Goal: Task Accomplishment & Management: Complete application form

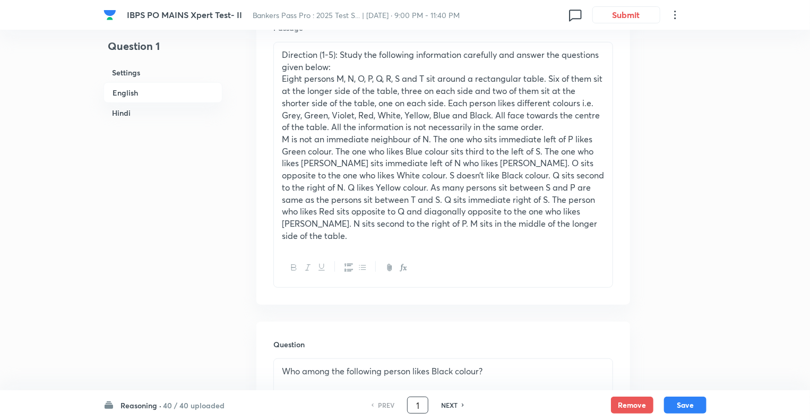
click at [425, 402] on input "1" at bounding box center [418, 405] width 20 height 19
type input "75"
checkbox input "false"
checkbox input "true"
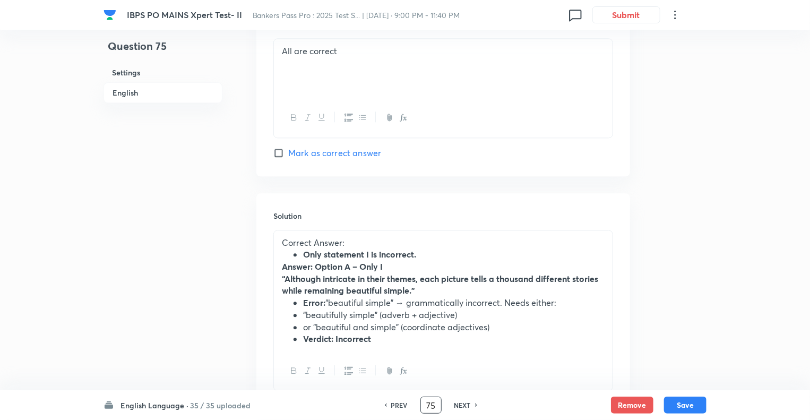
scroll to position [1312, 0]
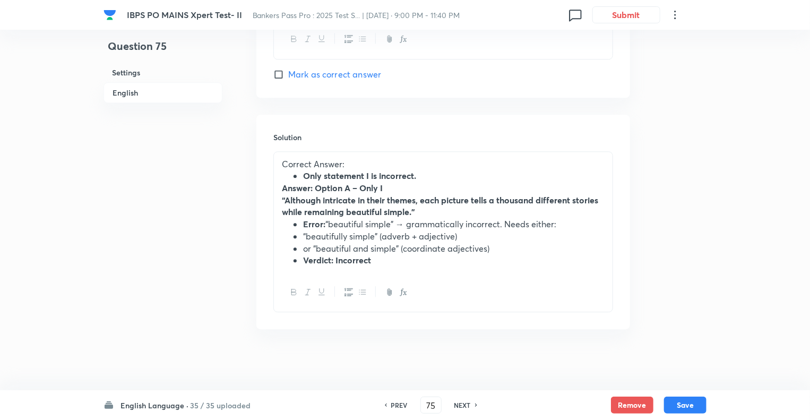
click at [282, 263] on ul "Error: “beautiful simple” → grammatically incorrect. Needs either: “beautifully…" at bounding box center [443, 242] width 323 height 48
drag, startPoint x: 401, startPoint y: 254, endPoint x: 268, endPoint y: 259, distance: 133.3
click at [268, 259] on div "Solution Correct Answer: Only statement I is incorrect. Answer: Option A – Only…" at bounding box center [443, 222] width 374 height 215
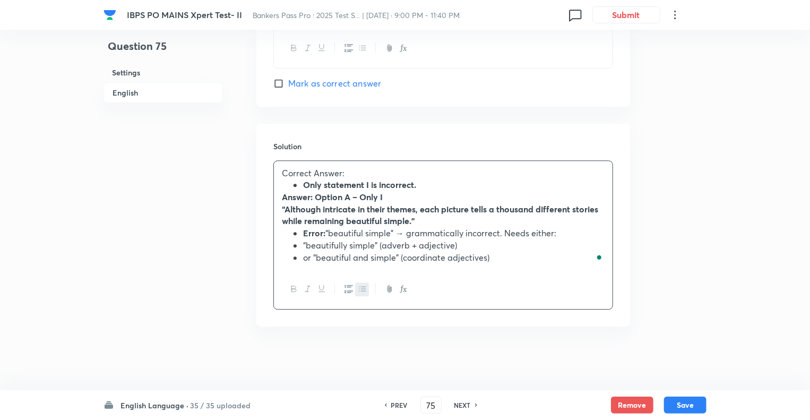
scroll to position [1300, 0]
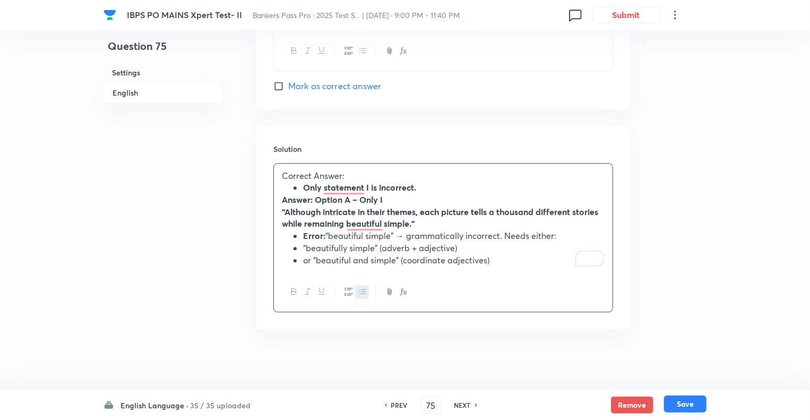
click at [685, 403] on button "Save" at bounding box center [685, 403] width 42 height 17
type input "76"
checkbox input "false"
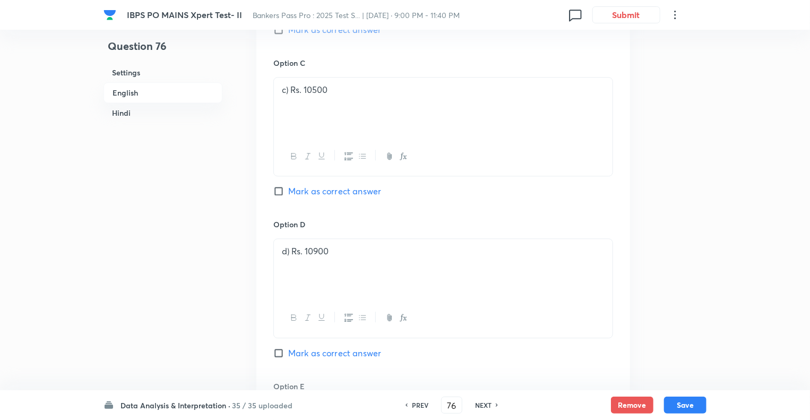
checkbox input "true"
click at [416, 404] on h6 "PREV" at bounding box center [420, 405] width 16 height 10
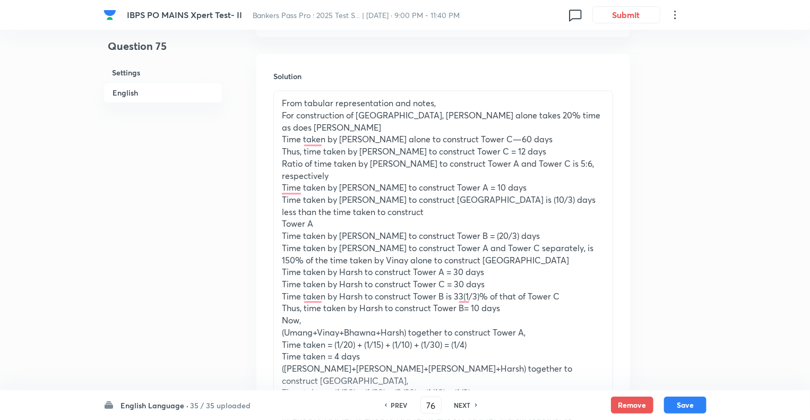
type input "75"
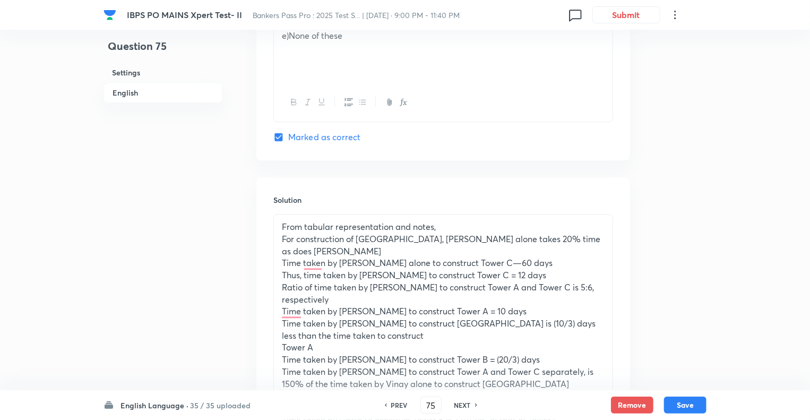
checkbox input "false"
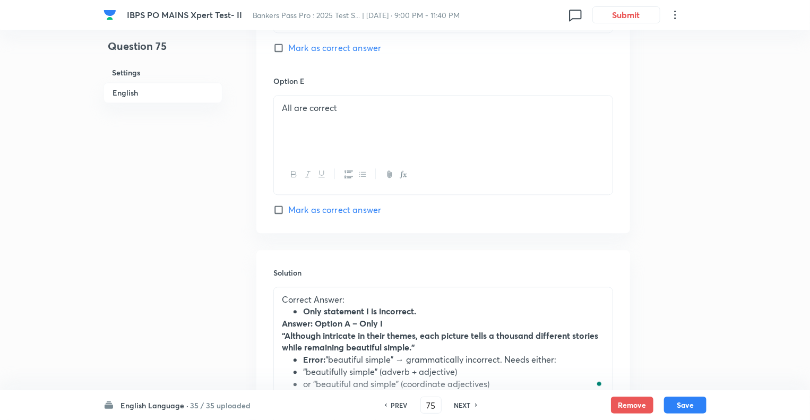
checkbox input "true"
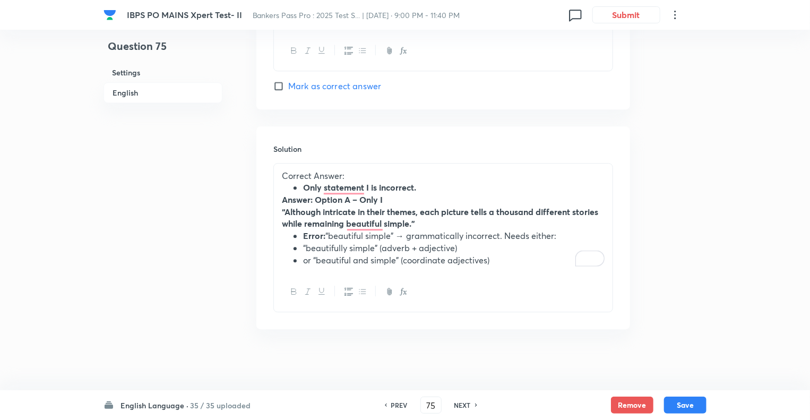
click at [481, 408] on div "PREV 75 ​ NEXT" at bounding box center [431, 404] width 137 height 17
click at [460, 407] on h6 "NEXT" at bounding box center [462, 405] width 16 height 10
type input "76"
checkbox input "false"
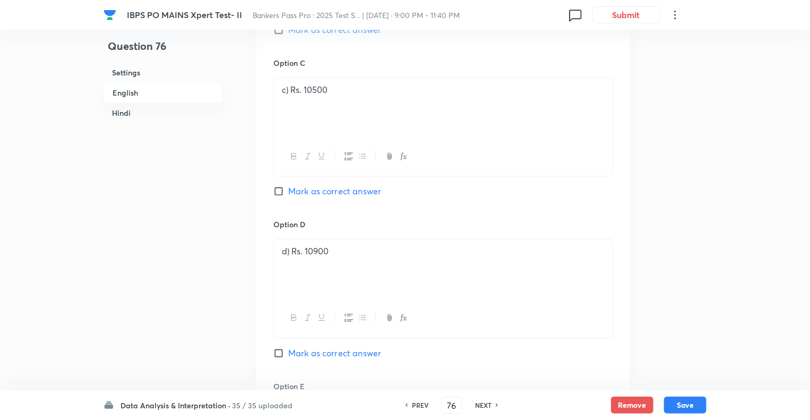
checkbox input "true"
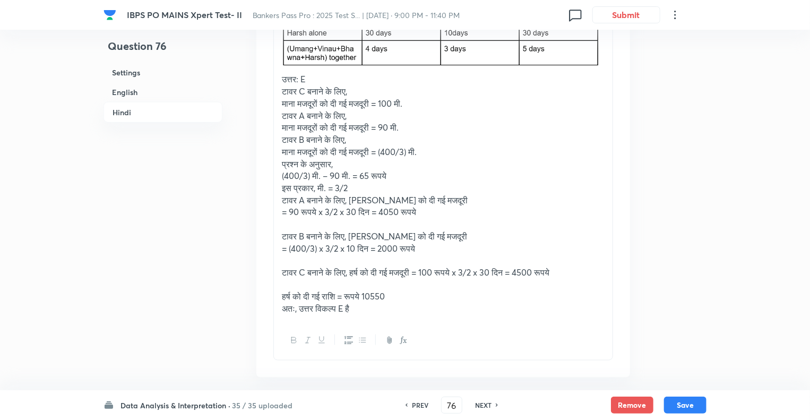
scroll to position [4678, 0]
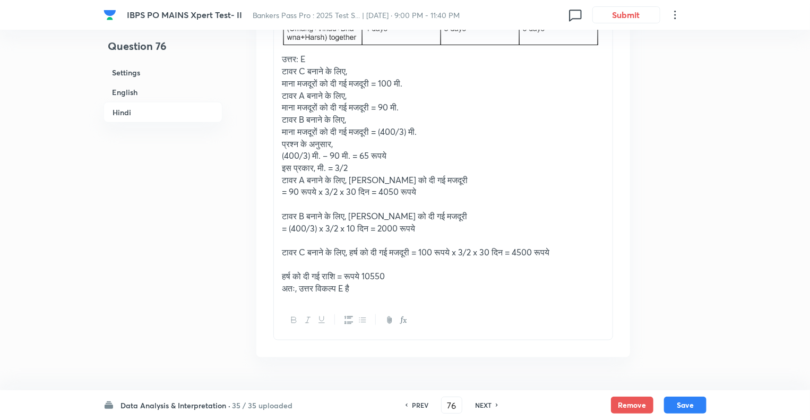
click at [415, 404] on h6 "PREV" at bounding box center [420, 405] width 16 height 10
type input "75"
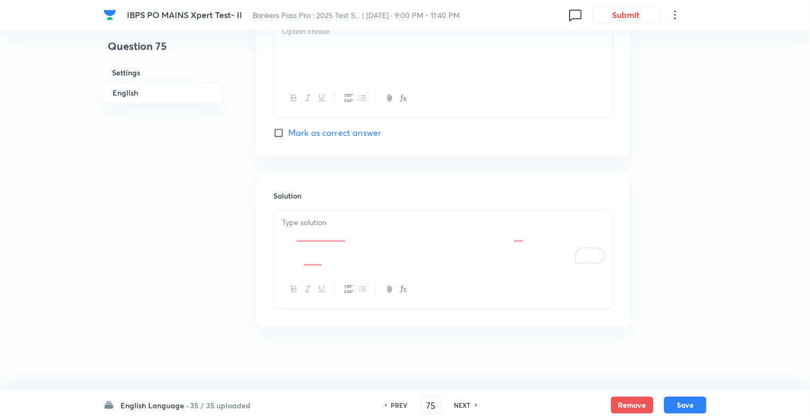
checkbox input "false"
checkbox input "true"
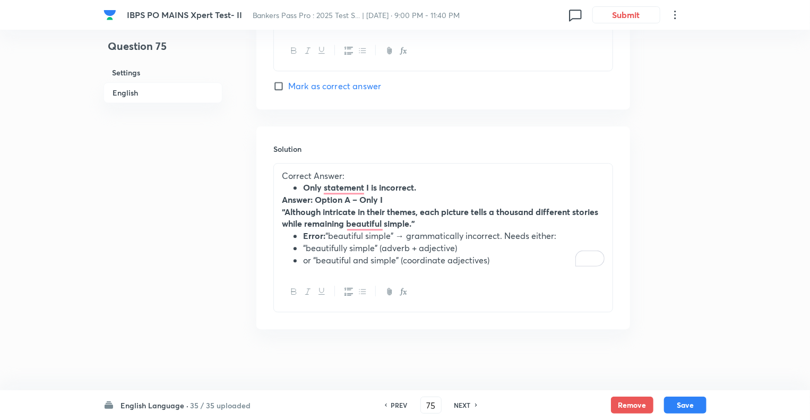
click at [415, 404] on div "PREV 75 ​ NEXT" at bounding box center [431, 404] width 137 height 17
click at [461, 406] on h6 "NEXT" at bounding box center [462, 405] width 16 height 10
click at [461, 406] on div "PREV 75 ​ NEXT" at bounding box center [431, 404] width 137 height 17
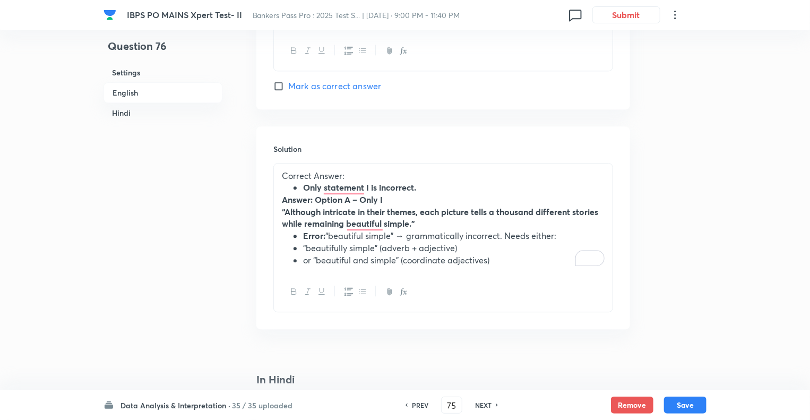
click at [461, 406] on div "PREV 75 ​ NEXT" at bounding box center [451, 404] width 137 height 17
type input "76"
click at [461, 406] on div "PREV 76 ​ NEXT" at bounding box center [451, 404] width 137 height 17
checkbox input "false"
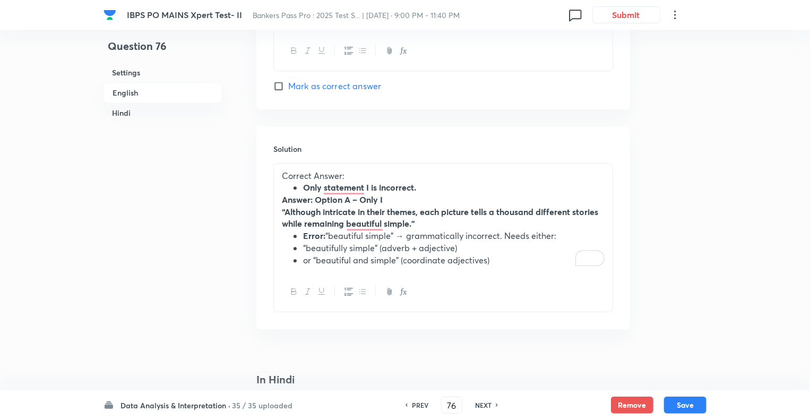
scroll to position [2750, 0]
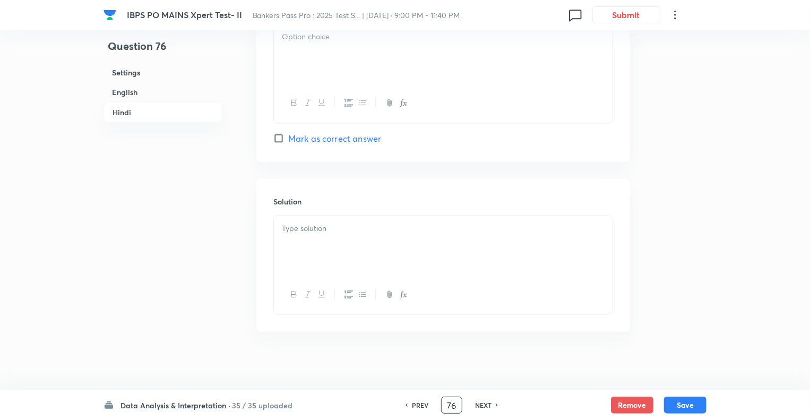
checkbox input "true"
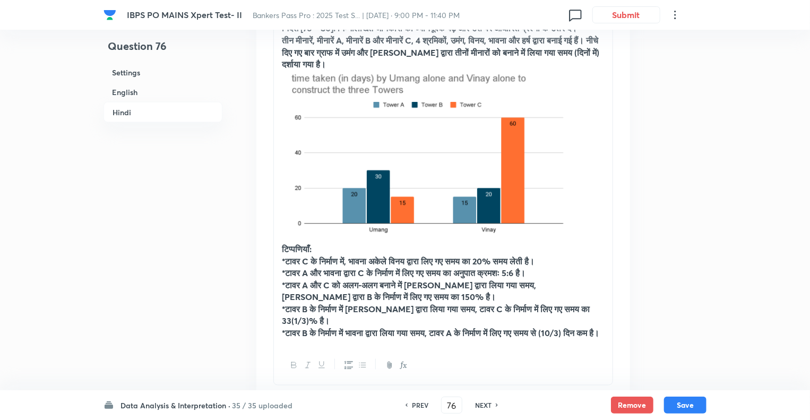
click at [476, 404] on h6 "NEXT" at bounding box center [483, 405] width 16 height 10
type input "77"
checkbox input "false"
click at [476, 404] on h6 "NEXT" at bounding box center [483, 405] width 16 height 10
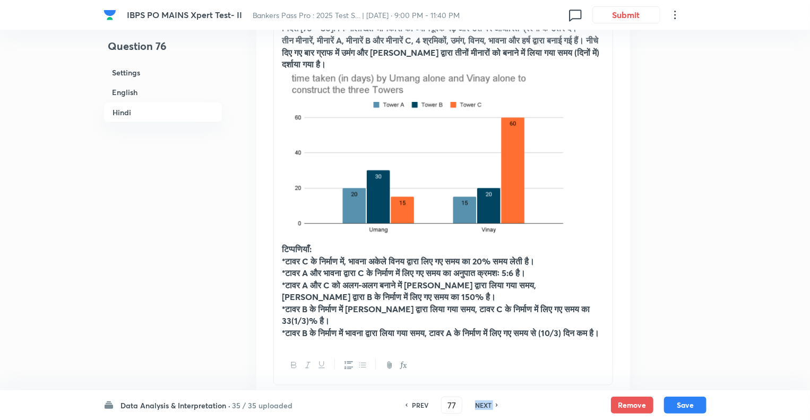
checkbox input "true"
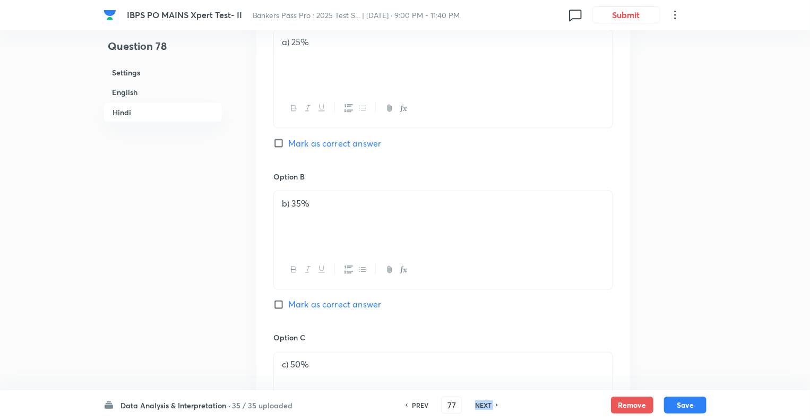
click at [476, 404] on h6 "NEXT" at bounding box center [483, 405] width 16 height 10
type input "78"
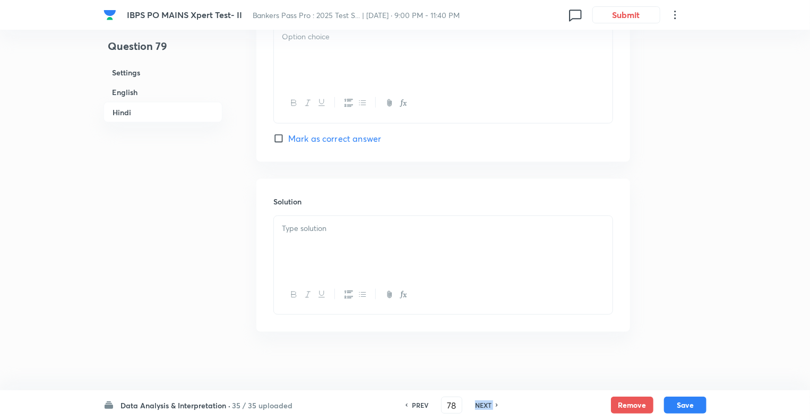
checkbox input "false"
type input "79"
checkbox input "false"
click at [476, 404] on h6 "NEXT" at bounding box center [483, 405] width 16 height 10
checkbox input "true"
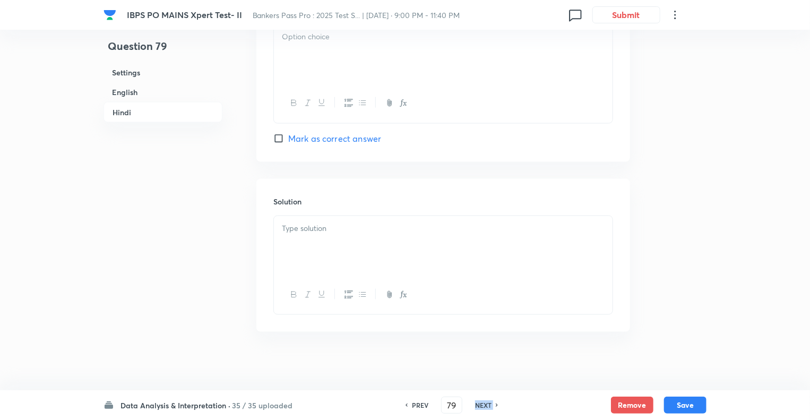
checkbox input "true"
type input "80"
checkbox input "false"
click at [476, 404] on h6 "NEXT" at bounding box center [483, 405] width 16 height 10
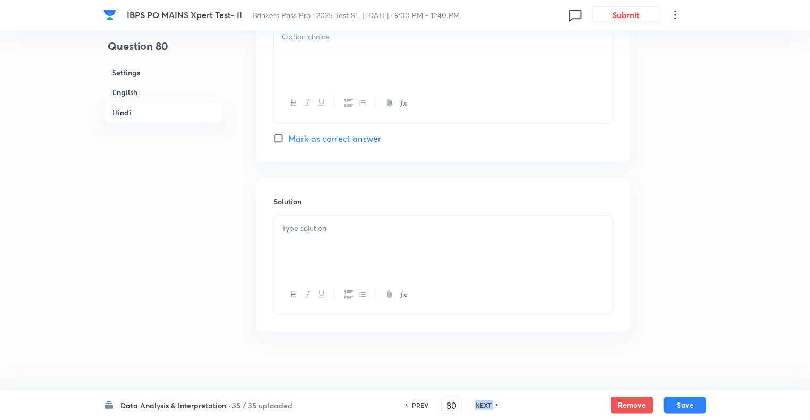
checkbox input "true"
type input "81"
checkbox input "false"
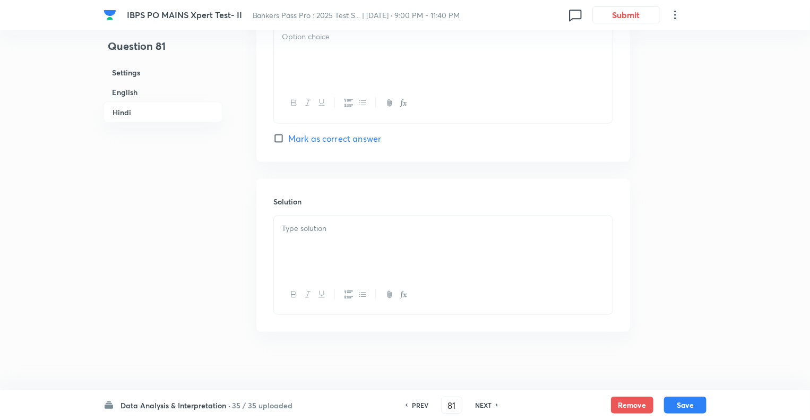
checkbox input "true"
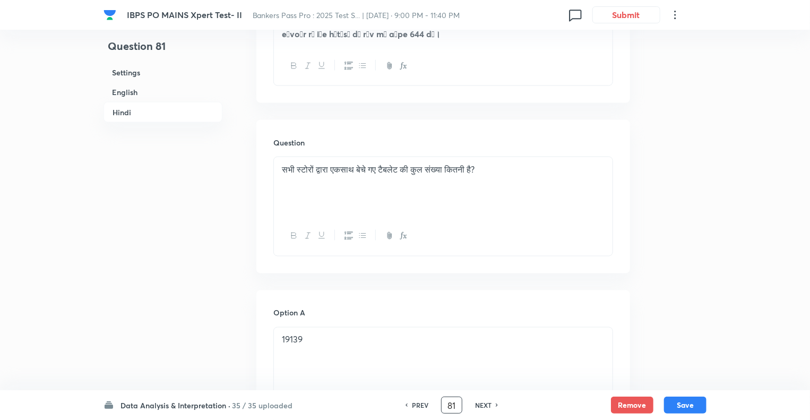
click at [451, 403] on input "81" at bounding box center [452, 405] width 20 height 19
type input "8"
type input "67"
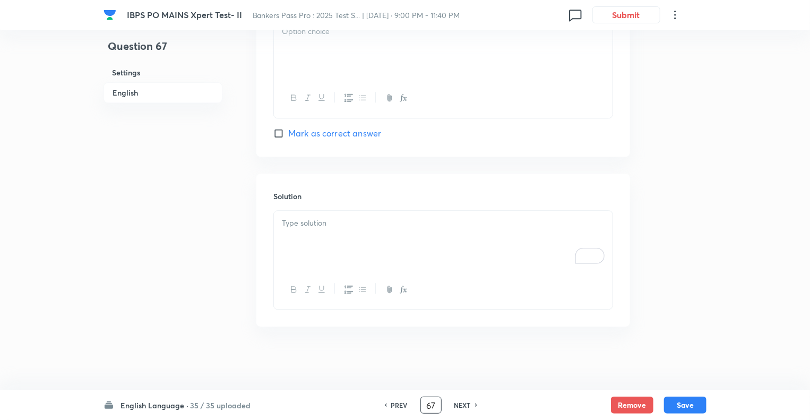
checkbox input "false"
checkbox input "true"
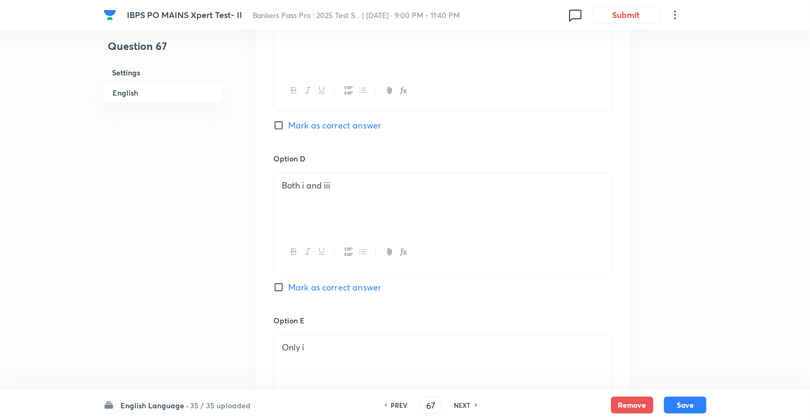
scroll to position [1939, 0]
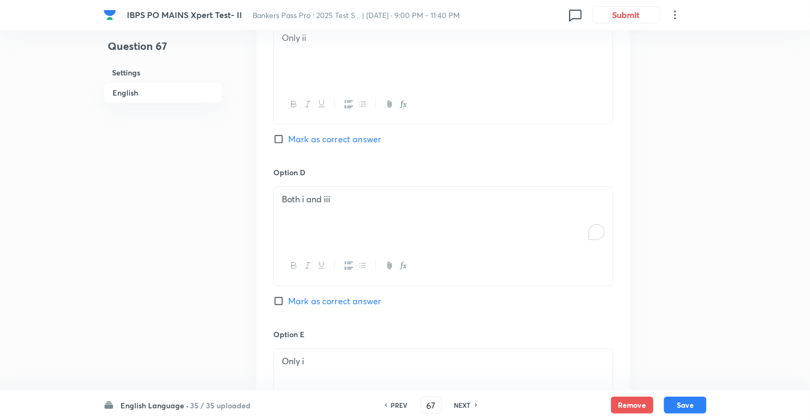
click at [306, 205] on p "Both i and iii" at bounding box center [443, 199] width 323 height 12
click at [673, 413] on div "English Language · 35 / 35 uploaded PREV 67 ​ NEXT Remove Save" at bounding box center [405, 405] width 603 height 30
click at [673, 407] on button "Save" at bounding box center [685, 403] width 42 height 17
type input "68"
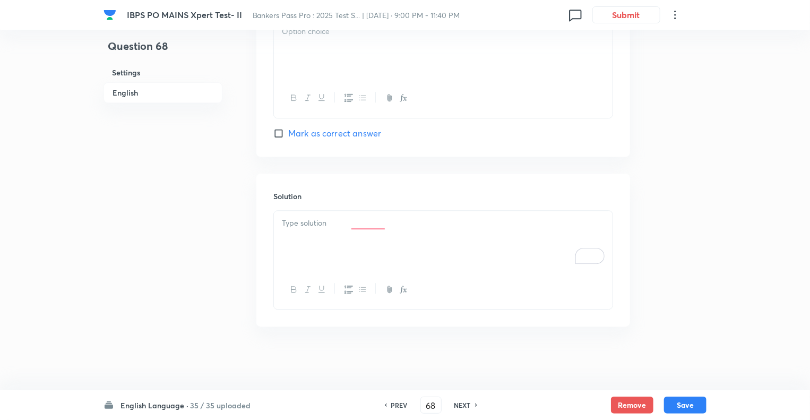
checkbox input "false"
checkbox input "true"
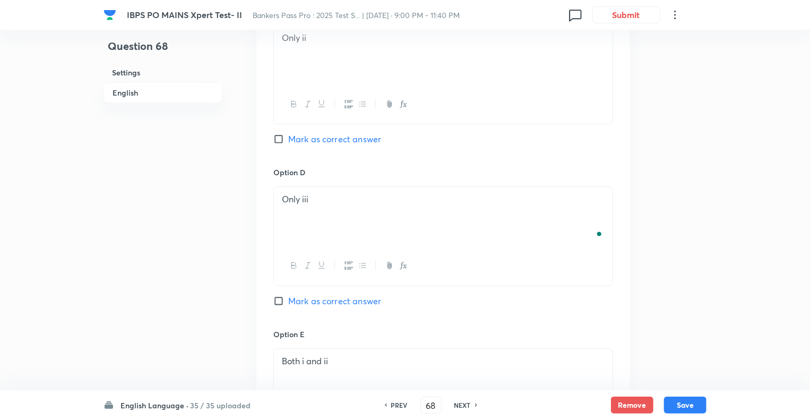
click at [398, 404] on h6 "PREV" at bounding box center [399, 405] width 16 height 10
type input "67"
checkbox input "false"
checkbox input "true"
click at [398, 404] on h6 "PREV" at bounding box center [399, 405] width 16 height 10
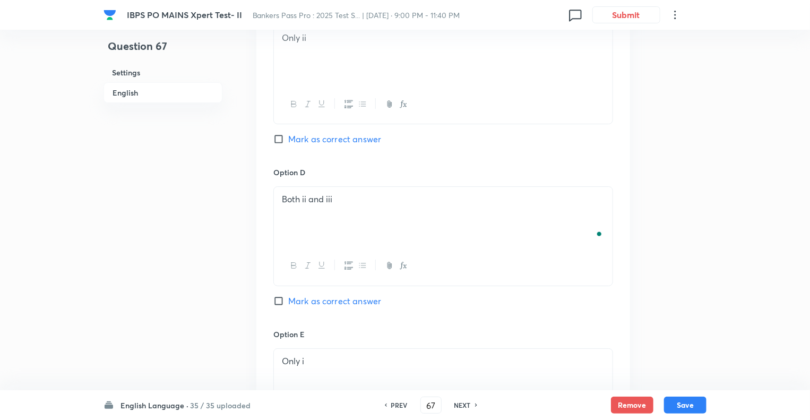
type input "66"
checkbox input "false"
checkbox input "true"
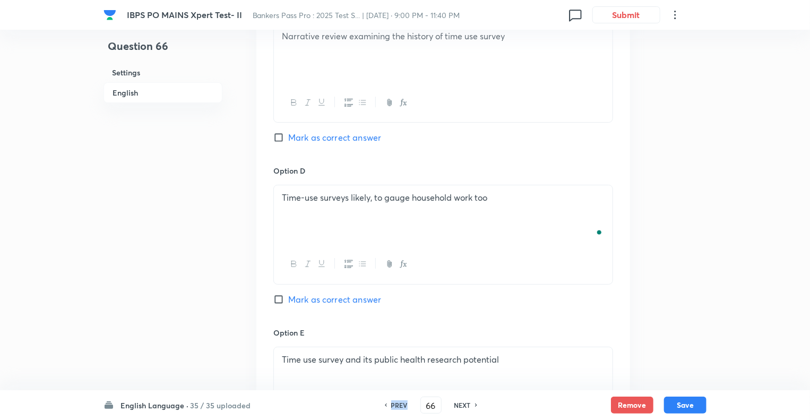
click at [398, 404] on h6 "PREV" at bounding box center [399, 405] width 16 height 10
type input "65"
checkbox input "false"
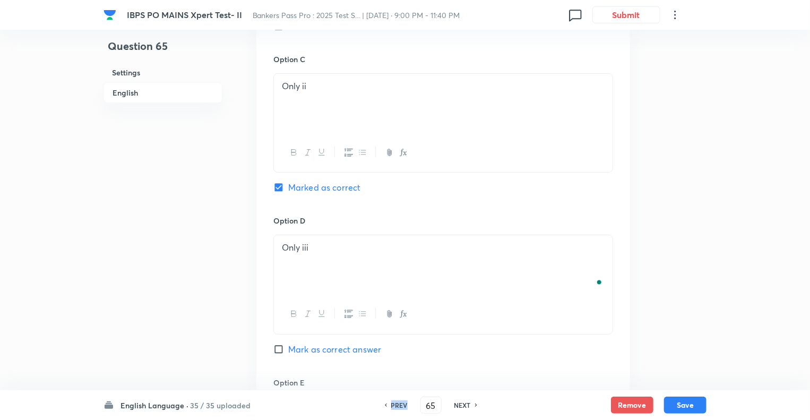
checkbox input "true"
click at [398, 404] on h6 "PREV" at bounding box center [399, 405] width 16 height 10
type input "64"
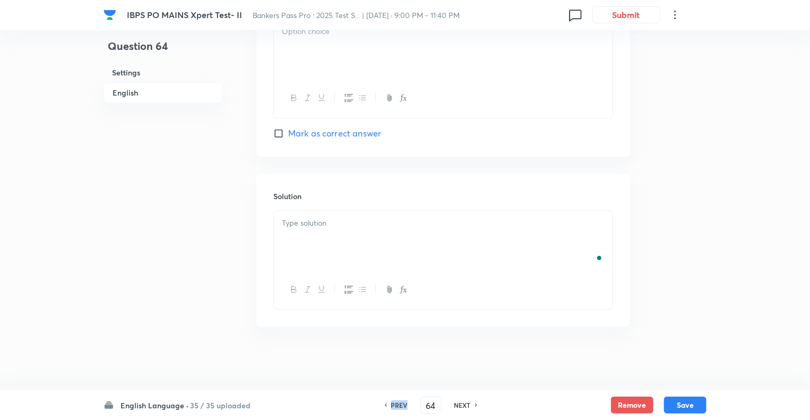
checkbox input "false"
checkbox input "true"
click at [398, 404] on h6 "PREV" at bounding box center [399, 405] width 16 height 10
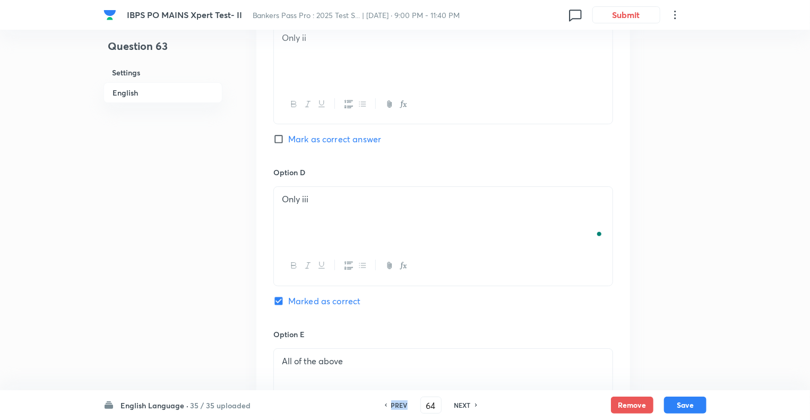
type input "63"
checkbox input "false"
checkbox input "true"
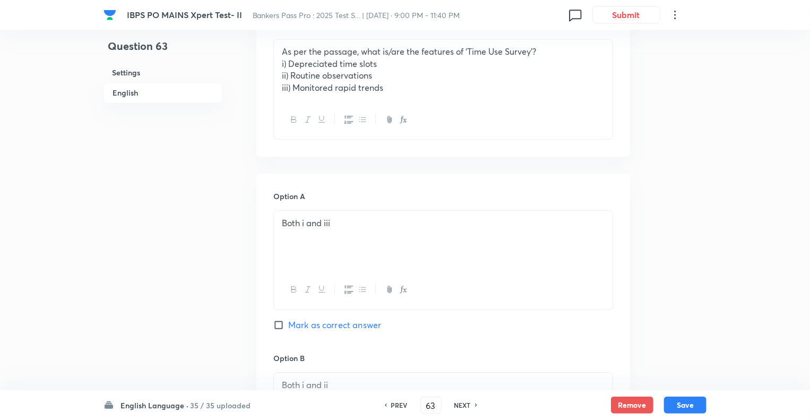
scroll to position [1430, 0]
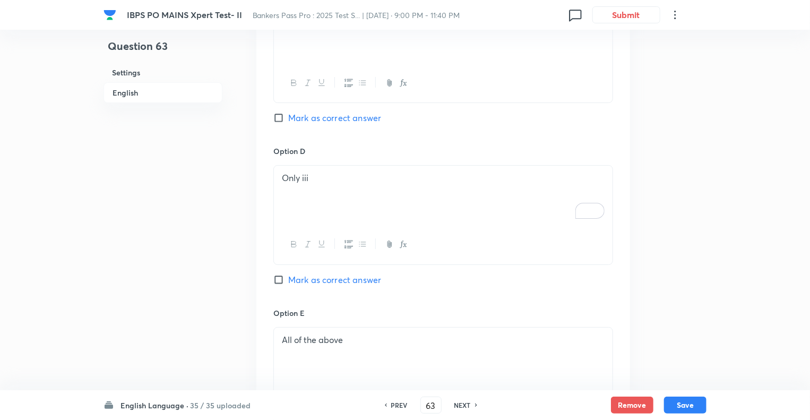
scroll to position [1876, 0]
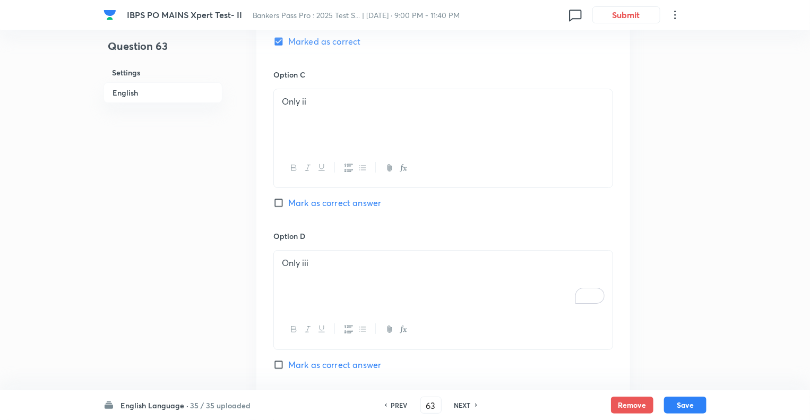
click at [279, 208] on input "Mark as correct answer" at bounding box center [280, 202] width 15 height 11
checkbox input "true"
checkbox input "false"
click at [272, 210] on div "Option A Both i and iii Mark as correct answer Option B Both i and ii Mark as c…" at bounding box center [443, 139] width 374 height 821
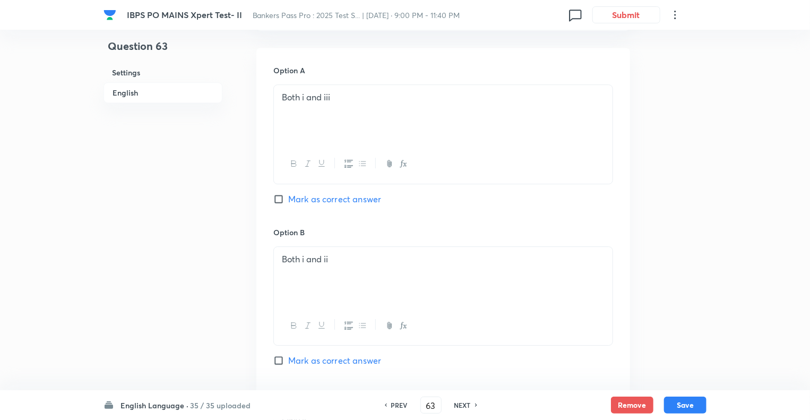
scroll to position [1600, 0]
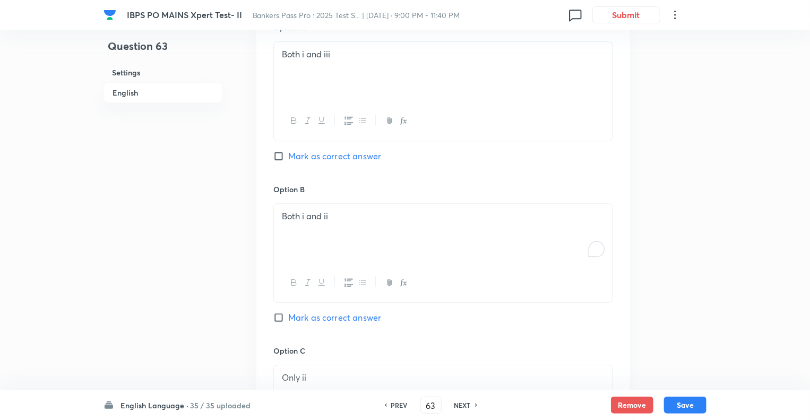
click at [306, 222] on p "Both i and ii" at bounding box center [443, 216] width 323 height 12
click at [304, 222] on p "Both i and ii" at bounding box center [443, 216] width 323 height 12
click at [335, 222] on p "Both ii and ii" at bounding box center [443, 216] width 323 height 12
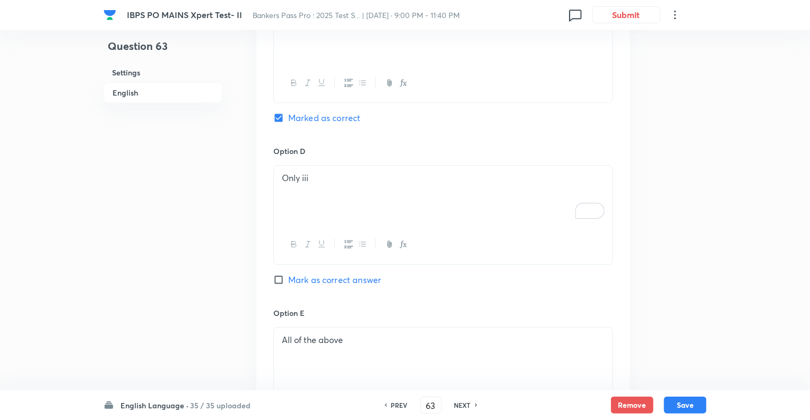
scroll to position [2003, 0]
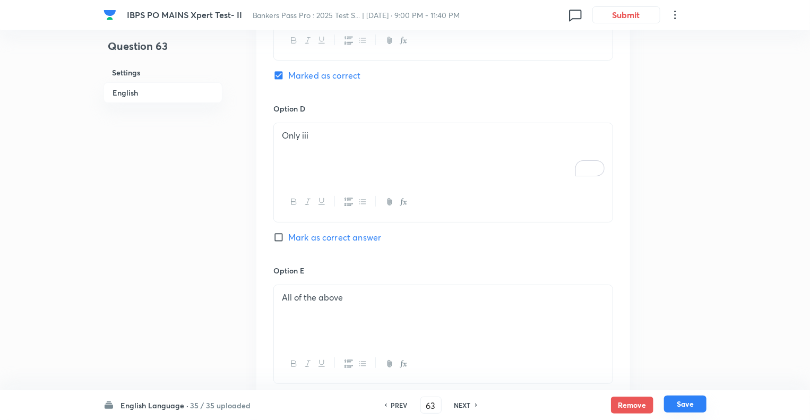
click at [687, 399] on button "Save" at bounding box center [685, 403] width 42 height 17
type input "64"
checkbox input "false"
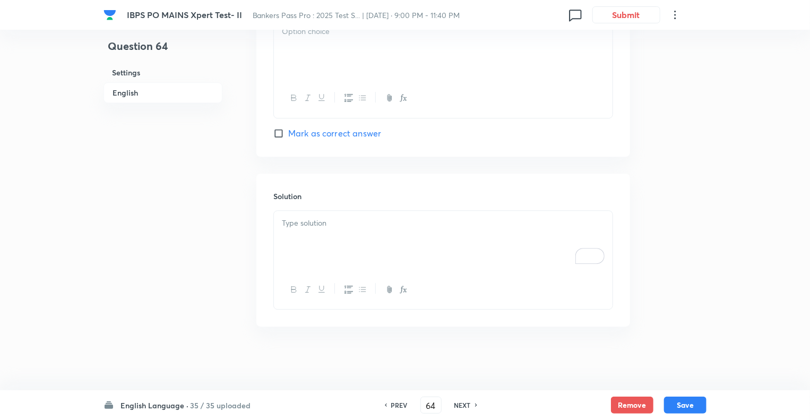
checkbox input "true"
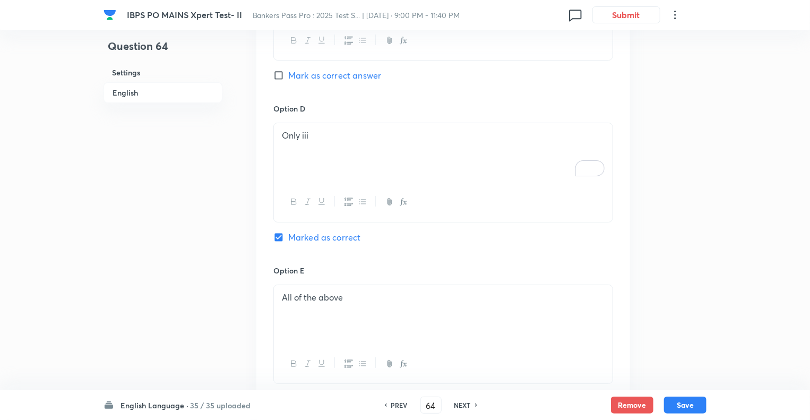
click at [460, 406] on h6 "NEXT" at bounding box center [462, 405] width 16 height 10
type input "65"
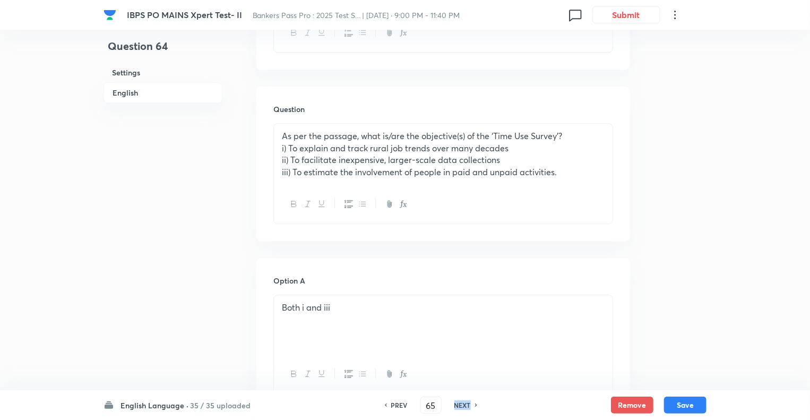
checkbox input "false"
checkbox input "true"
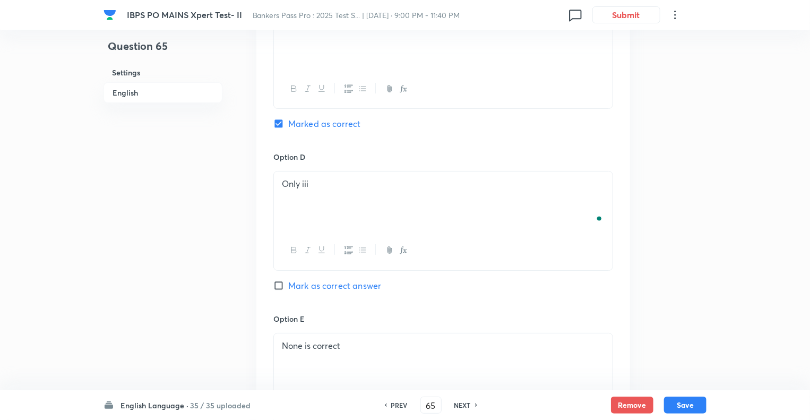
click at [460, 406] on h6 "NEXT" at bounding box center [462, 405] width 16 height 10
type input "66"
checkbox input "false"
checkbox input "true"
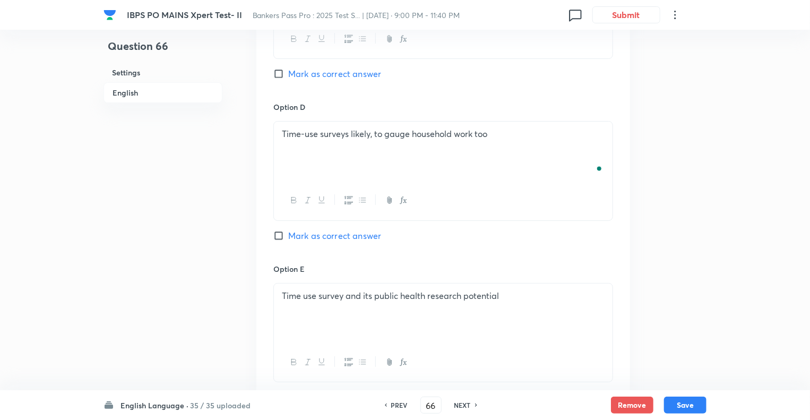
click at [460, 406] on h6 "NEXT" at bounding box center [462, 405] width 16 height 10
type input "67"
checkbox input "false"
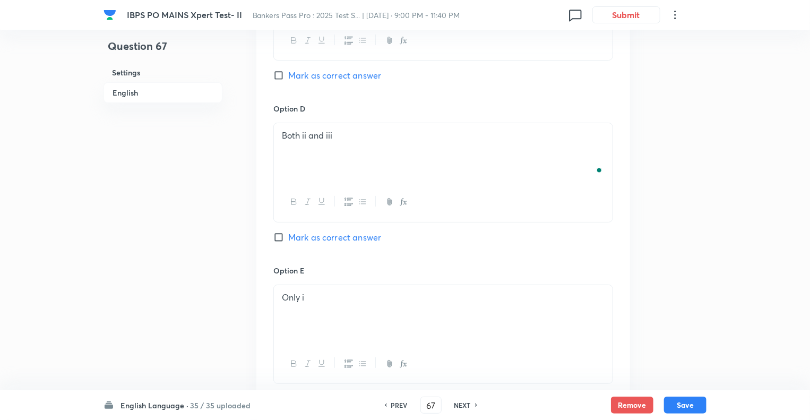
checkbox input "true"
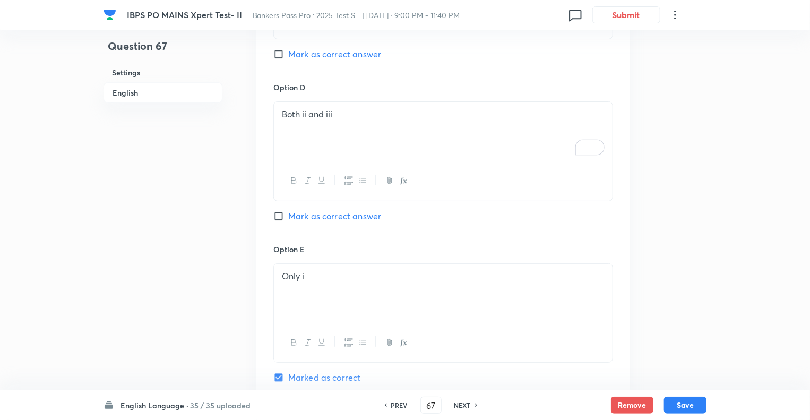
scroll to position [2109, 0]
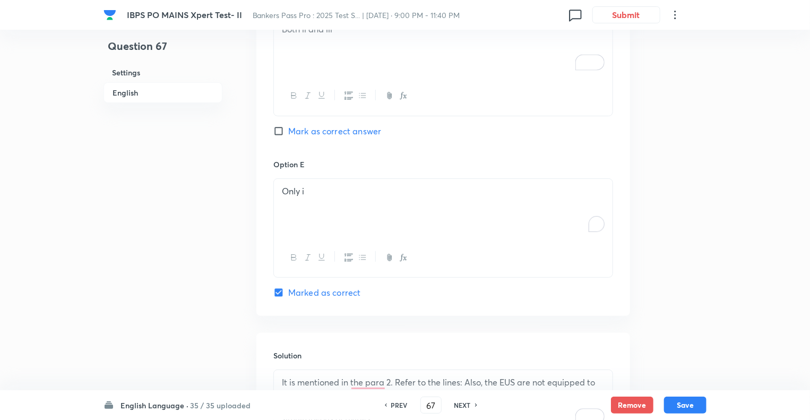
drag, startPoint x: 333, startPoint y: 208, endPoint x: 329, endPoint y: 205, distance: 5.5
click at [329, 205] on div "Only i" at bounding box center [443, 208] width 339 height 59
click at [329, 197] on p "To enrich screen reader interactions, please activate Accessibility in Grammarl…" at bounding box center [443, 191] width 323 height 12
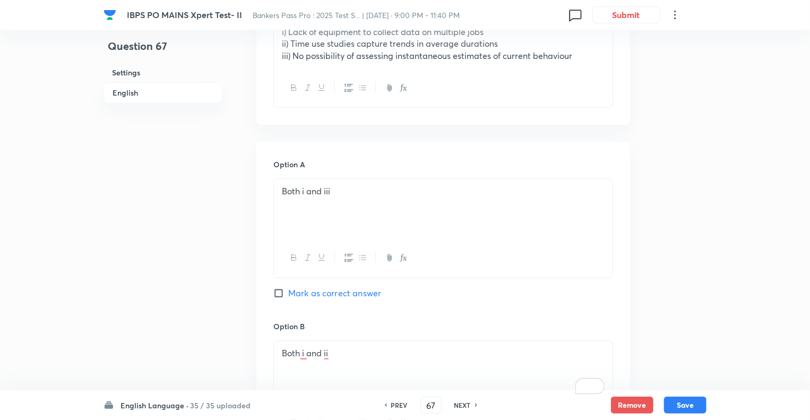
scroll to position [1471, 0]
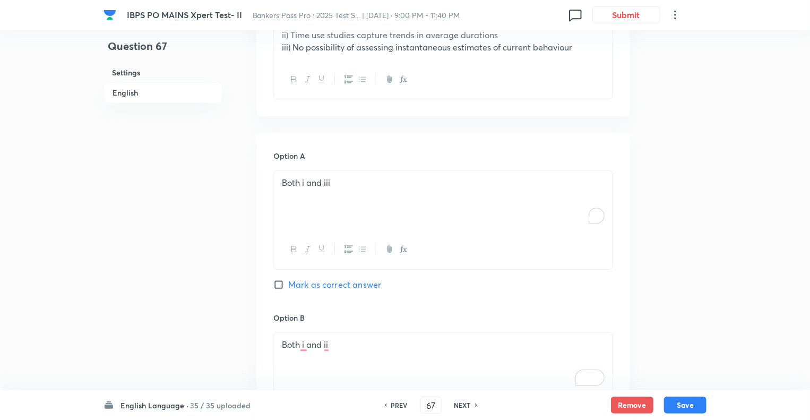
click at [343, 189] on p "Both i and iii" at bounding box center [443, 183] width 323 height 12
click at [280, 290] on input "Mark as correct answer" at bounding box center [280, 284] width 15 height 11
checkbox input "true"
checkbox input "false"
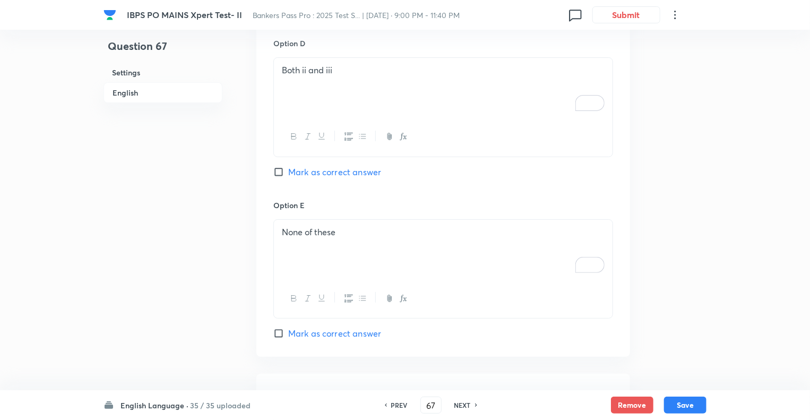
scroll to position [2087, 0]
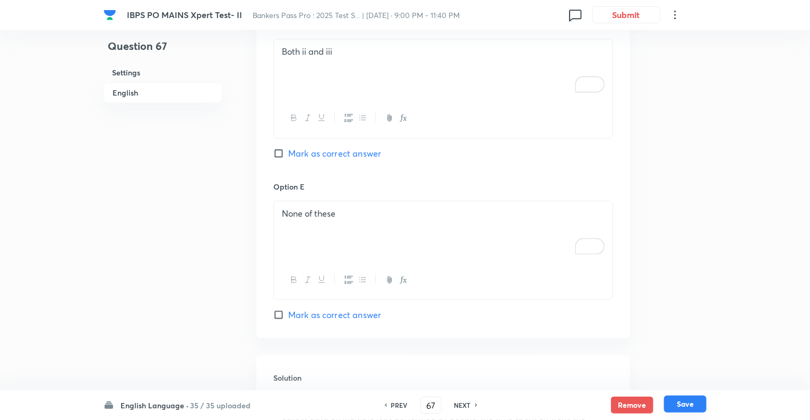
click at [684, 398] on button "Save" at bounding box center [685, 403] width 42 height 17
type input "68"
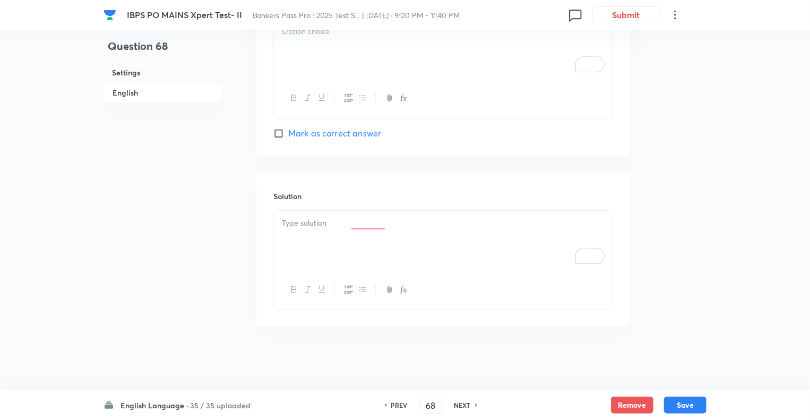
checkbox input "true"
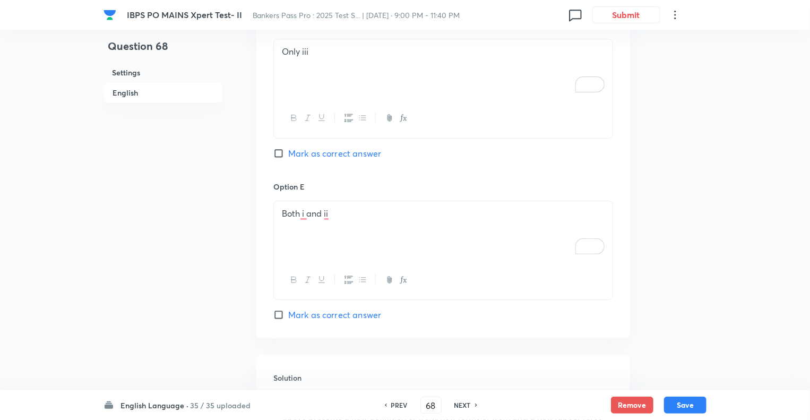
click at [395, 406] on h6 "PREV" at bounding box center [399, 405] width 16 height 10
type input "67"
checkbox input "true"
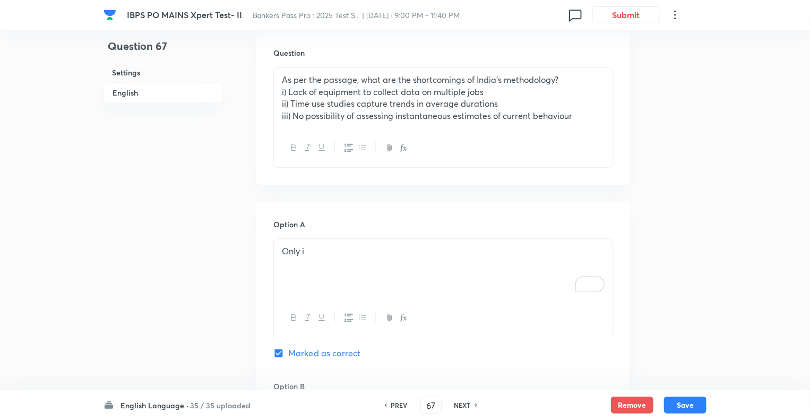
scroll to position [1422, 0]
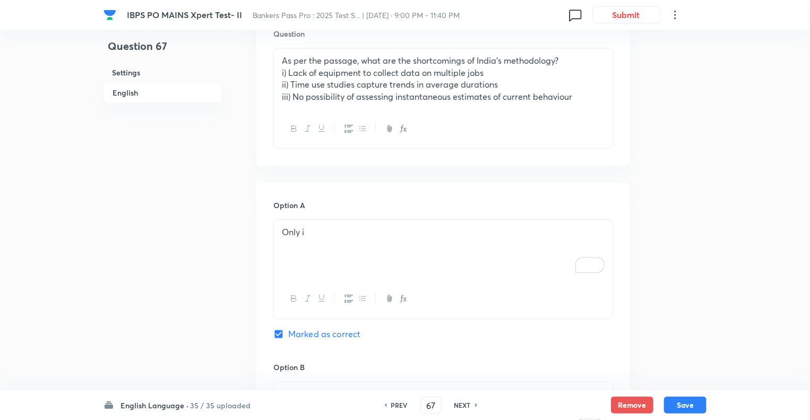
click at [579, 103] on p "iii) No possibility of assessing instantaneous estimates of current behaviour" at bounding box center [443, 97] width 323 height 12
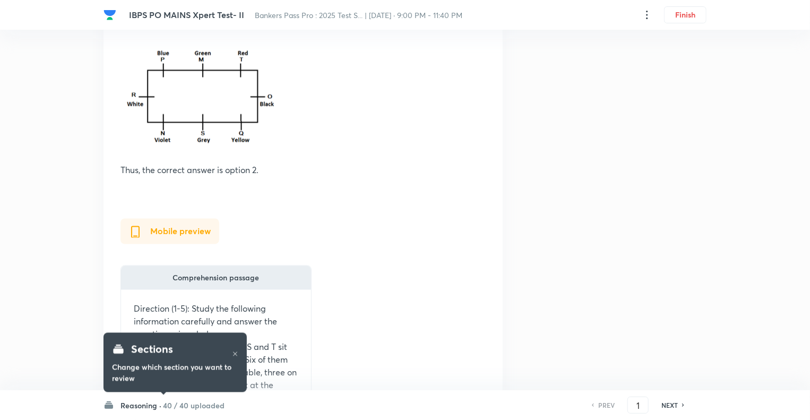
click at [132, 405] on h6 "Reasoning ·" at bounding box center [140, 405] width 41 height 11
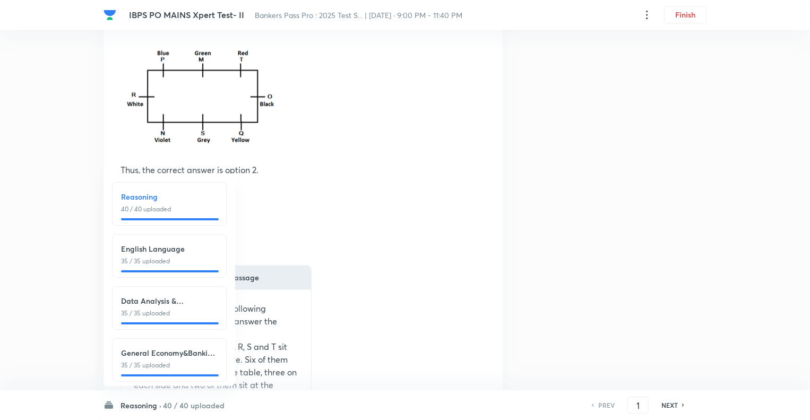
click at [170, 252] on h6 "English Language" at bounding box center [169, 248] width 97 height 11
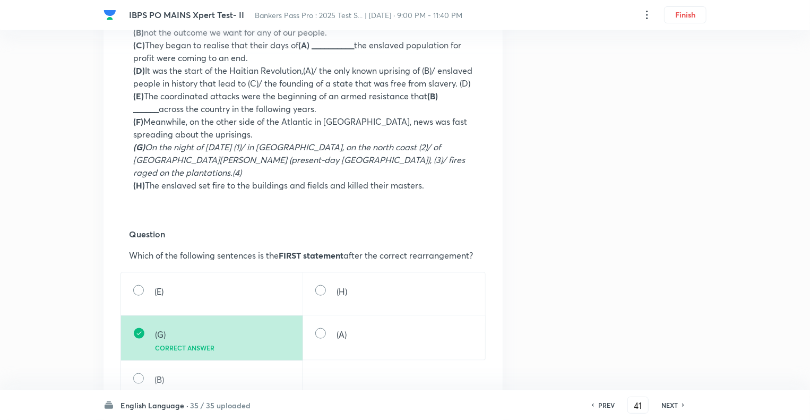
scroll to position [488, 0]
click at [669, 405] on h6 "NEXT" at bounding box center [669, 405] width 16 height 10
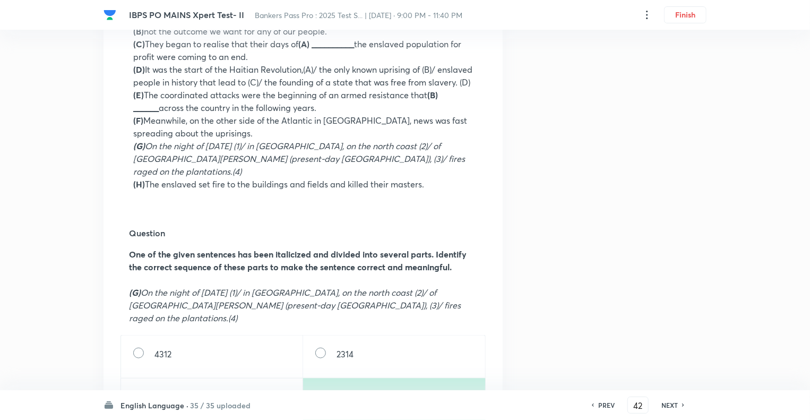
scroll to position [0, 0]
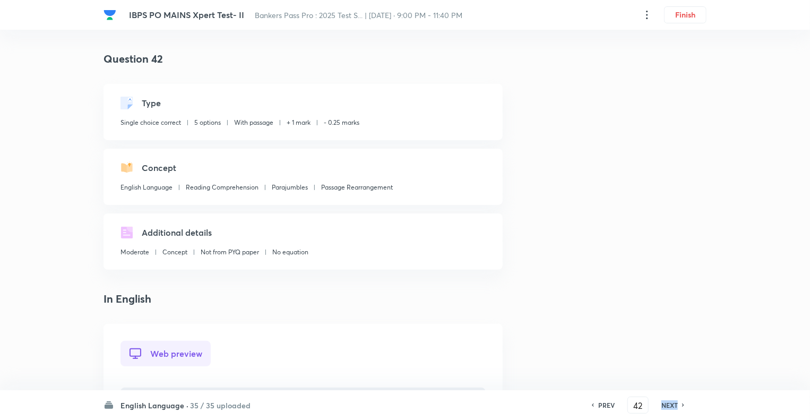
click at [669, 405] on h6 "NEXT" at bounding box center [669, 405] width 16 height 10
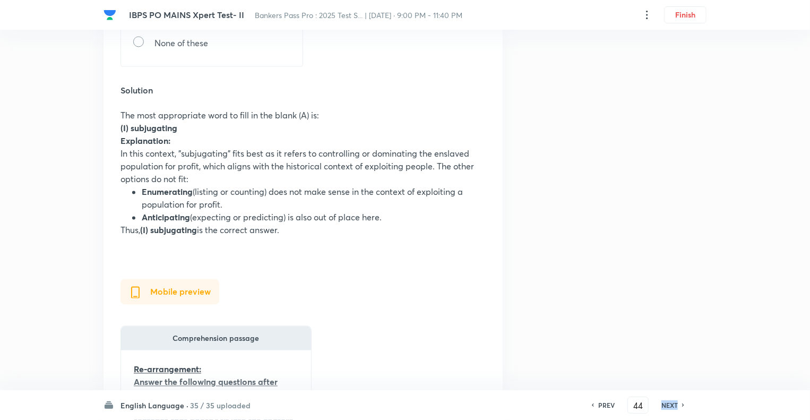
click at [669, 405] on h6 "NEXT" at bounding box center [669, 405] width 16 height 10
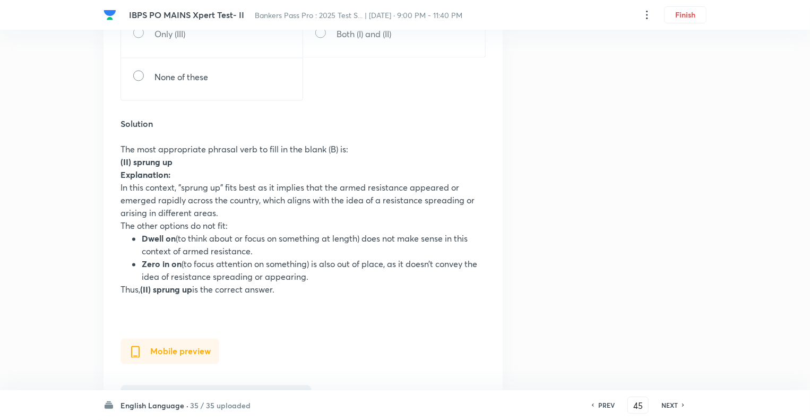
click at [669, 405] on h6 "NEXT" at bounding box center [669, 405] width 16 height 10
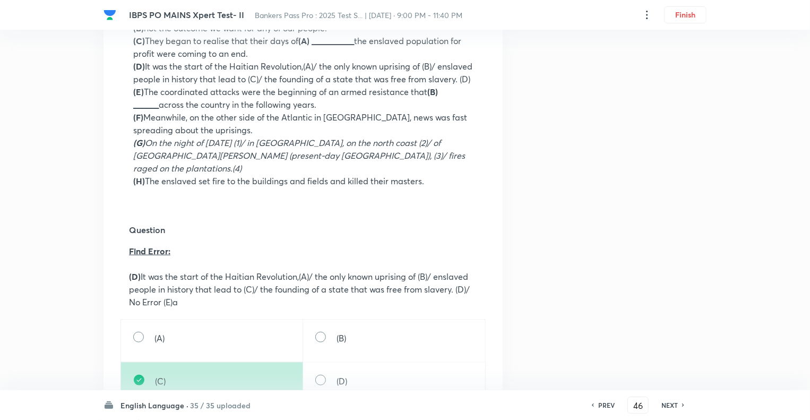
scroll to position [467, 0]
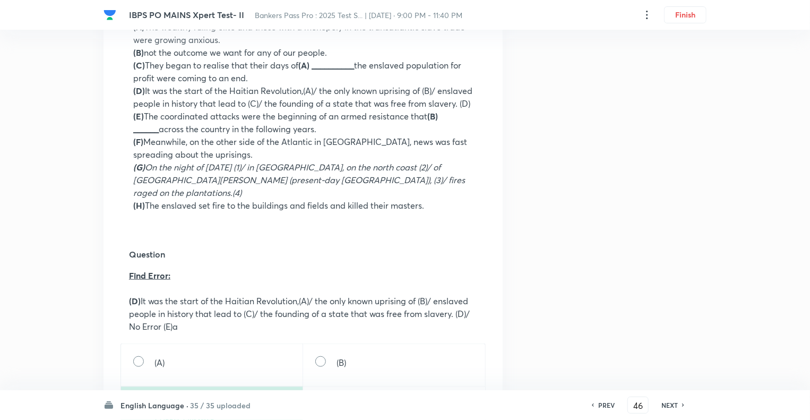
click at [669, 405] on h6 "NEXT" at bounding box center [669, 405] width 16 height 10
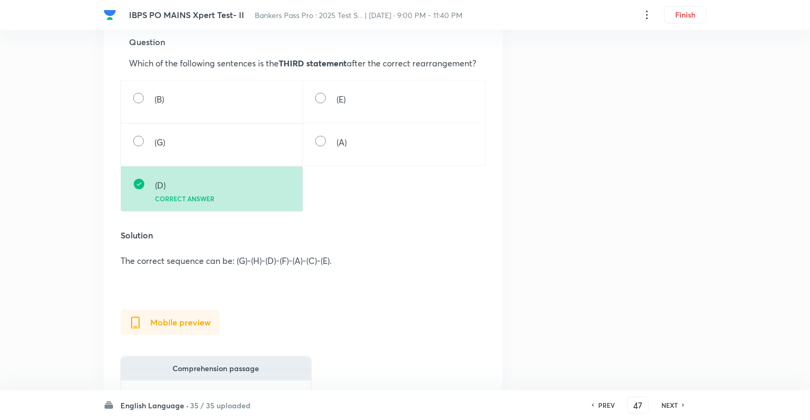
scroll to position [658, 0]
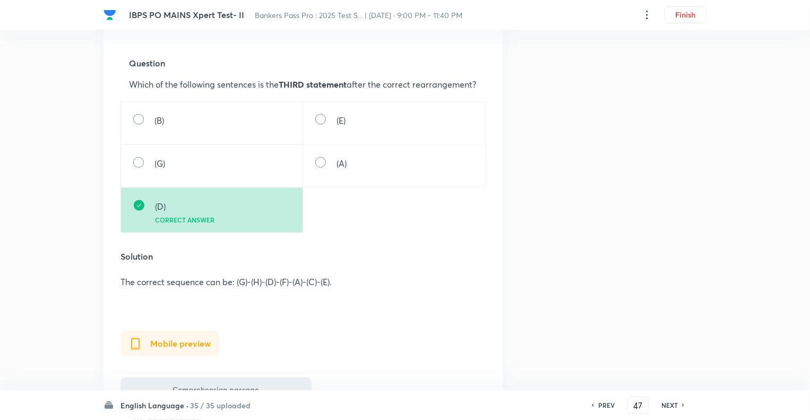
click at [668, 405] on h6 "NEXT" at bounding box center [669, 405] width 16 height 10
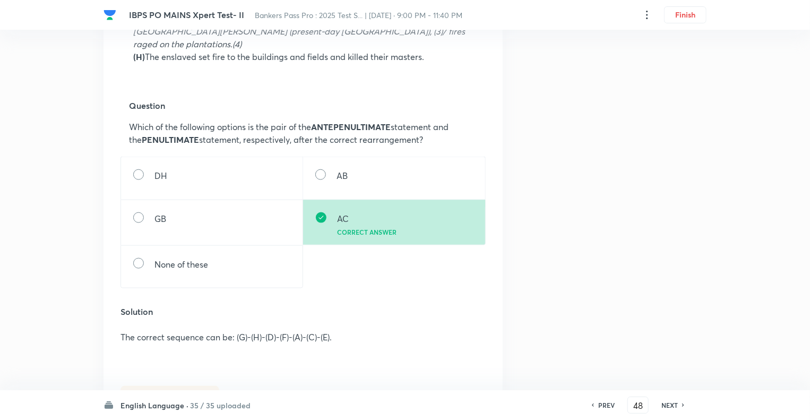
scroll to position [637, 0]
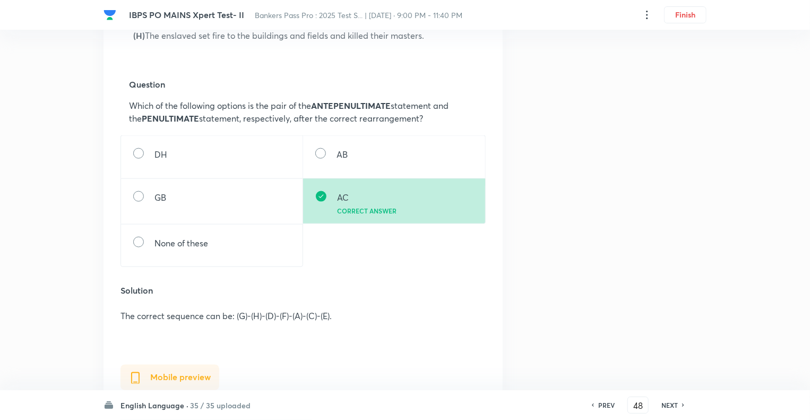
click at [668, 405] on h6 "NEXT" at bounding box center [669, 405] width 16 height 10
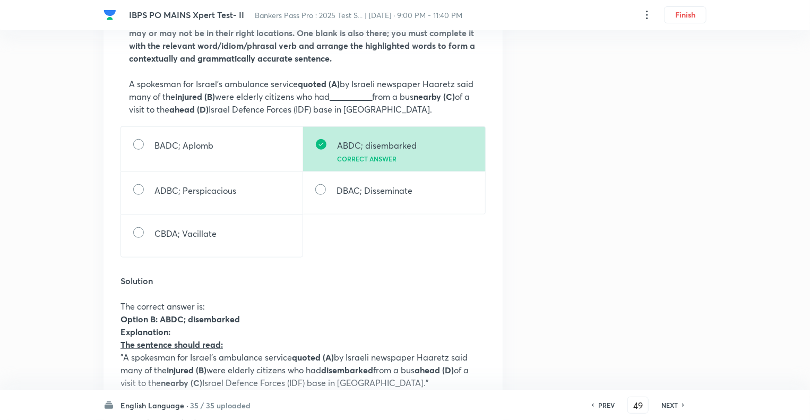
scroll to position [403, 0]
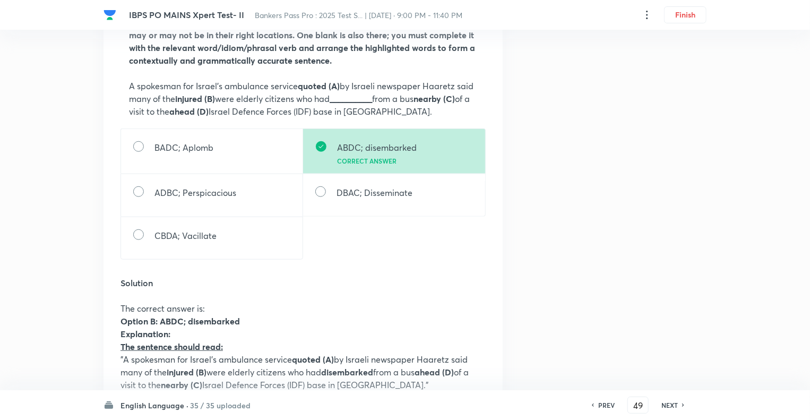
click at [669, 407] on h6 "NEXT" at bounding box center [669, 405] width 16 height 10
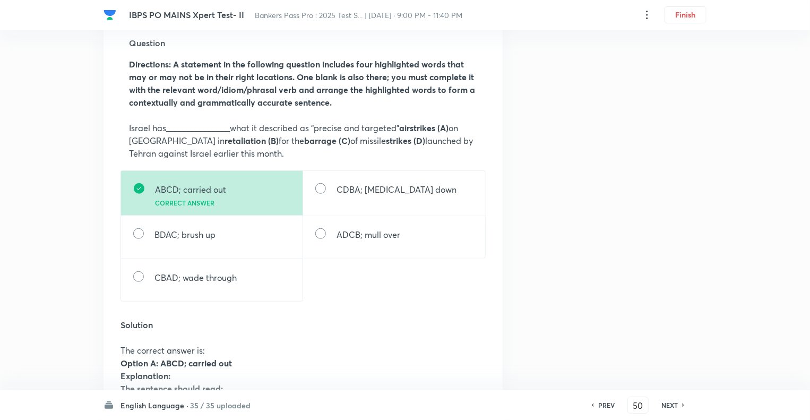
scroll to position [361, 0]
click at [669, 407] on h6 "NEXT" at bounding box center [669, 405] width 16 height 10
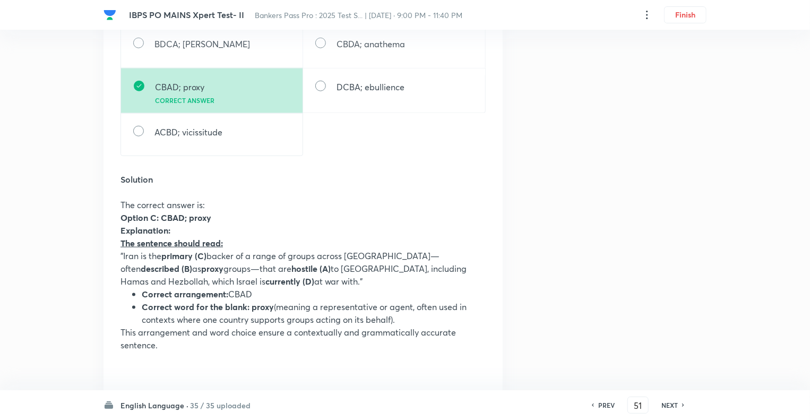
scroll to position [510, 0]
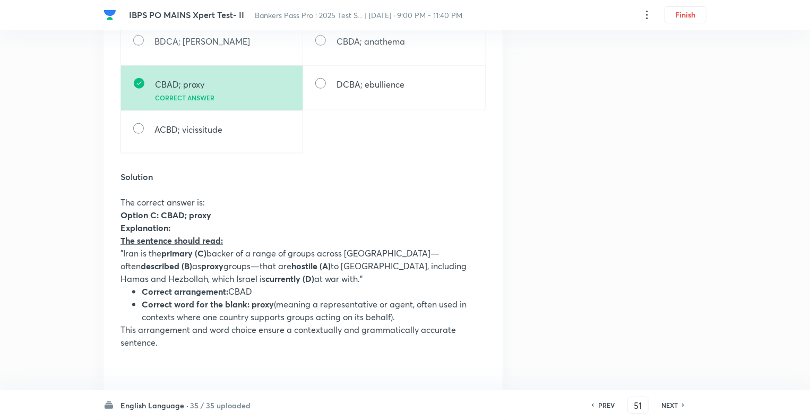
click at [669, 407] on h6 "NEXT" at bounding box center [669, 405] width 16 height 10
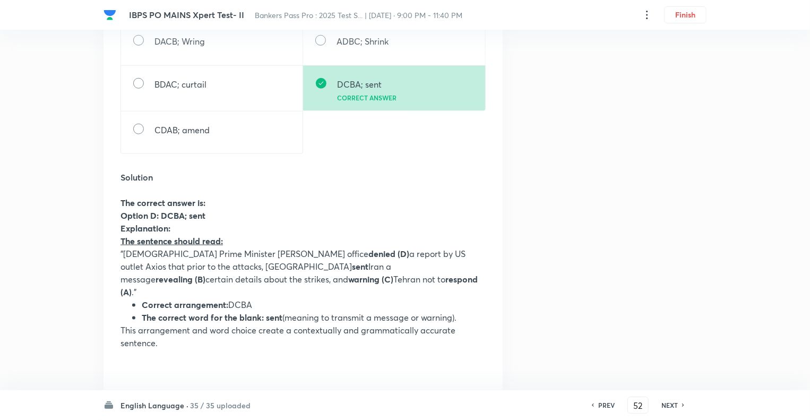
click at [669, 407] on h6 "NEXT" at bounding box center [669, 405] width 16 height 10
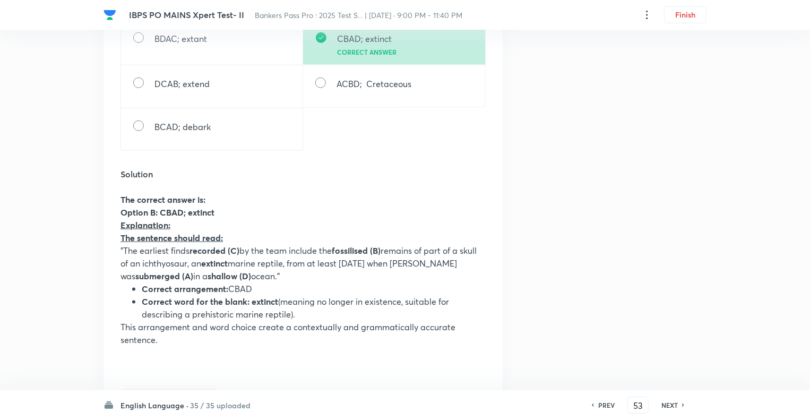
scroll to position [531, 0]
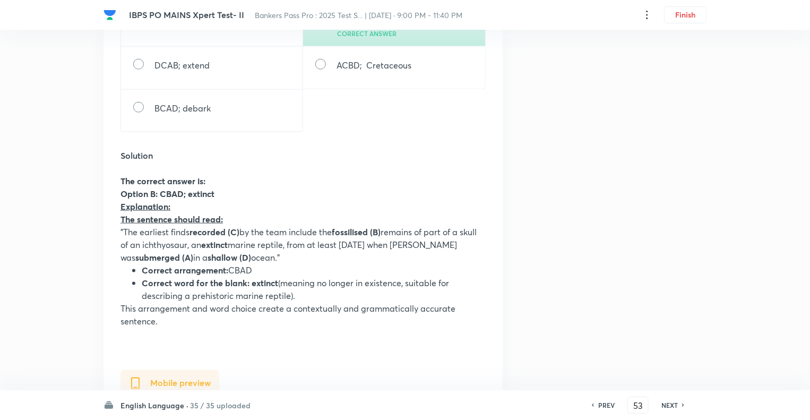
click at [667, 407] on h6 "NEXT" at bounding box center [669, 405] width 16 height 10
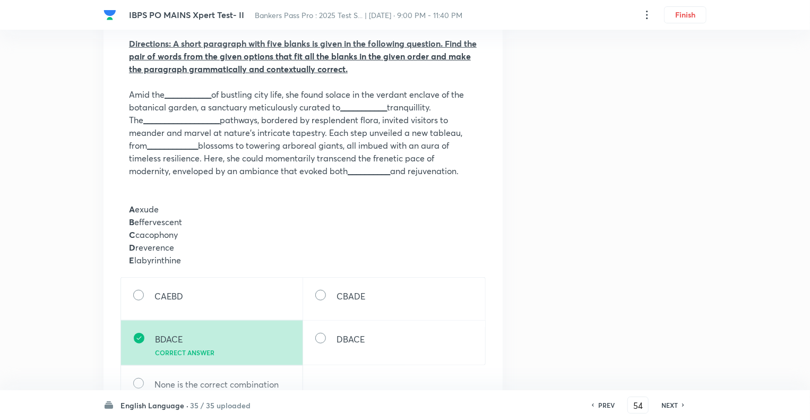
scroll to position [361, 0]
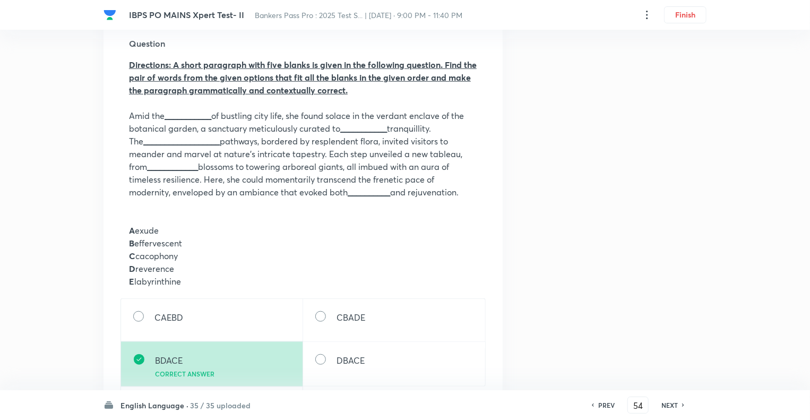
click at [667, 407] on h6 "NEXT" at bounding box center [669, 405] width 16 height 10
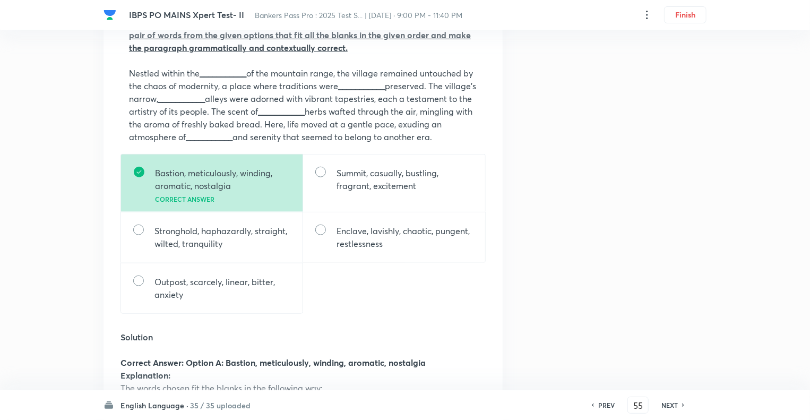
scroll to position [425, 0]
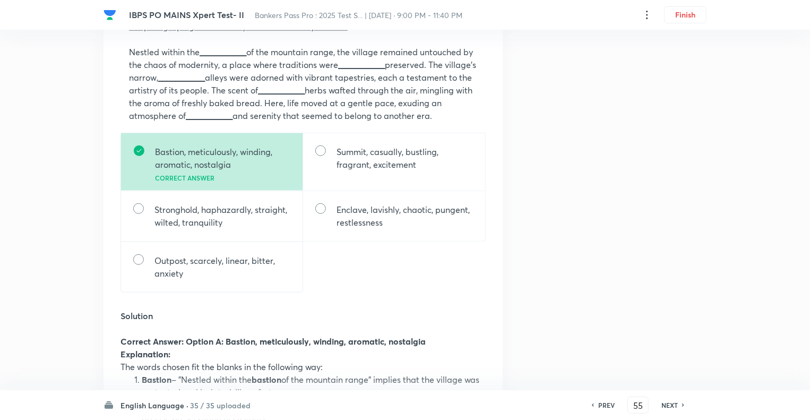
drag, startPoint x: 185, startPoint y: 129, endPoint x: 123, endPoint y: 55, distance: 96.5
click at [123, 55] on div "Question Directions: A short paragraph with five blanks is given in the followi…" at bounding box center [302, 48] width 365 height 170
copy p "﻿ Nestled within the ___________ of the mountain range, the village remained un…"
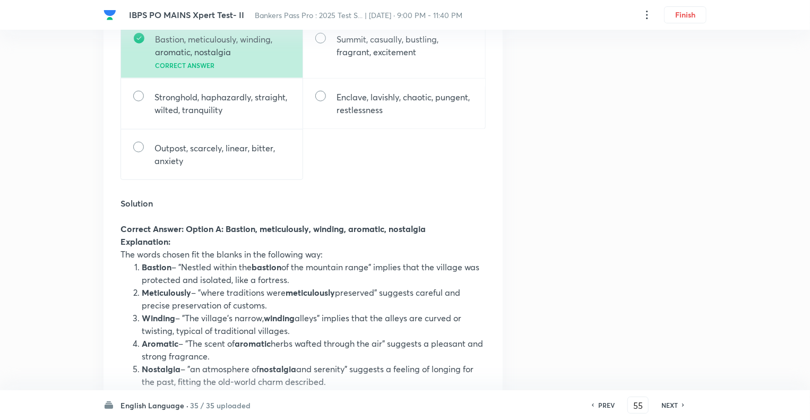
scroll to position [573, 0]
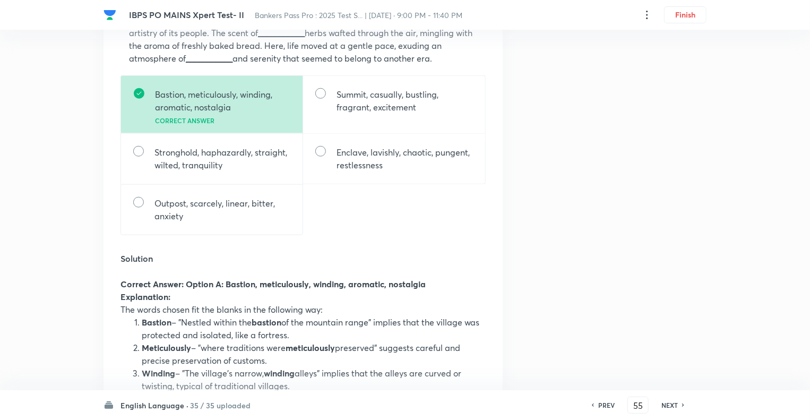
scroll to position [467, 0]
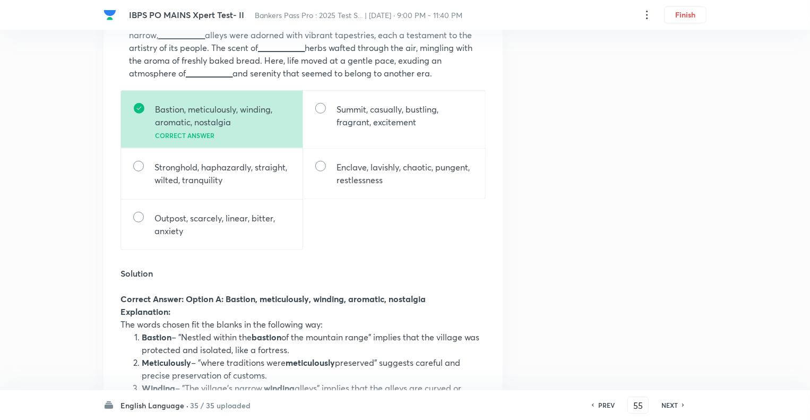
click at [670, 405] on h6 "NEXT" at bounding box center [669, 405] width 16 height 10
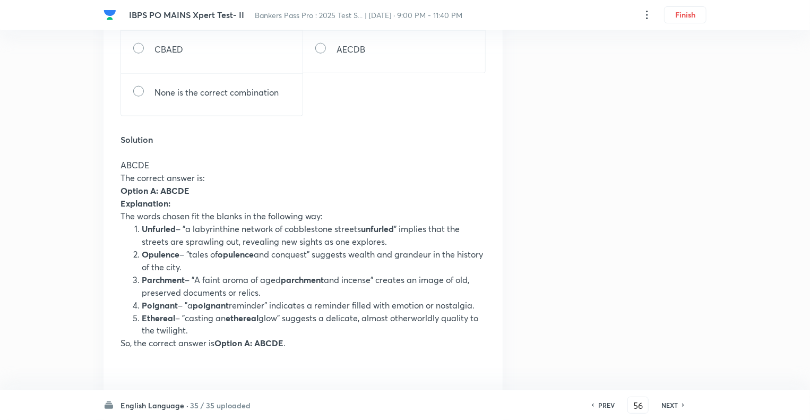
scroll to position [701, 0]
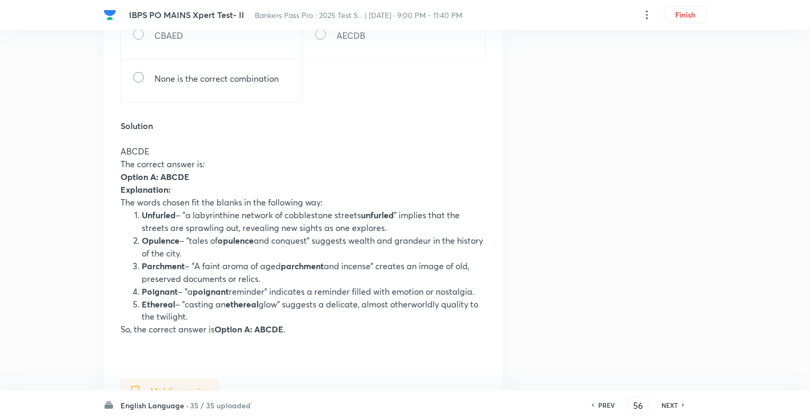
click at [670, 405] on h6 "NEXT" at bounding box center [669, 405] width 16 height 10
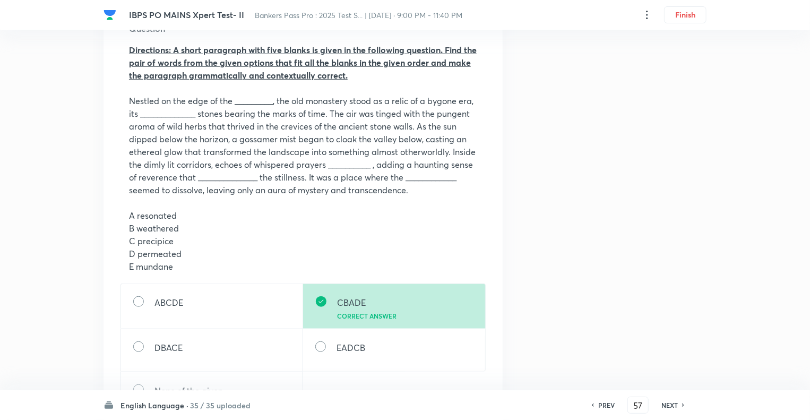
scroll to position [425, 0]
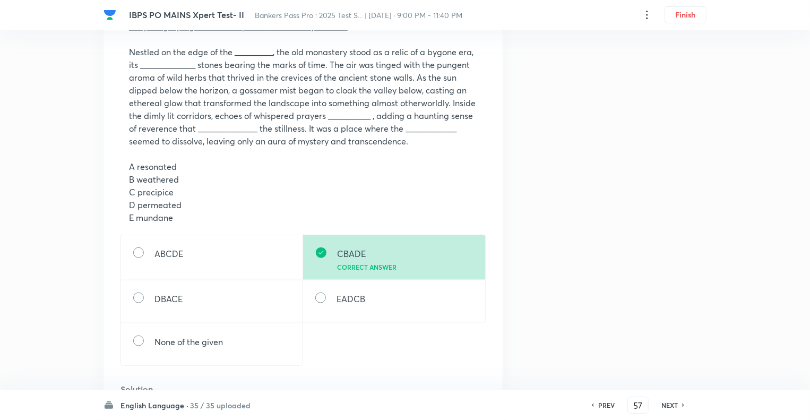
click at [605, 403] on h6 "PREV" at bounding box center [606, 405] width 16 height 10
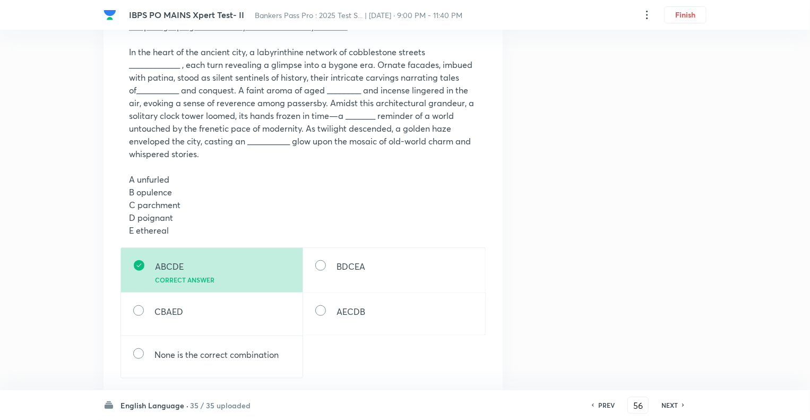
scroll to position [0, 0]
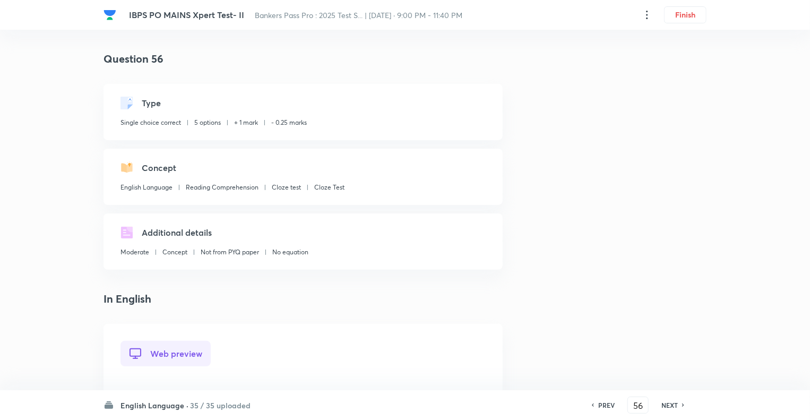
click at [605, 403] on h6 "PREV" at bounding box center [606, 405] width 16 height 10
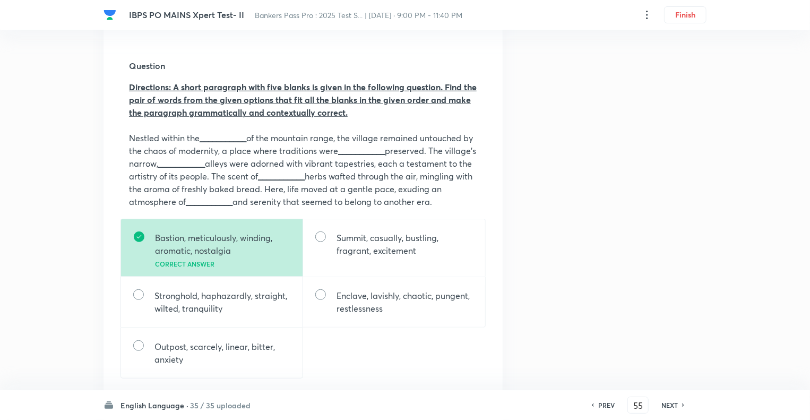
scroll to position [340, 0]
click at [605, 403] on h6 "PREV" at bounding box center [606, 405] width 16 height 10
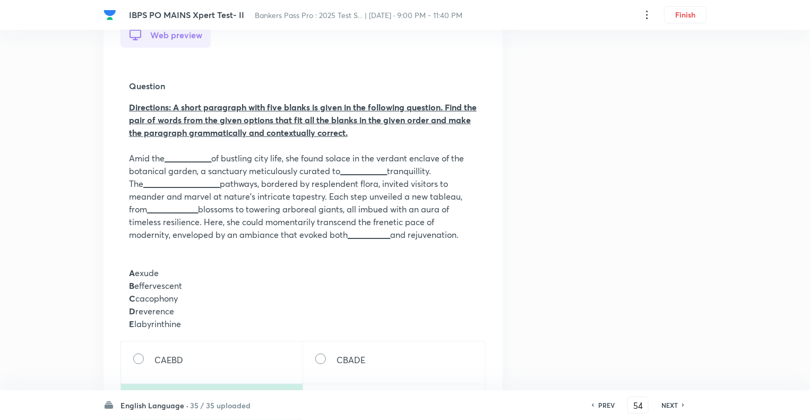
scroll to position [361, 0]
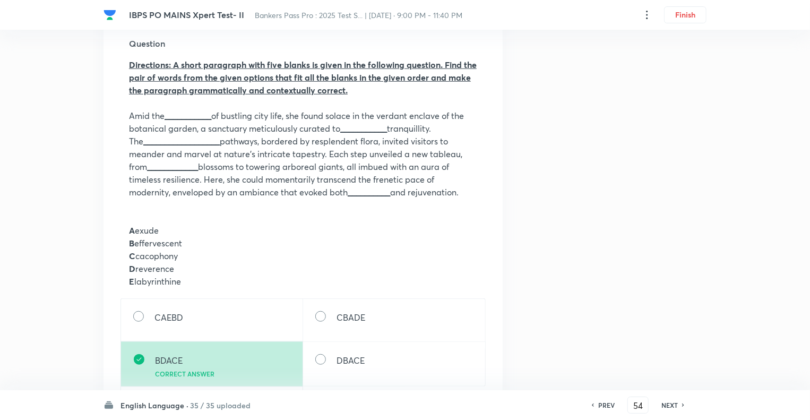
click at [673, 408] on h6 "NEXT" at bounding box center [669, 405] width 16 height 10
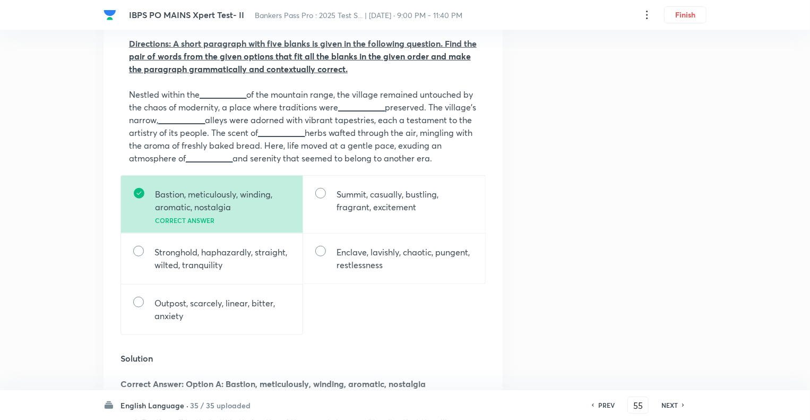
click at [673, 408] on h6 "NEXT" at bounding box center [669, 405] width 16 height 10
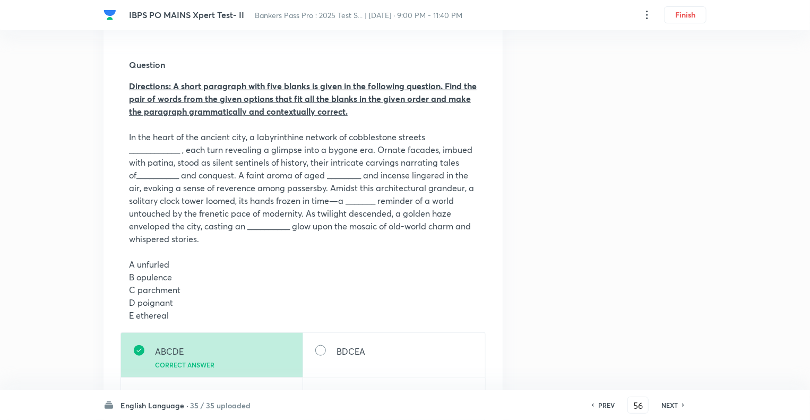
click at [673, 408] on h6 "NEXT" at bounding box center [669, 405] width 16 height 10
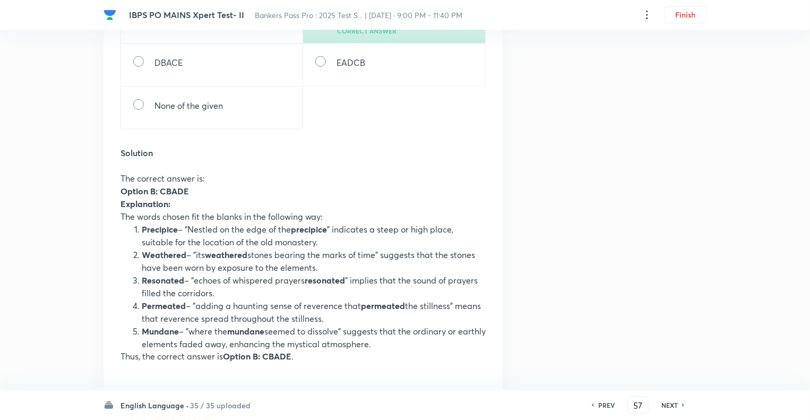
scroll to position [677, 0]
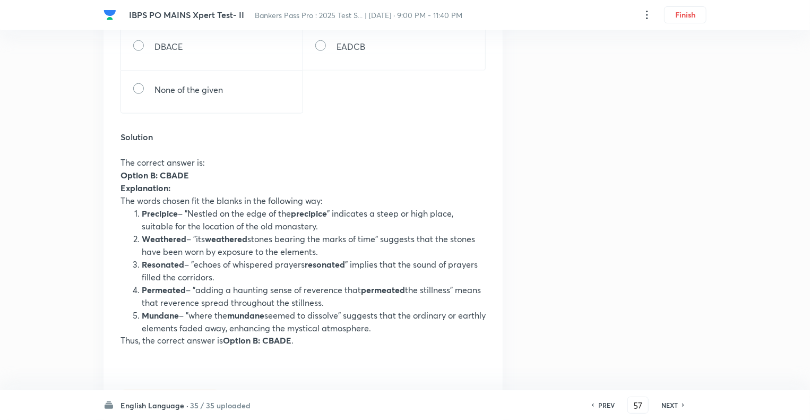
click at [673, 408] on h6 "NEXT" at bounding box center [669, 405] width 16 height 10
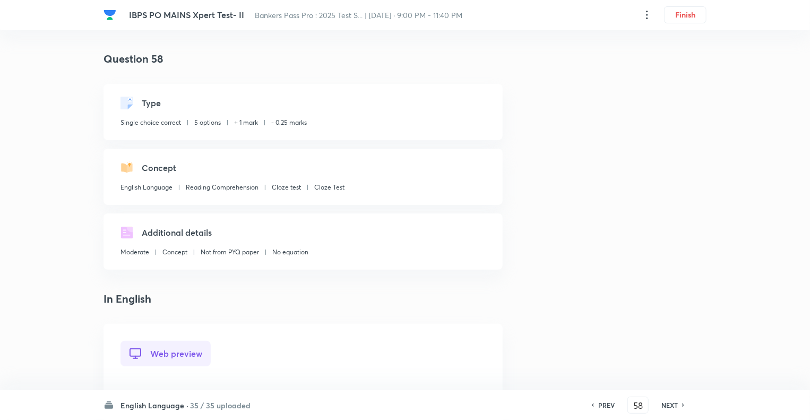
click at [604, 404] on h6 "PREV" at bounding box center [606, 405] width 16 height 10
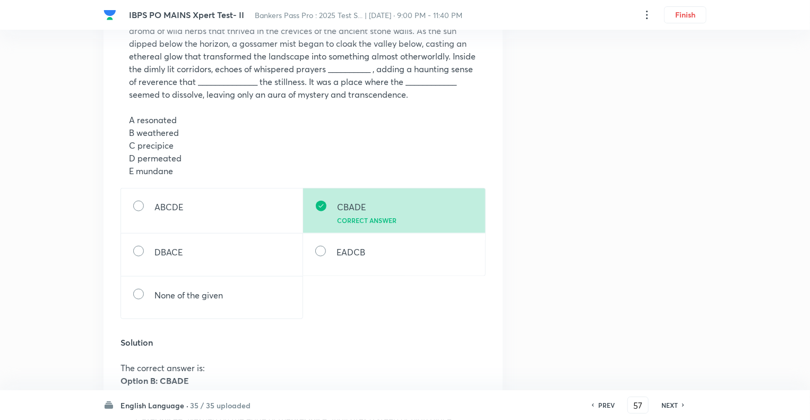
scroll to position [446, 0]
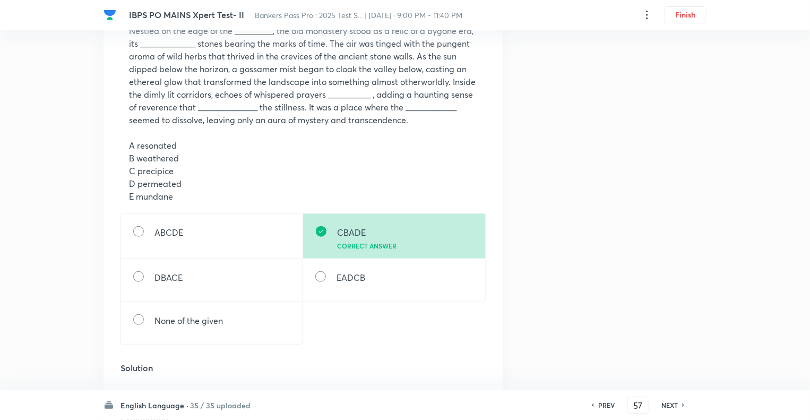
click at [604, 404] on h6 "PREV" at bounding box center [606, 405] width 16 height 10
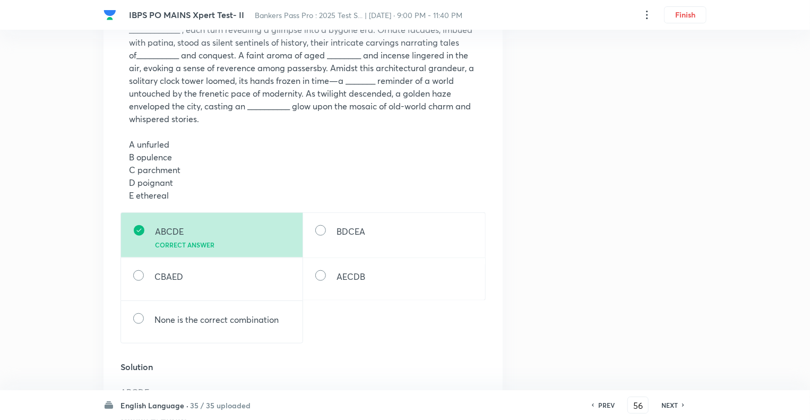
scroll to position [467, 0]
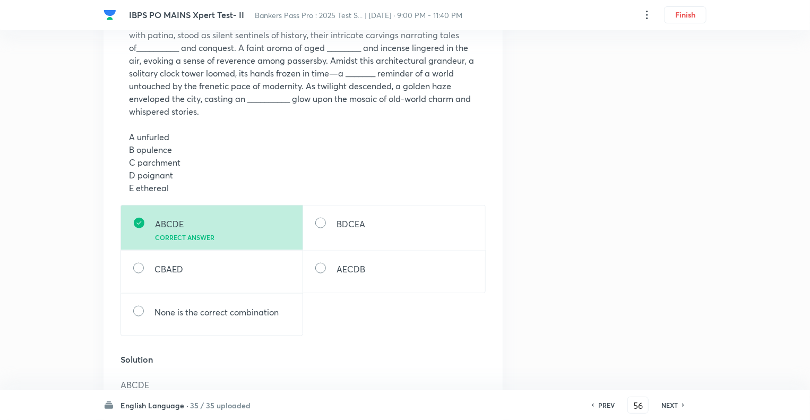
click at [665, 411] on div "PREV 56 ​ NEXT" at bounding box center [638, 404] width 137 height 17
click at [669, 406] on h6 "NEXT" at bounding box center [669, 405] width 16 height 10
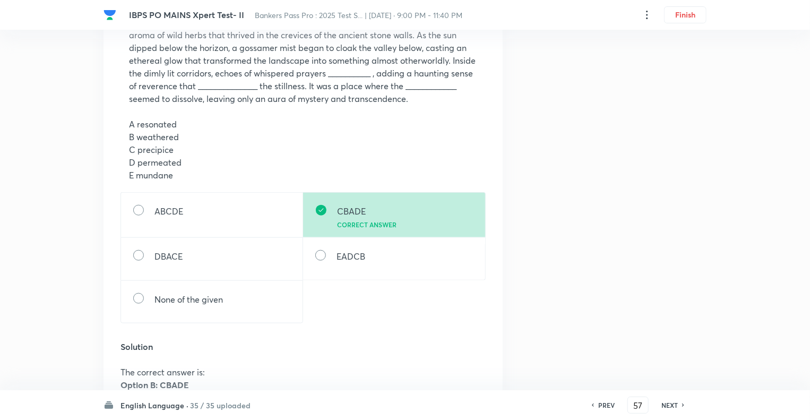
scroll to position [0, 0]
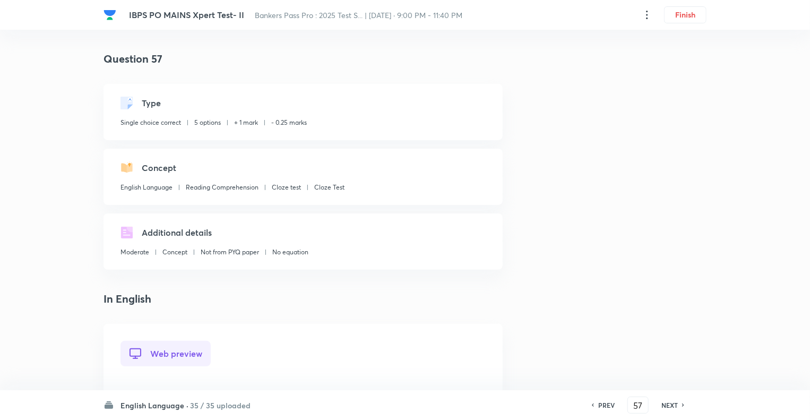
click at [669, 406] on h6 "NEXT" at bounding box center [669, 405] width 16 height 10
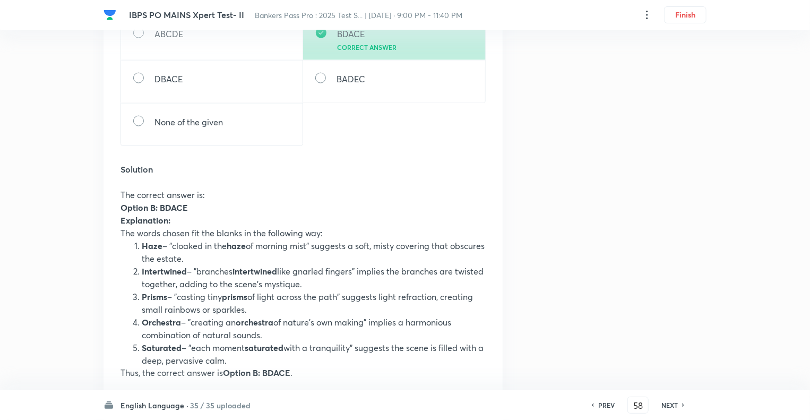
scroll to position [679, 0]
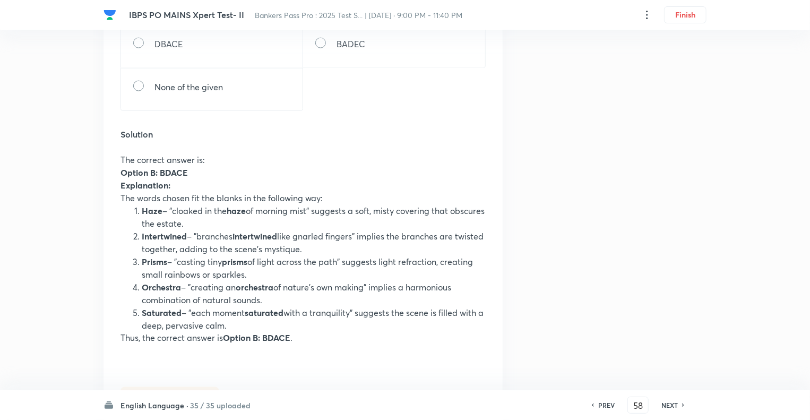
click at [669, 406] on h6 "NEXT" at bounding box center [669, 405] width 16 height 10
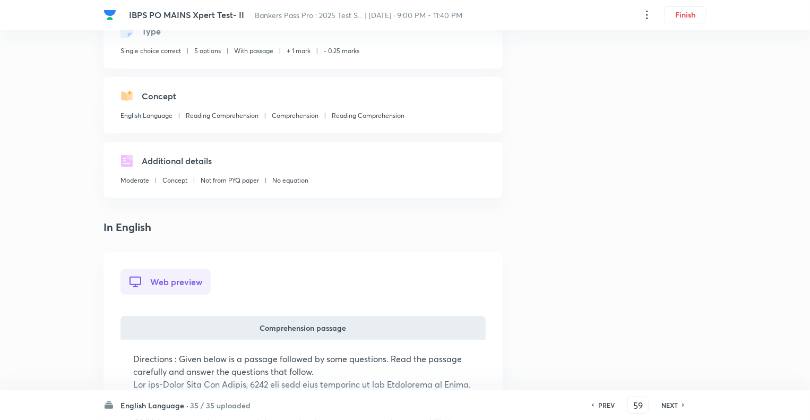
scroll to position [64, 0]
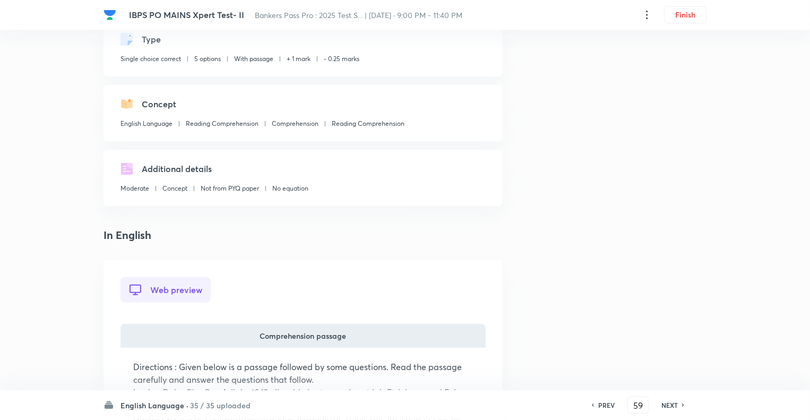
click at [669, 406] on h6 "NEXT" at bounding box center [669, 405] width 16 height 10
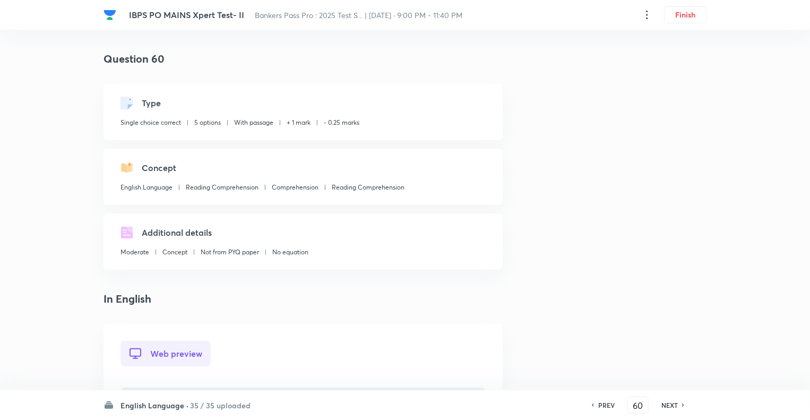
click at [669, 406] on h6 "NEXT" at bounding box center [669, 405] width 16 height 10
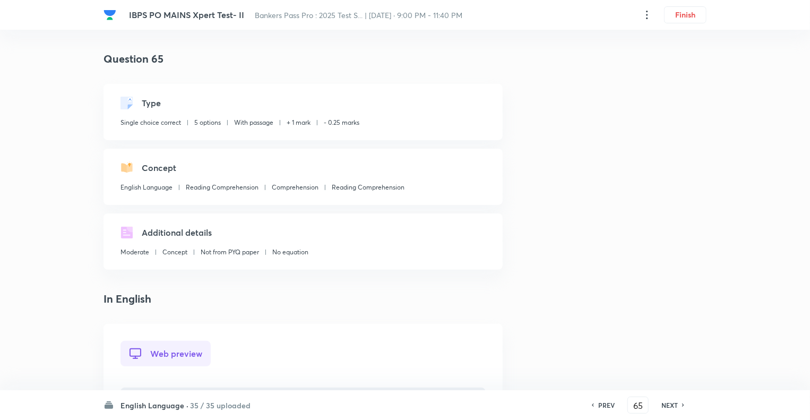
click at [669, 406] on h6 "NEXT" at bounding box center [669, 405] width 16 height 10
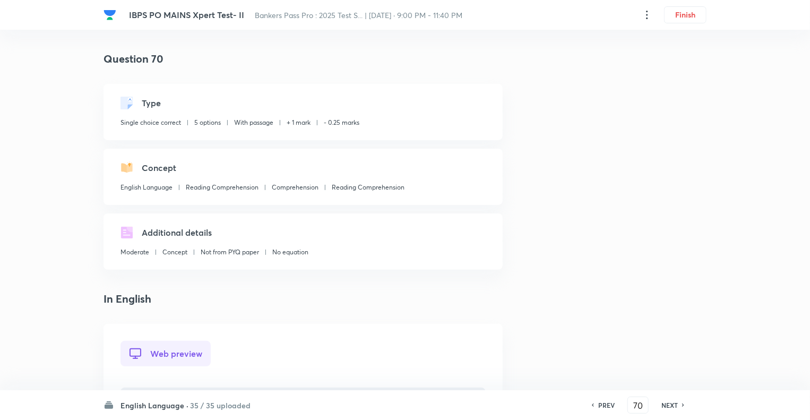
click at [669, 406] on h6 "NEXT" at bounding box center [669, 405] width 16 height 10
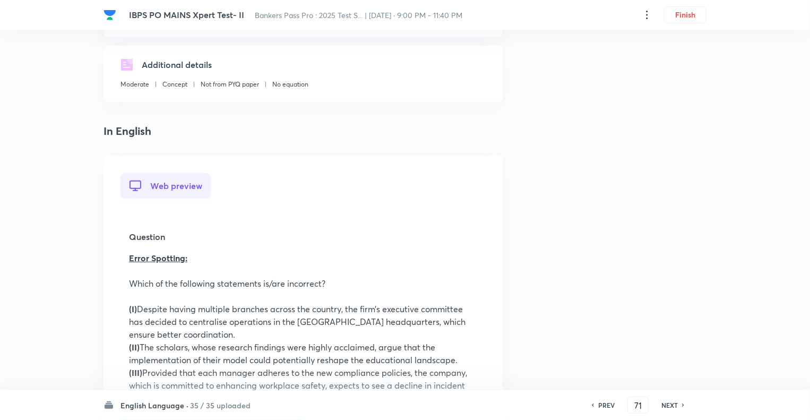
scroll to position [212, 0]
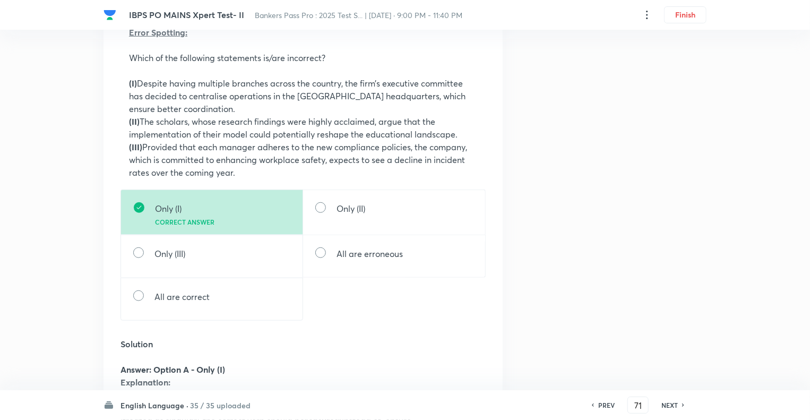
scroll to position [361, 0]
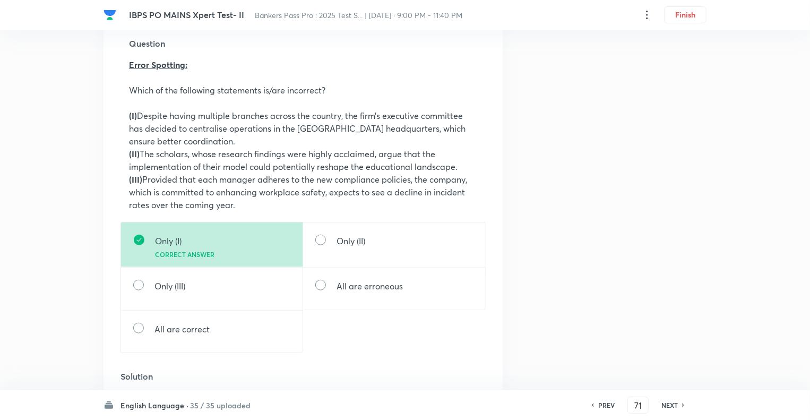
click at [667, 406] on h6 "NEXT" at bounding box center [669, 405] width 16 height 10
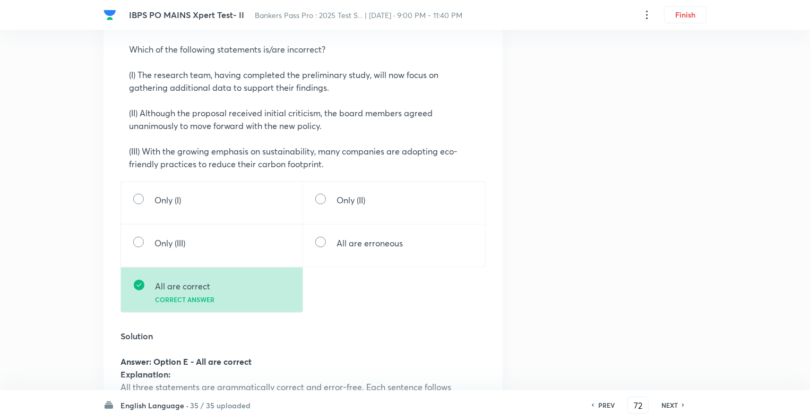
scroll to position [403, 0]
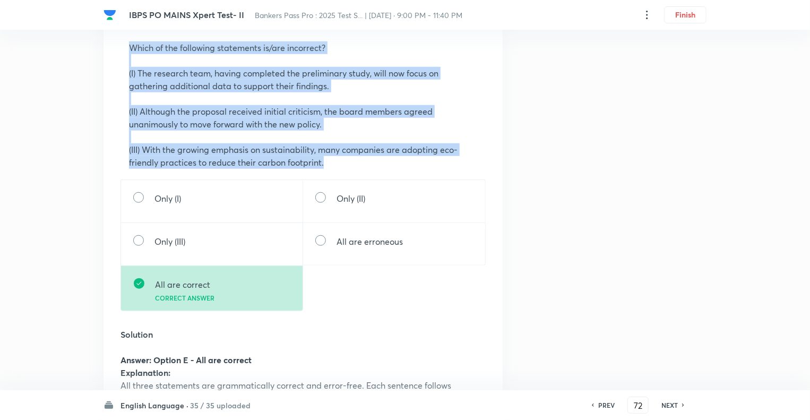
drag, startPoint x: 325, startPoint y: 165, endPoint x: 128, endPoint y: 49, distance: 229.1
click at [128, 49] on div "Question Error Spotting: Which of the following statements is/are incorrect? (I…" at bounding box center [302, 81] width 365 height 195
copy div "Which of the following statements is/are incorrect? (I) The research team, havi…"
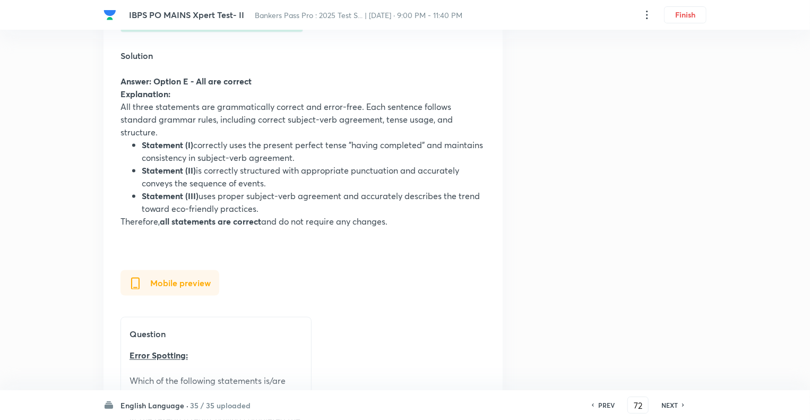
scroll to position [701, 0]
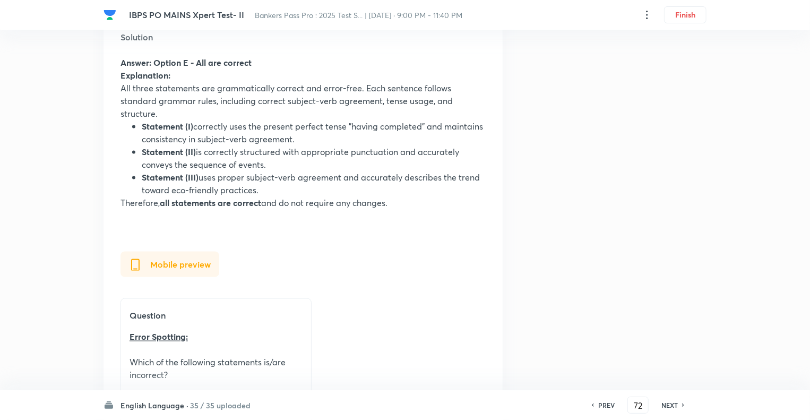
click at [669, 405] on h6 "NEXT" at bounding box center [669, 405] width 16 height 10
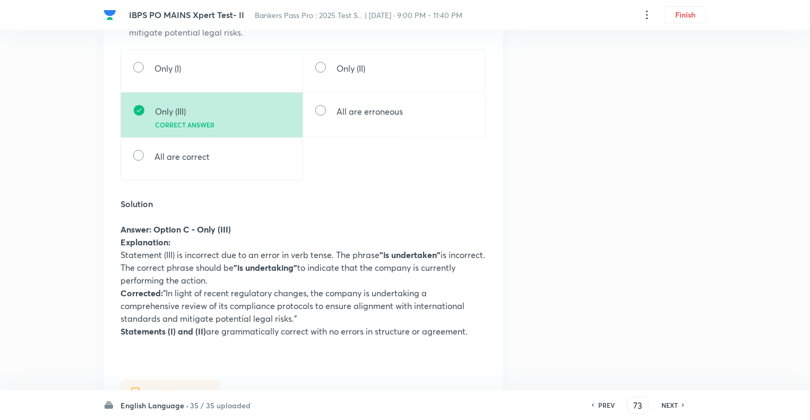
scroll to position [573, 0]
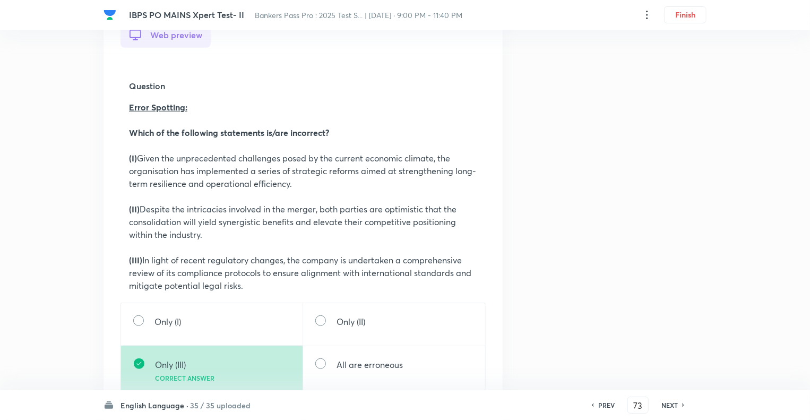
click at [669, 405] on h6 "NEXT" at bounding box center [669, 405] width 16 height 10
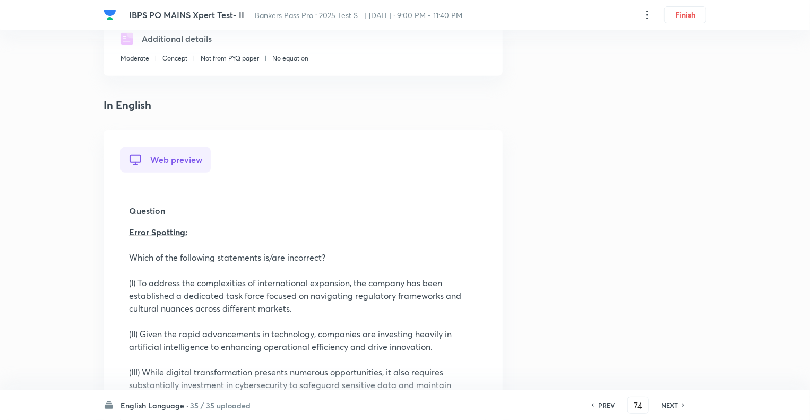
scroll to position [191, 0]
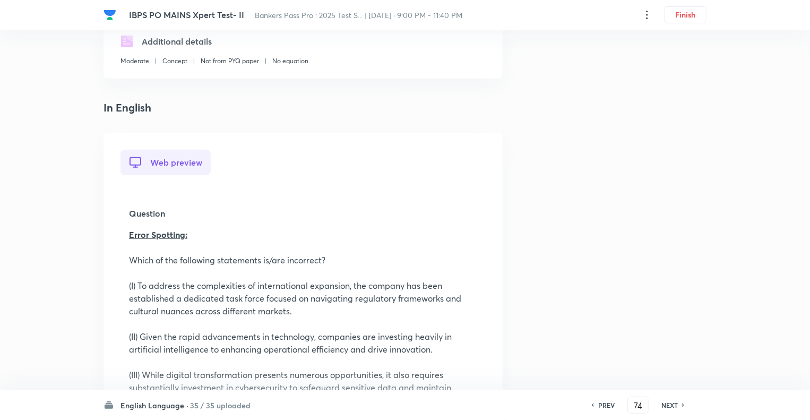
click at [669, 405] on h6 "NEXT" at bounding box center [669, 405] width 16 height 10
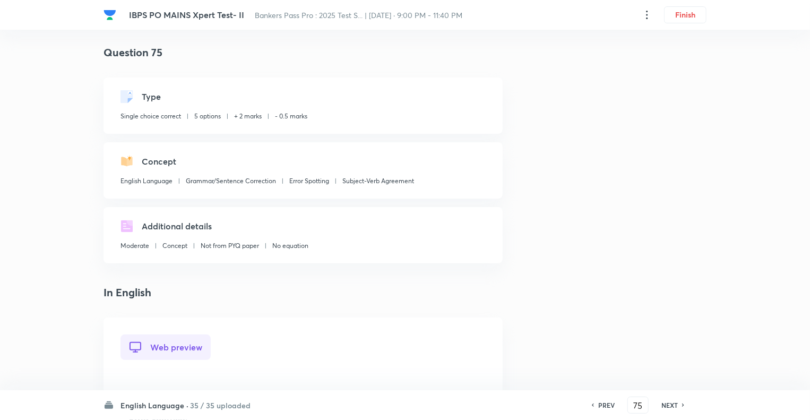
scroll to position [4, 0]
click at [611, 406] on h6 "PREV" at bounding box center [606, 405] width 16 height 10
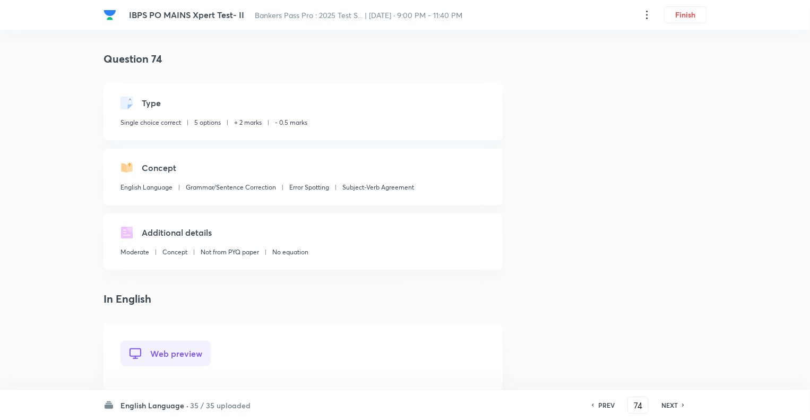
click at [611, 406] on h6 "PREV" at bounding box center [606, 405] width 16 height 10
click at [607, 404] on h6 "PREV" at bounding box center [606, 405] width 16 height 10
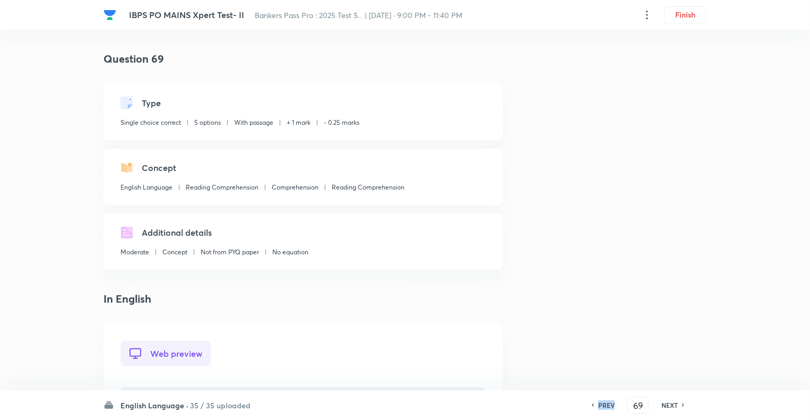
click at [607, 404] on h6 "PREV" at bounding box center [606, 405] width 16 height 10
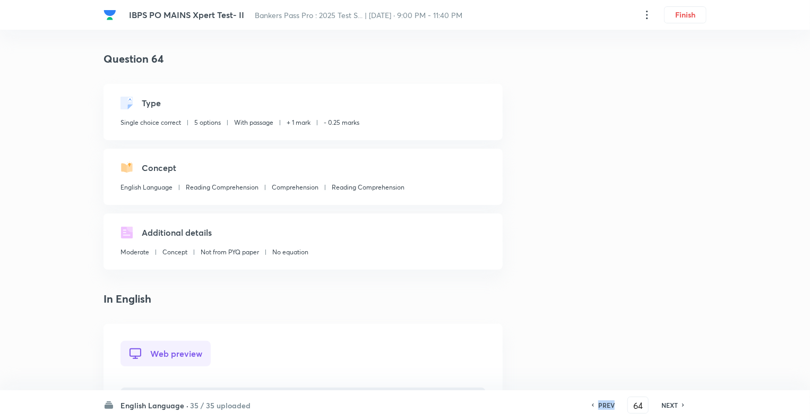
click at [607, 404] on h6 "PREV" at bounding box center [606, 405] width 16 height 10
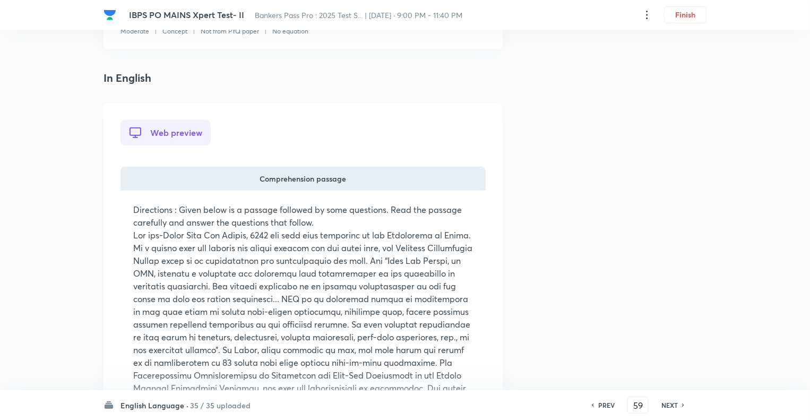
scroll to position [234, 0]
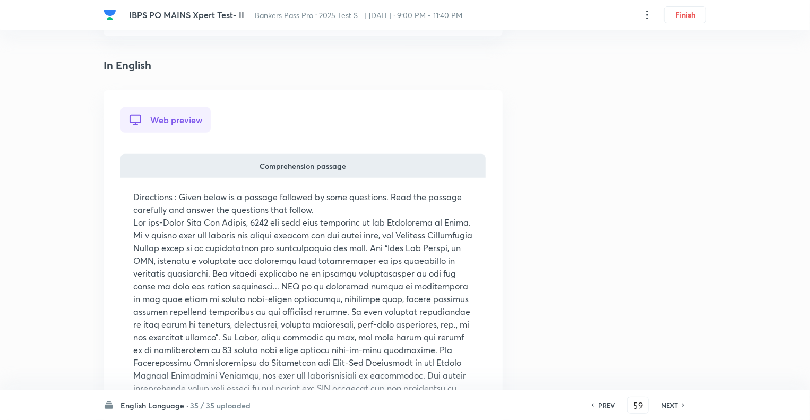
click at [607, 404] on h6 "PREV" at bounding box center [606, 405] width 16 height 10
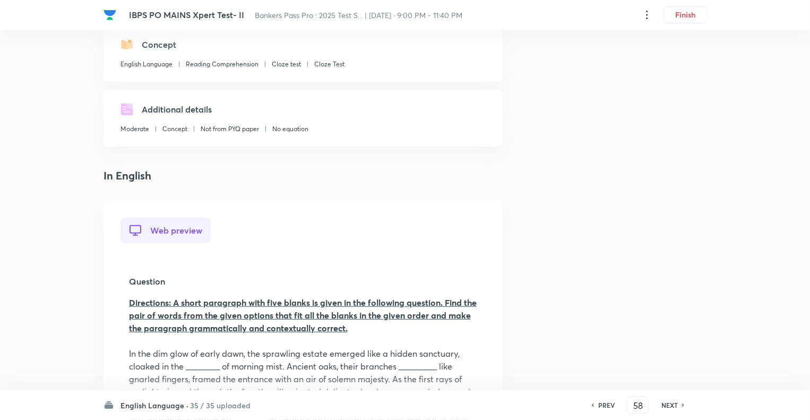
scroll to position [127, 0]
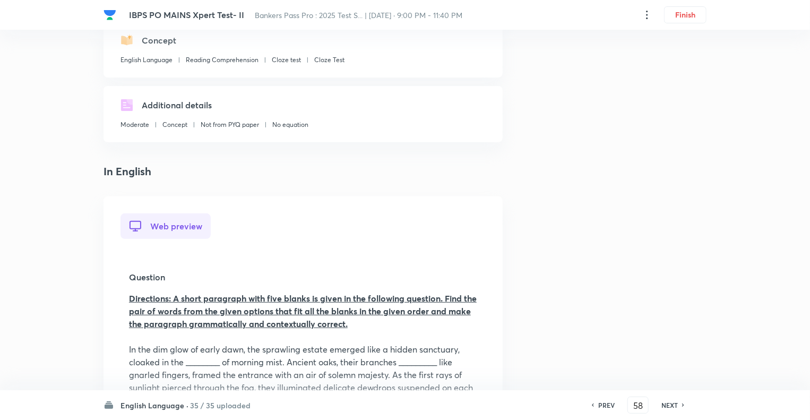
click at [674, 406] on h6 "NEXT" at bounding box center [669, 405] width 16 height 10
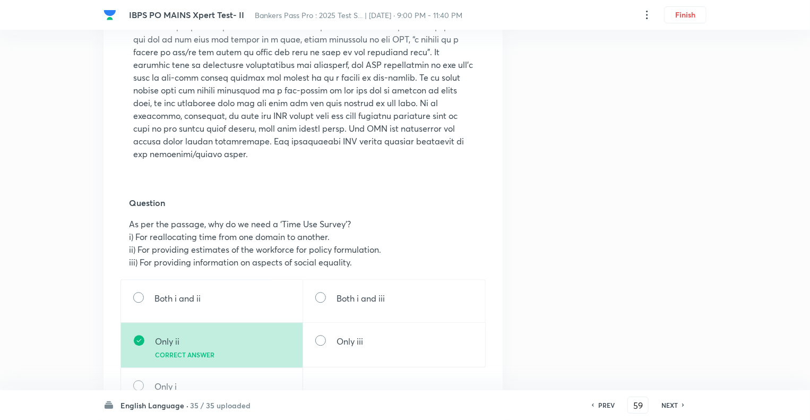
scroll to position [1253, 0]
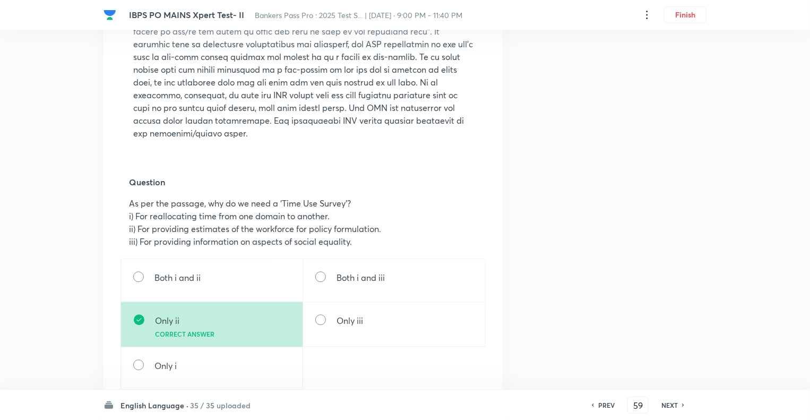
click at [91, 180] on div "IBPS PO MAINS Xpert Test- II Bankers Pass Pro : 2025 Test S... | Sep 5, 2025 · …" at bounding box center [405, 13] width 810 height 2430
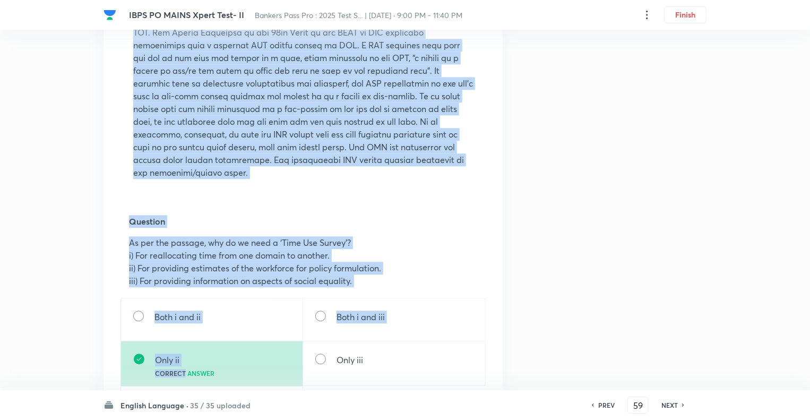
scroll to position [1284, 0]
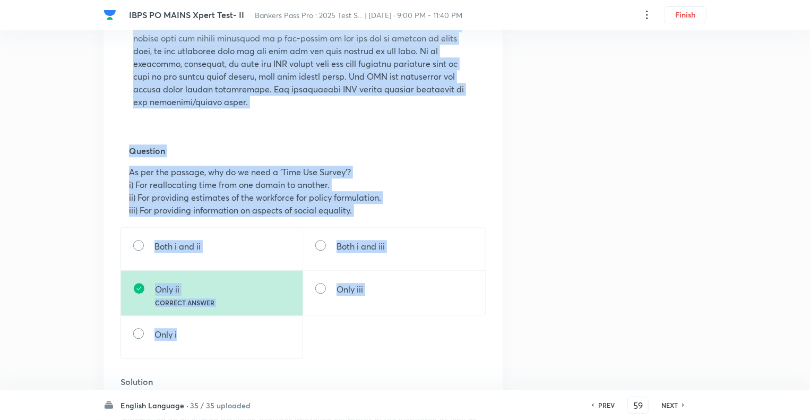
drag, startPoint x: 98, startPoint y: 150, endPoint x: 182, endPoint y: 372, distance: 237.7
copy div "In English Web preview Comprehension passage Directions : Given below is a pass…"
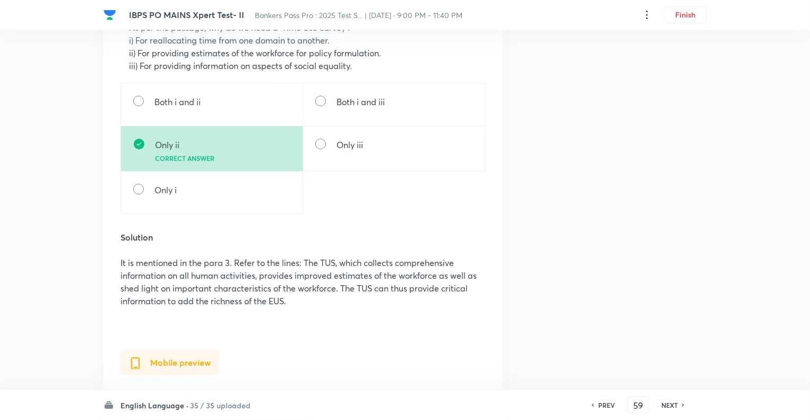
scroll to position [1475, 0]
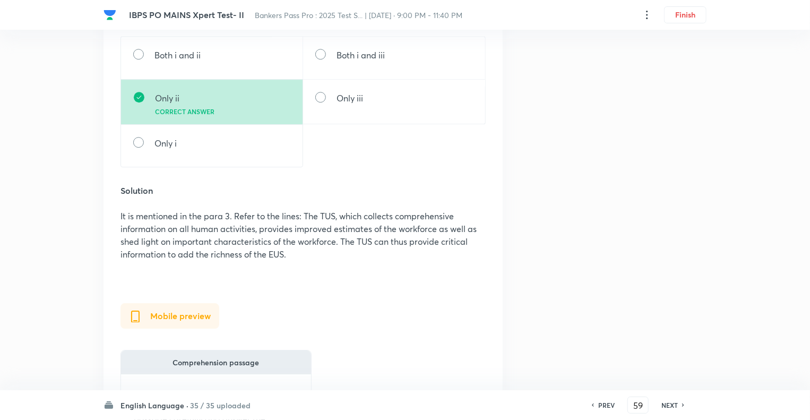
click at [666, 404] on h6 "NEXT" at bounding box center [669, 405] width 16 height 10
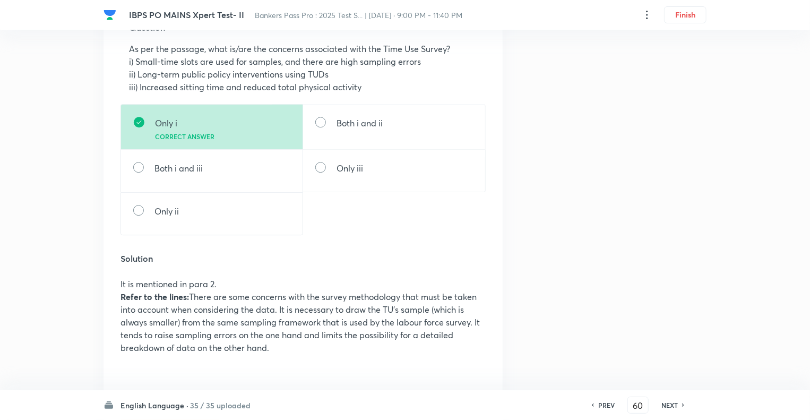
scroll to position [1423, 0]
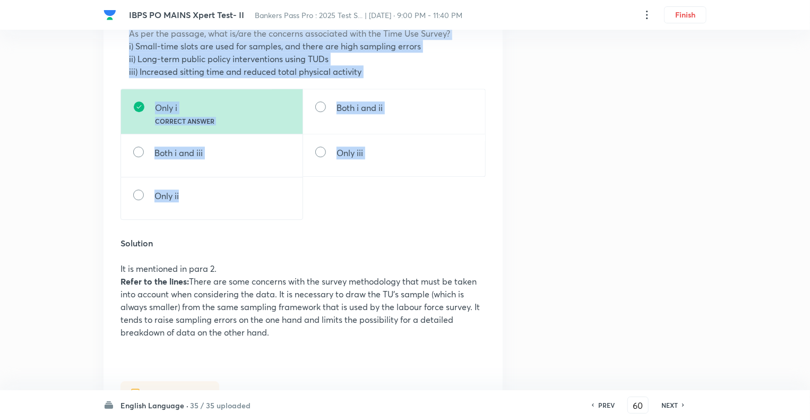
drag, startPoint x: 185, startPoint y: 230, endPoint x: 120, endPoint y: 70, distance: 172.9
copy div "As per the passage, what is/are the concerns associated with the Time Use Surve…"
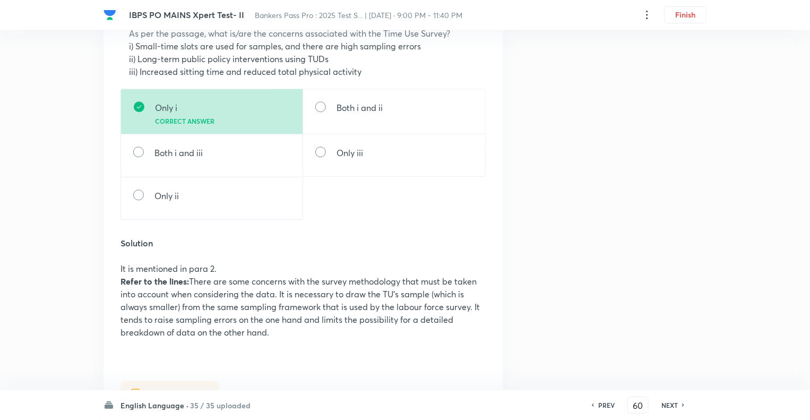
click at [673, 400] on h6 "NEXT" at bounding box center [669, 405] width 16 height 10
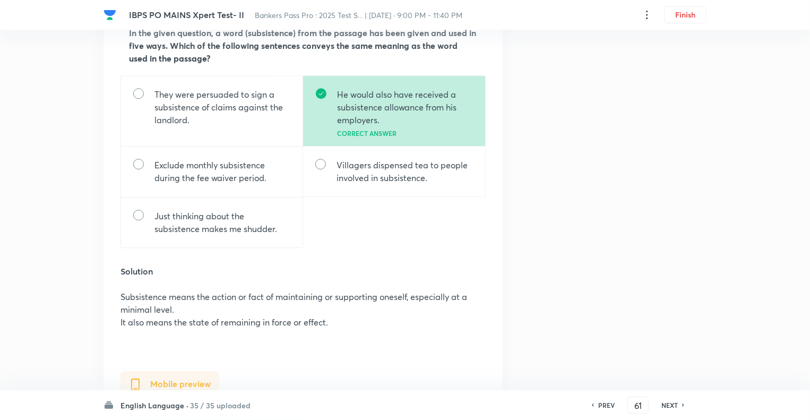
scroll to position [1444, 0]
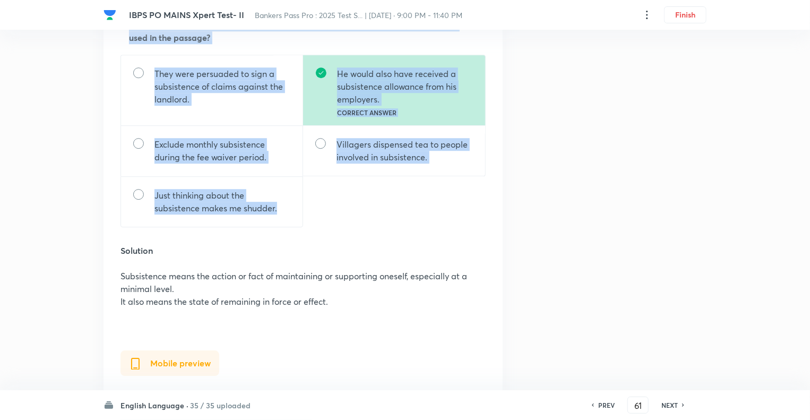
drag, startPoint x: 283, startPoint y: 246, endPoint x: 119, endPoint y: 43, distance: 260.9
copy div "In the given question, a word (subsistence) from the passage has been given and…"
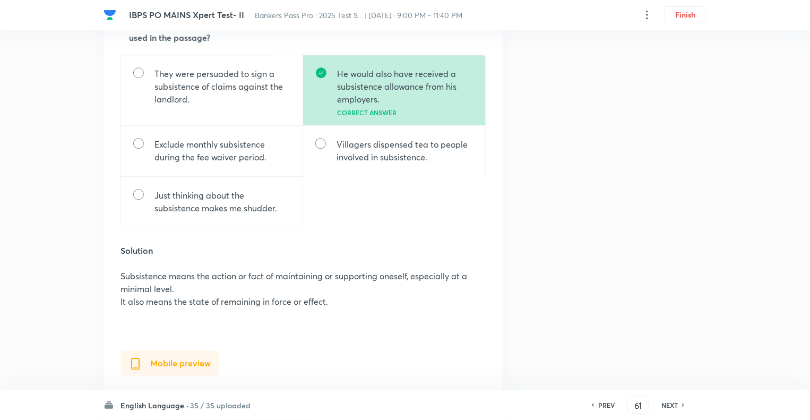
click at [673, 411] on div "PREV 61 ​ NEXT" at bounding box center [638, 404] width 137 height 17
click at [667, 402] on h6 "NEXT" at bounding box center [669, 405] width 16 height 10
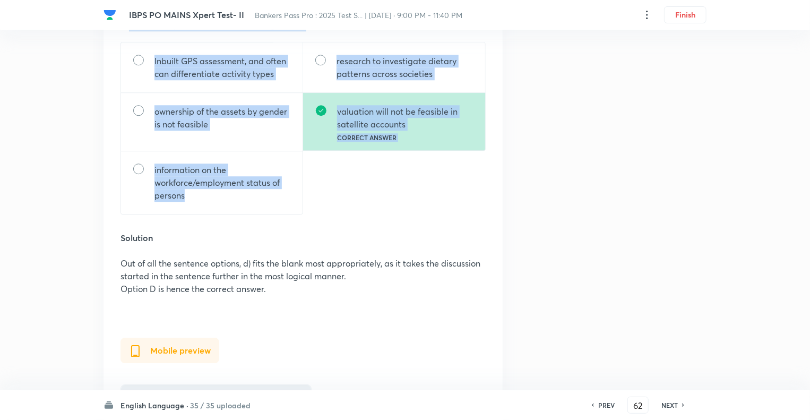
drag, startPoint x: 194, startPoint y: 231, endPoint x: 122, endPoint y: 50, distance: 194.9
copy div "Which of the following options can fit in blank (A,) keeping it grammatically a…"
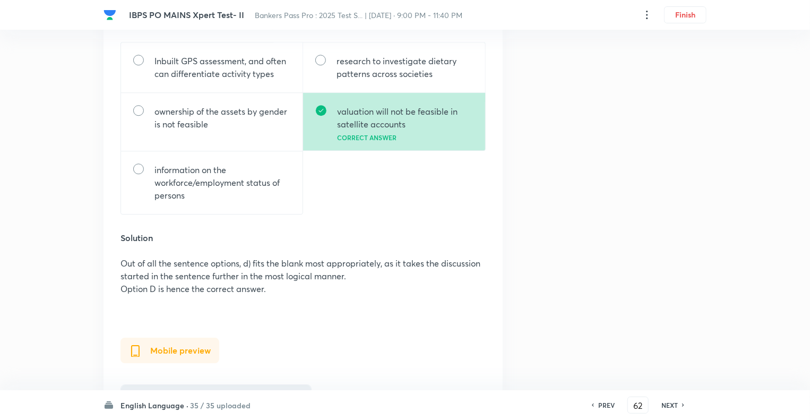
click at [665, 405] on h6 "NEXT" at bounding box center [669, 405] width 16 height 10
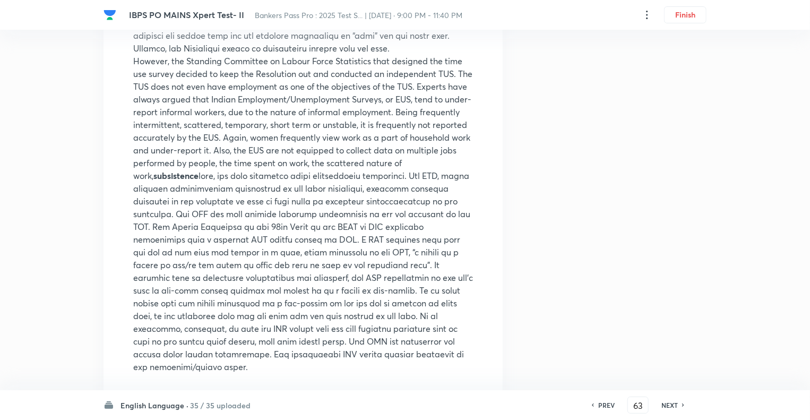
scroll to position [1040, 0]
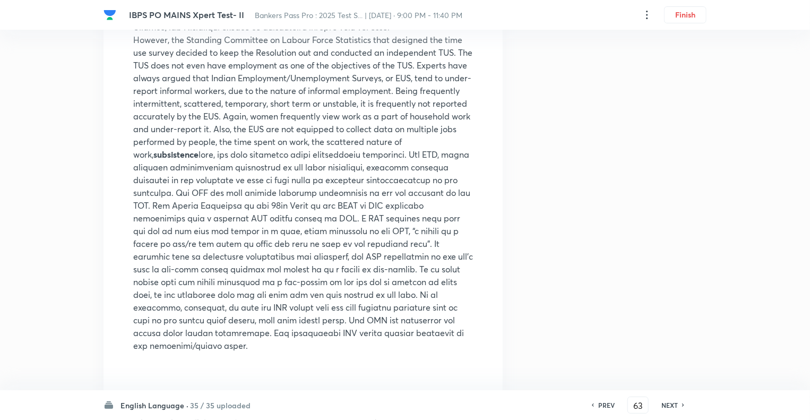
click at [609, 405] on h6 "PREV" at bounding box center [606, 405] width 16 height 10
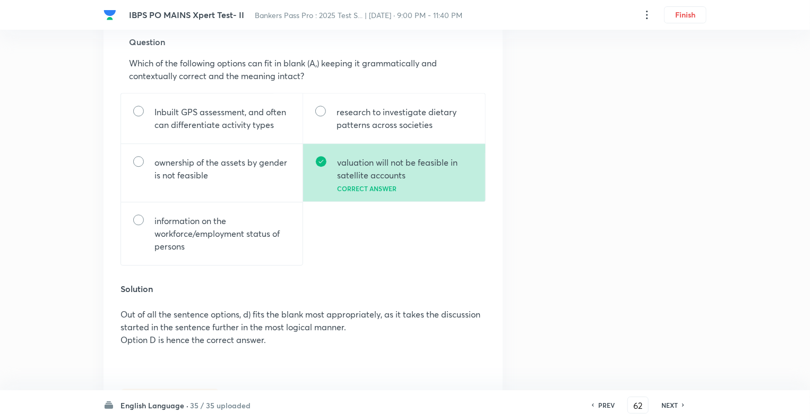
scroll to position [1401, 0]
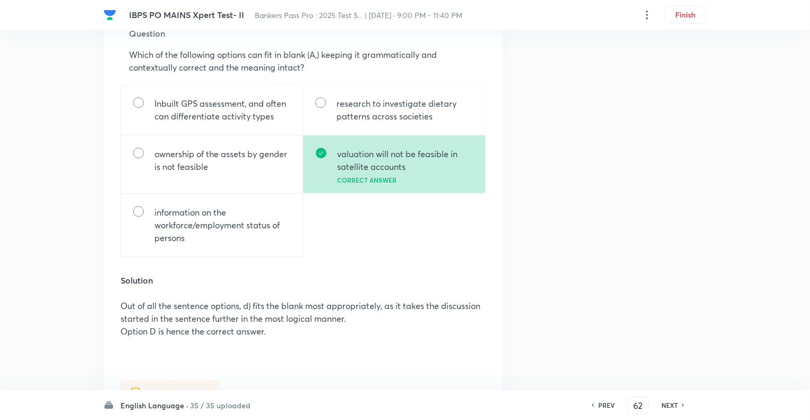
click at [671, 405] on h6 "NEXT" at bounding box center [669, 405] width 16 height 10
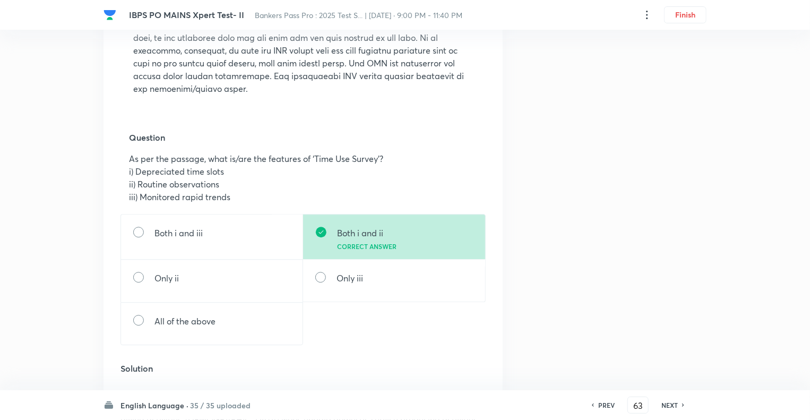
scroll to position [1338, 0]
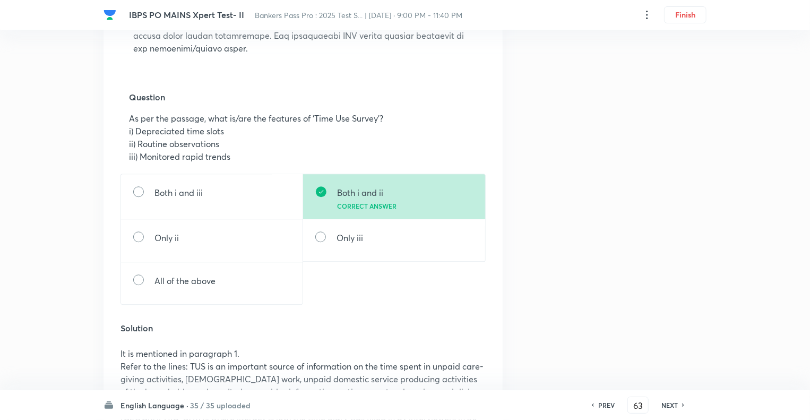
click at [215, 287] on p "All of the above" at bounding box center [184, 280] width 61 height 13
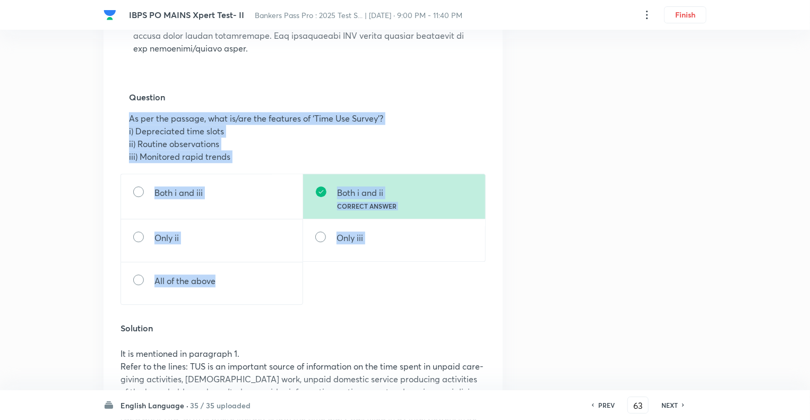
drag, startPoint x: 223, startPoint y: 320, endPoint x: 120, endPoint y: 151, distance: 197.9
copy div "As per the passage, what is/are the features of ‘Time Use Survey’? i) Depreciat…"
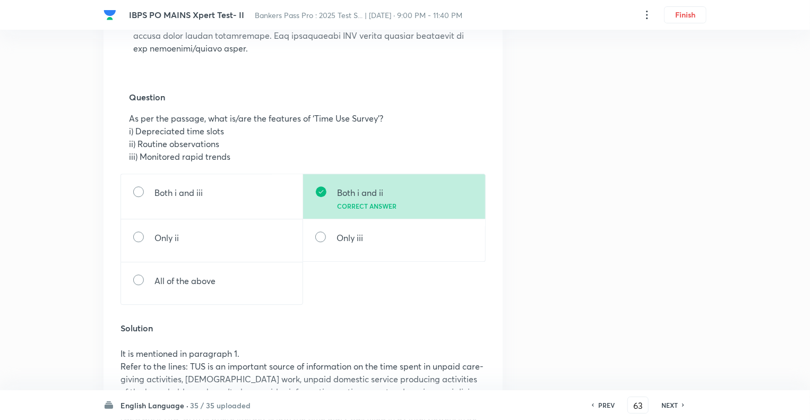
click at [330, 305] on div "Both i and iii Both i and ii Correct answer Only ii Only iii All of the above" at bounding box center [302, 239] width 365 height 131
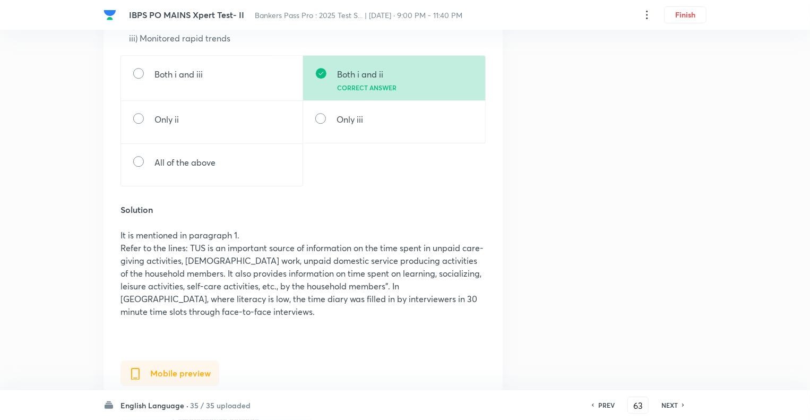
scroll to position [1465, 0]
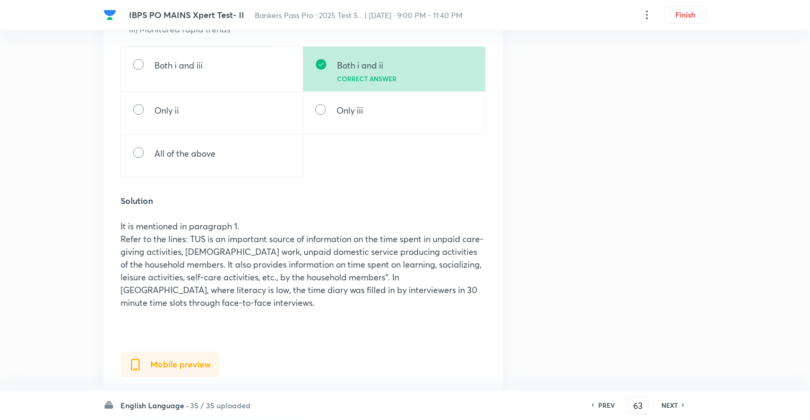
click at [172, 309] on p "Refer to the lines: TUS is an important source of information on the time spent…" at bounding box center [302, 270] width 365 height 76
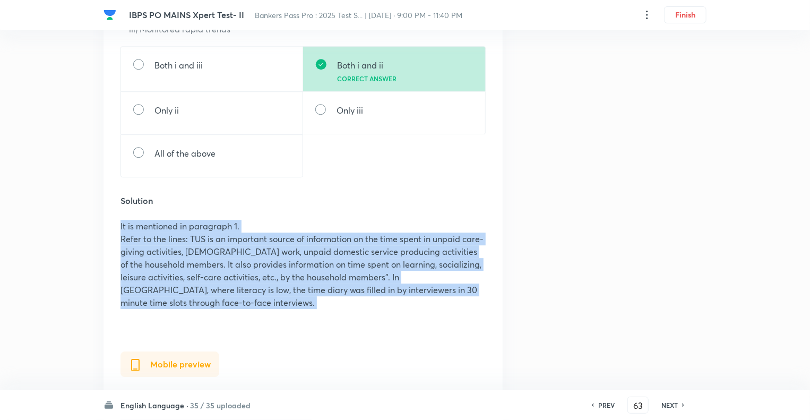
drag, startPoint x: 172, startPoint y: 339, endPoint x: 111, endPoint y: 261, distance: 98.7
copy div "It is mentioned in paragraph 1. Refer to the lines: TUS is an important source …"
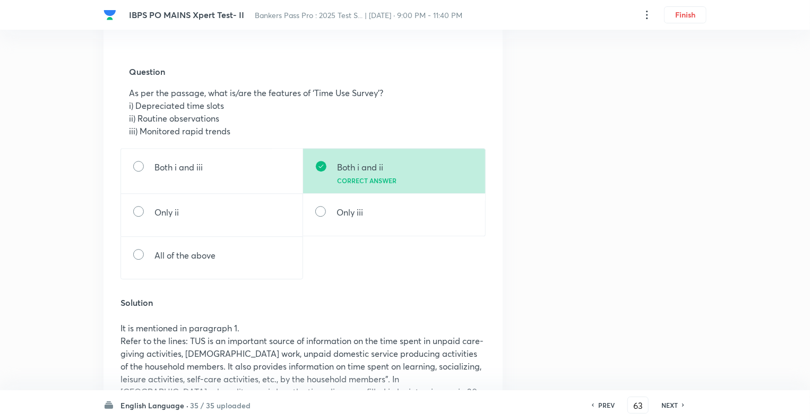
scroll to position [1295, 0]
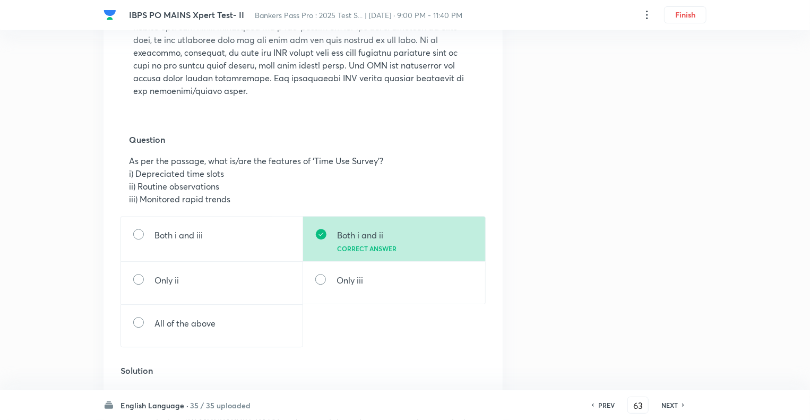
click at [584, 329] on div "Question 63 Type Single choice correct 5 options With passage + 1 mark - 0.25 m…" at bounding box center [405, 9] width 603 height 2507
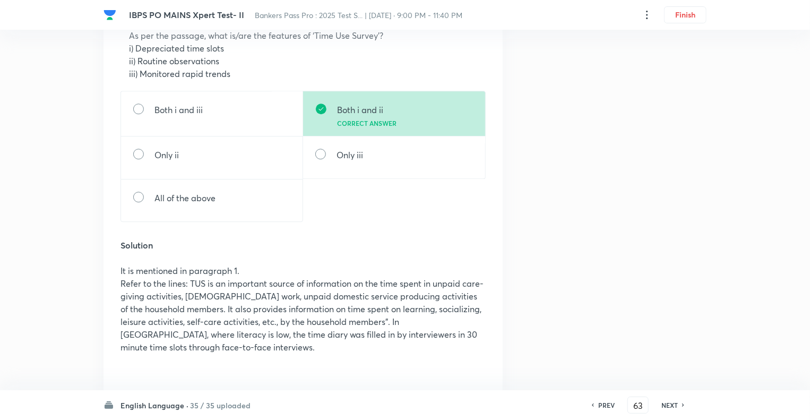
scroll to position [1423, 0]
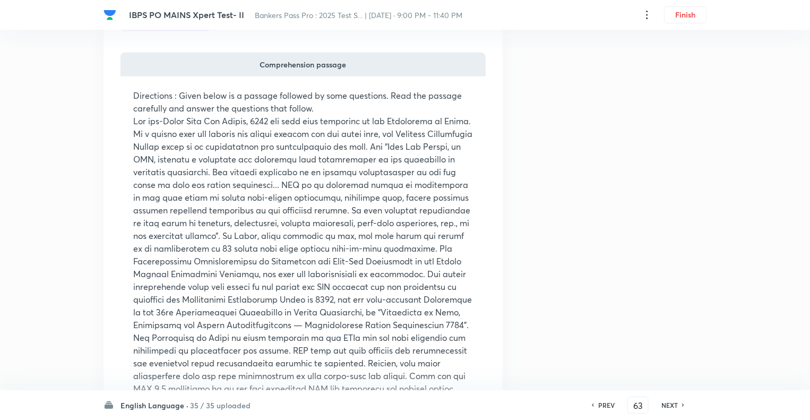
scroll to position [348, 0]
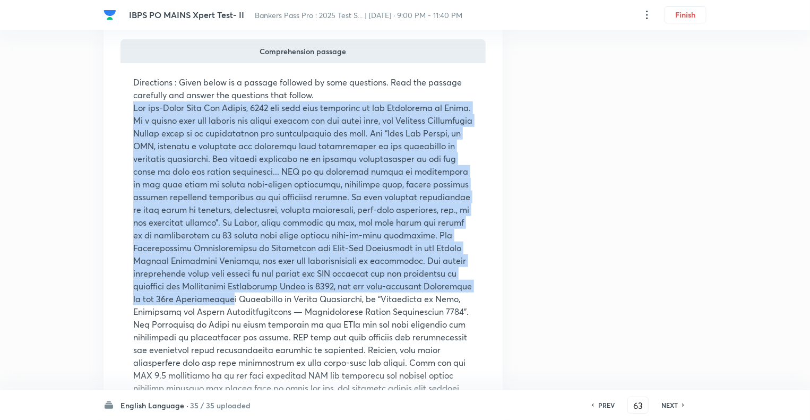
drag, startPoint x: 327, startPoint y: 300, endPoint x: 132, endPoint y: 110, distance: 272.9
copy p "The all-India Time Use Survey, 2019 has just been published by the Government o…"
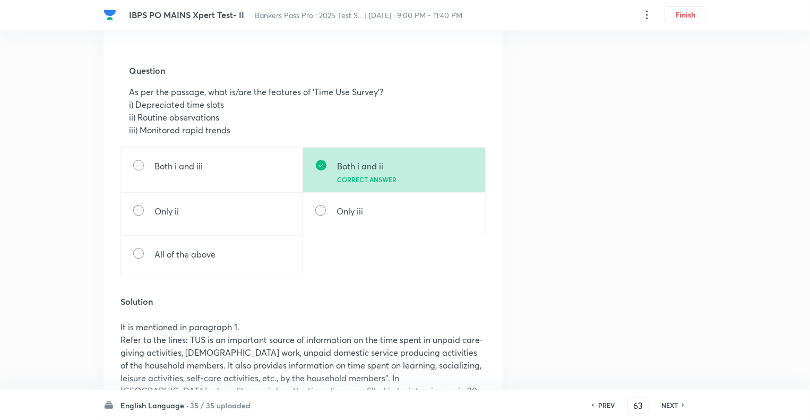
scroll to position [1367, 0]
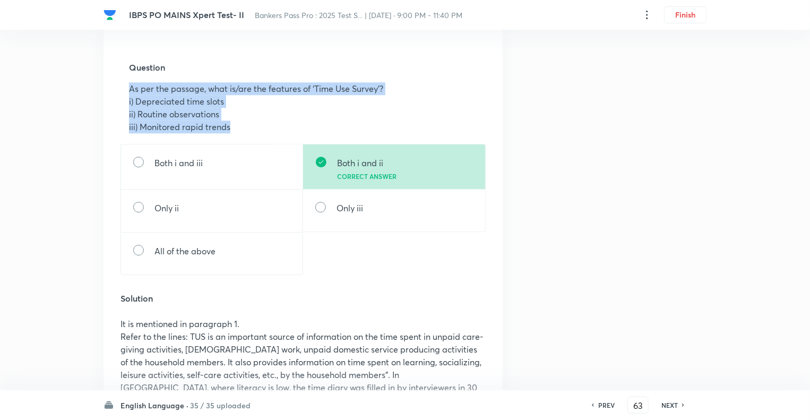
drag, startPoint x: 241, startPoint y: 163, endPoint x: 111, endPoint y: 125, distance: 135.4
click at [111, 125] on div "Web preview Comprehension passage Directions : Given below is a passage followe…" at bounding box center [303, 52] width 399 height 2192
copy div "As per the passage, what is/are the features of ‘Time Use Survey’? i) Depreciat…"
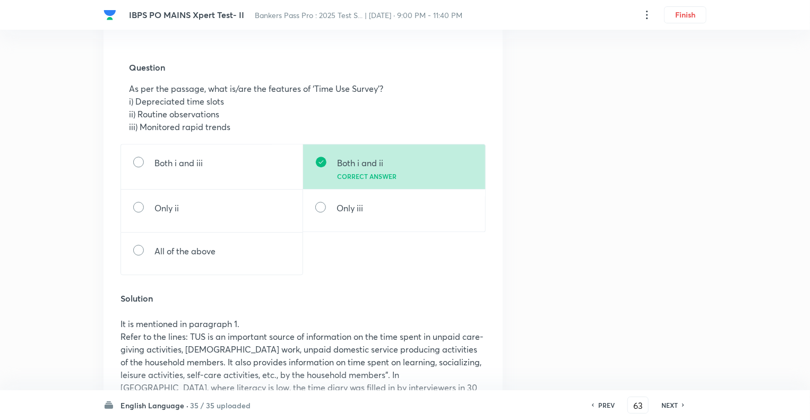
click at [456, 275] on div "Both i and iii Both i and ii Correct answer Only ii Only iii All of the above" at bounding box center [302, 209] width 365 height 131
click at [665, 402] on h6 "NEXT" at bounding box center [669, 405] width 16 height 10
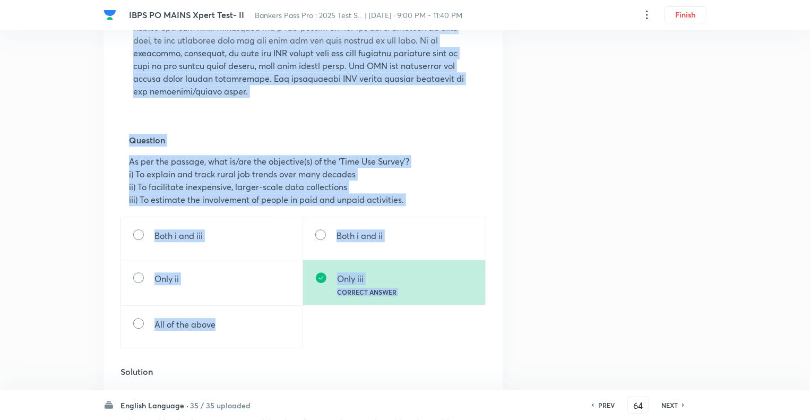
scroll to position [1282, 0]
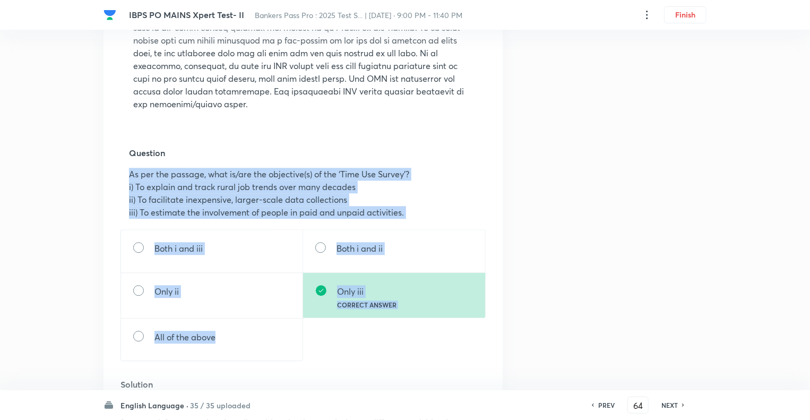
drag, startPoint x: 225, startPoint y: 193, endPoint x: 117, endPoint y: 201, distance: 108.1
click at [117, 201] on div "Web preview Comprehension passage Directions : Given below is a passage followe…" at bounding box center [303, 93] width 399 height 2103
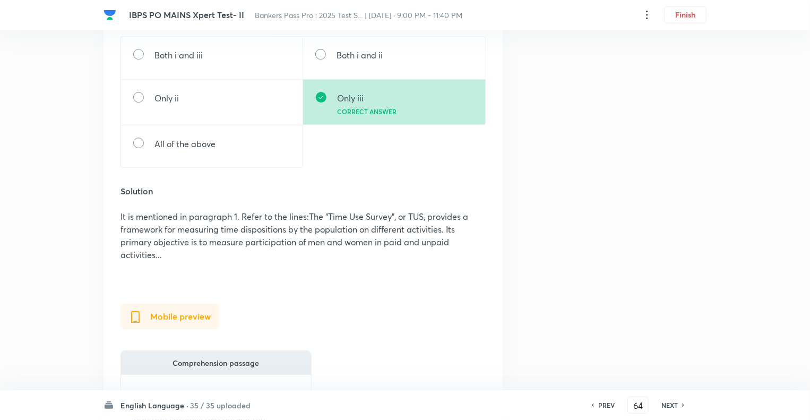
scroll to position [1515, 0]
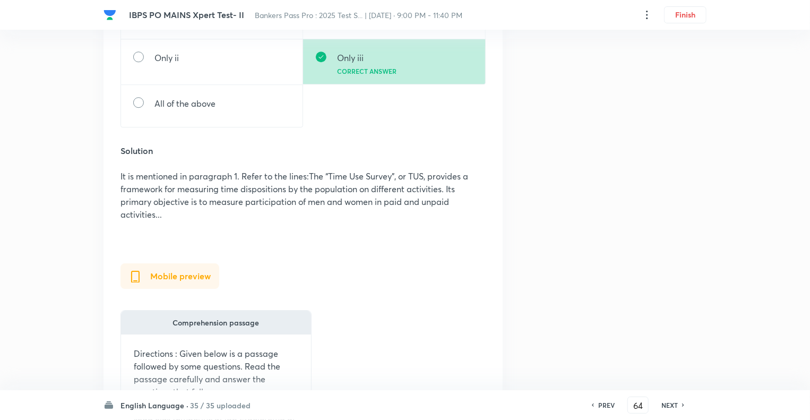
click at [675, 406] on h6 "NEXT" at bounding box center [669, 405] width 16 height 10
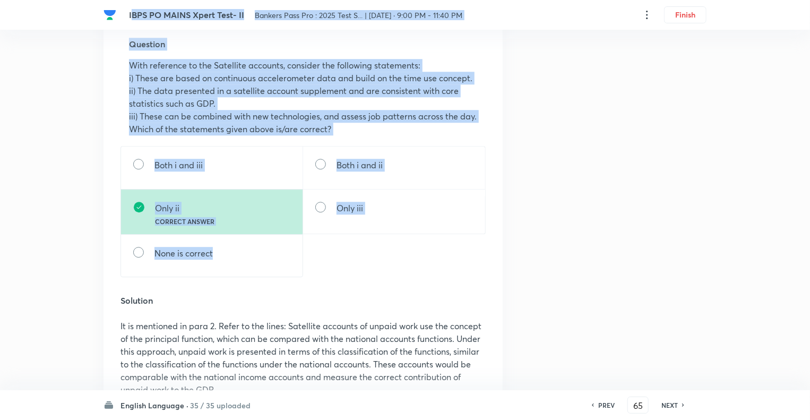
scroll to position [1380, 0]
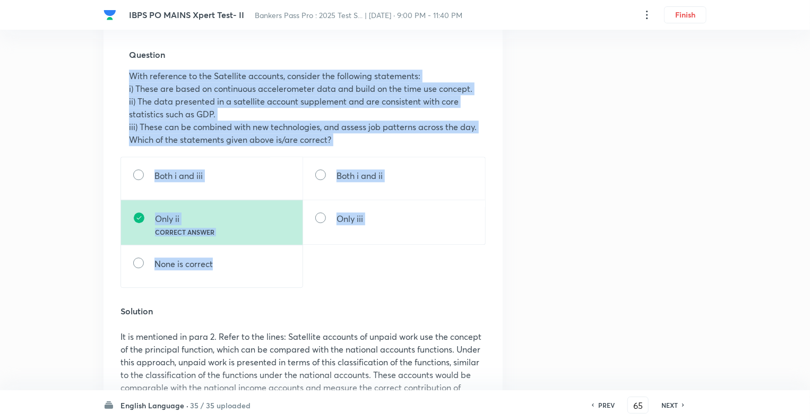
drag, startPoint x: 217, startPoint y: 186, endPoint x: 125, endPoint y: 100, distance: 125.8
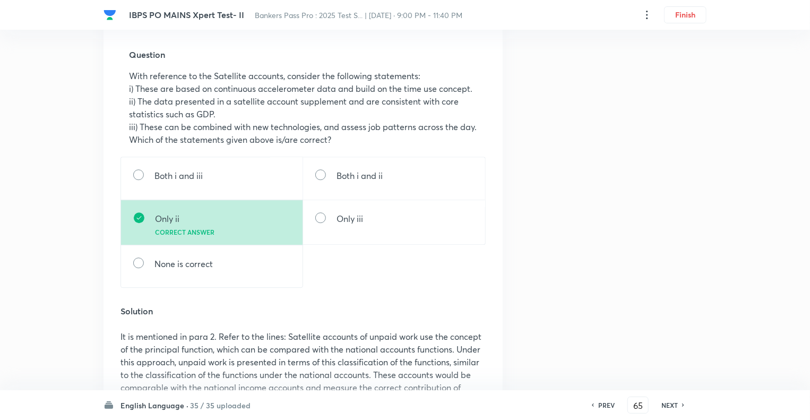
click at [661, 404] on h6 "NEXT" at bounding box center [669, 405] width 16 height 10
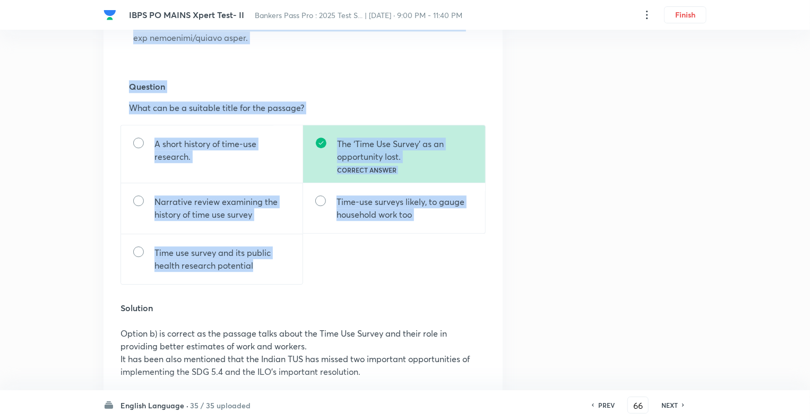
scroll to position [1280, 0]
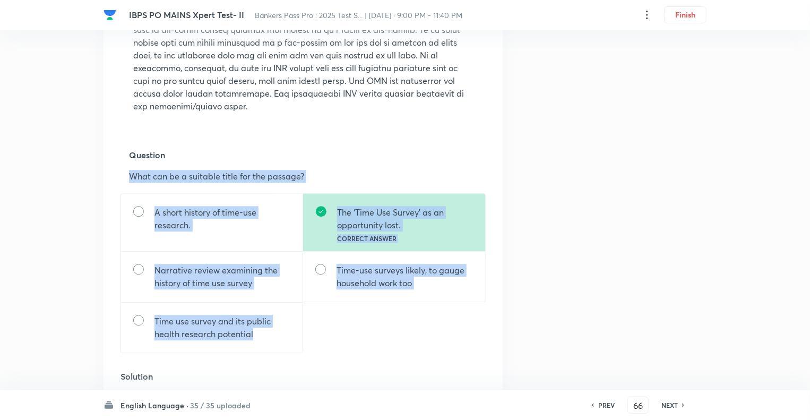
drag, startPoint x: 263, startPoint y: 167, endPoint x: 123, endPoint y: 201, distance: 144.2
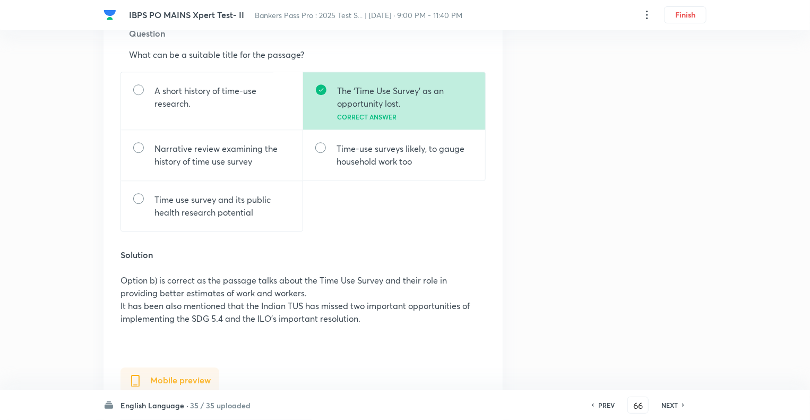
scroll to position [1471, 0]
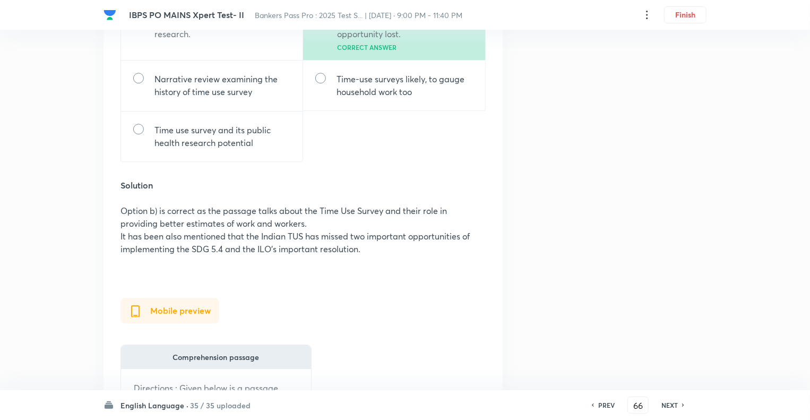
click at [669, 404] on h6 "NEXT" at bounding box center [669, 405] width 16 height 10
type input "67"
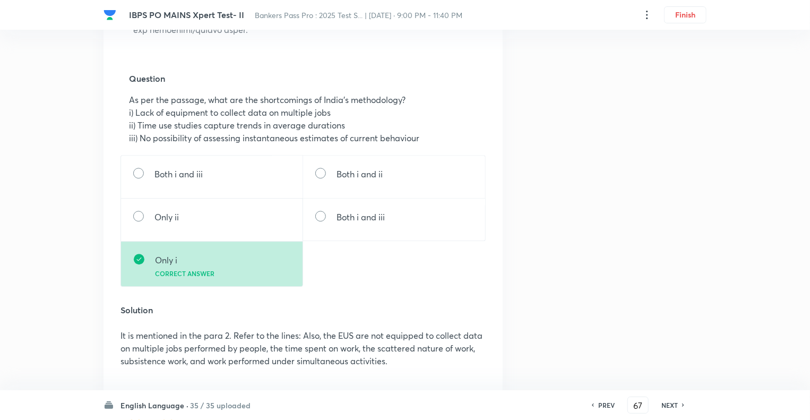
scroll to position [1359, 0]
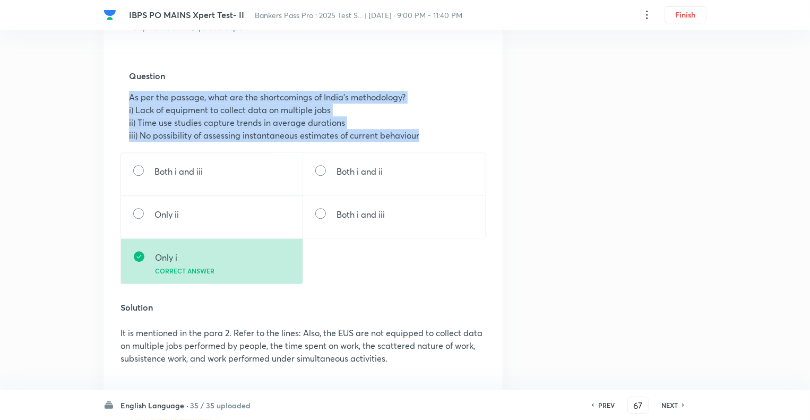
drag, startPoint x: 426, startPoint y: 174, endPoint x: 114, endPoint y: 133, distance: 314.2
click at [114, 133] on div "Web preview Comprehension passage Directions : Given below is a passage followe…" at bounding box center [303, 10] width 399 height 2090
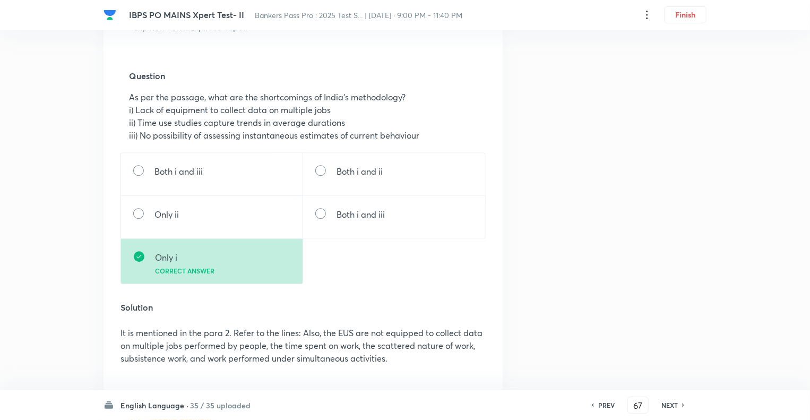
click at [502, 235] on div "Web preview Comprehension passage Directions : Given below is a passage followe…" at bounding box center [303, 10] width 399 height 2090
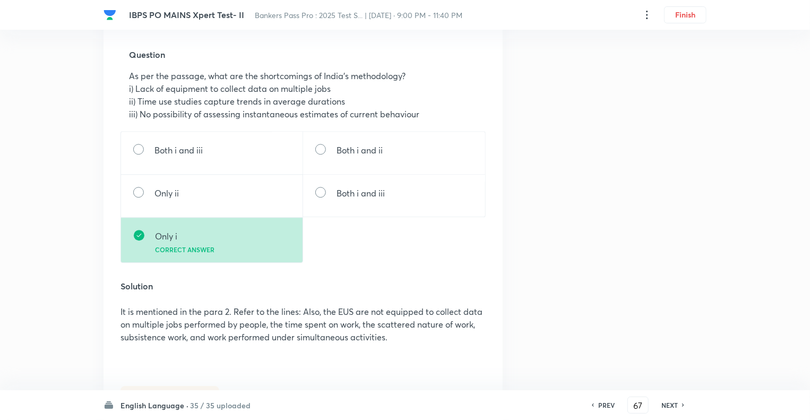
scroll to position [1401, 0]
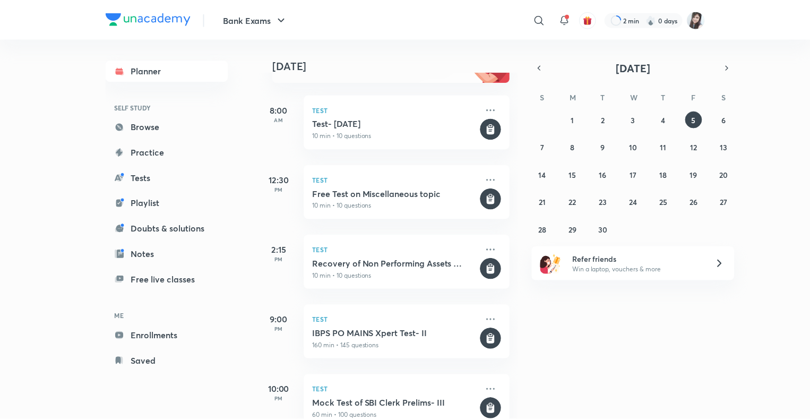
scroll to position [166, 0]
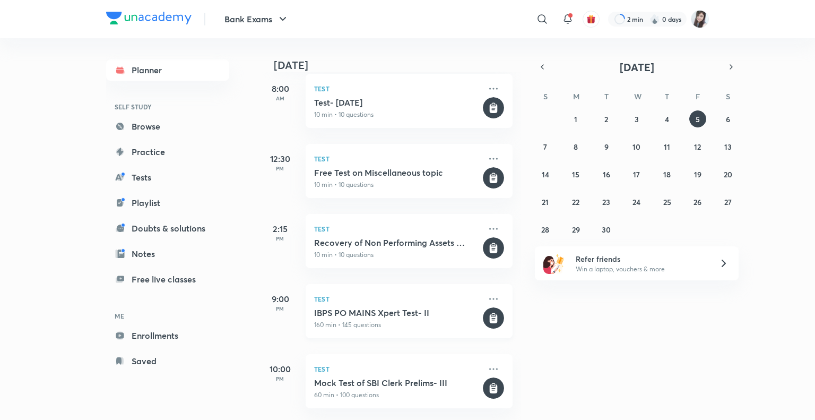
click at [390, 307] on h5 "IBPS PO MAINS Xpert Test- II" at bounding box center [397, 312] width 167 height 11
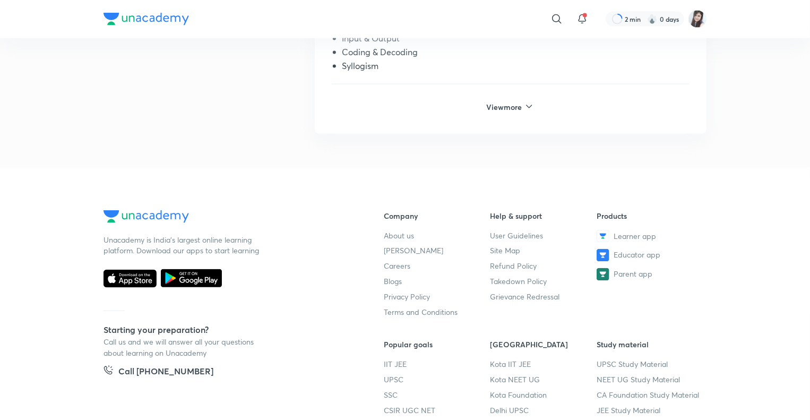
scroll to position [786, 0]
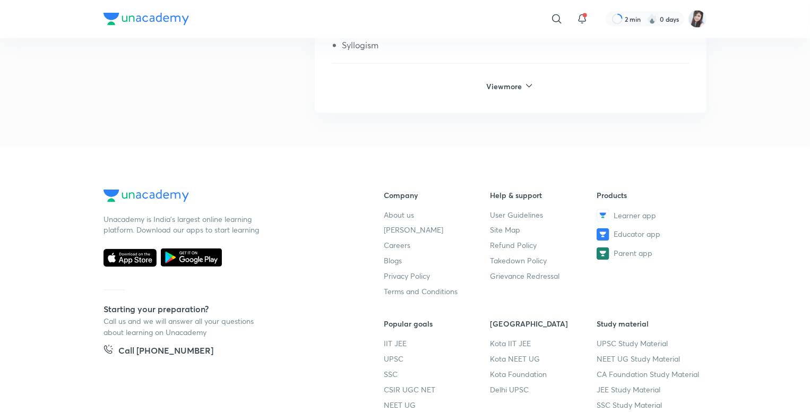
click at [501, 91] on h6 "View more" at bounding box center [505, 86] width 38 height 11
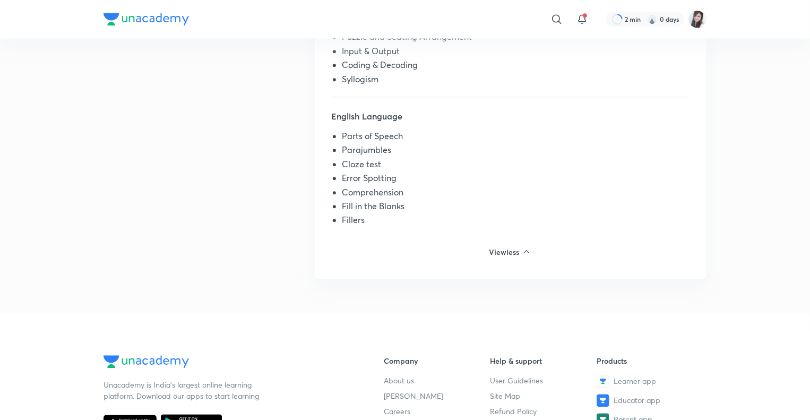
scroll to position [1295, 0]
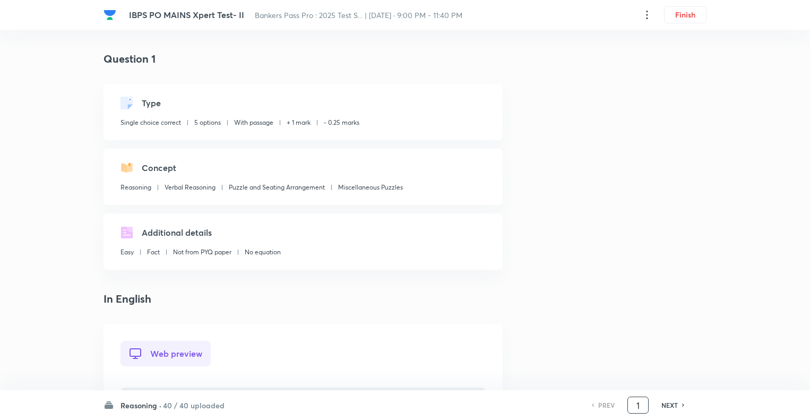
scroll to position [1511, 0]
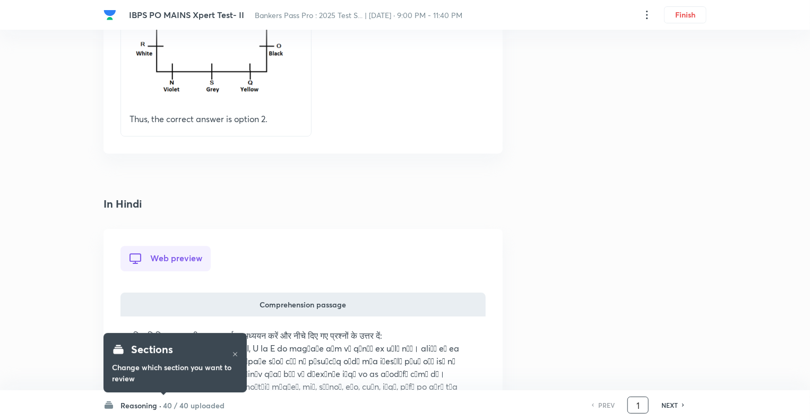
click at [642, 399] on input "1" at bounding box center [638, 405] width 20 height 19
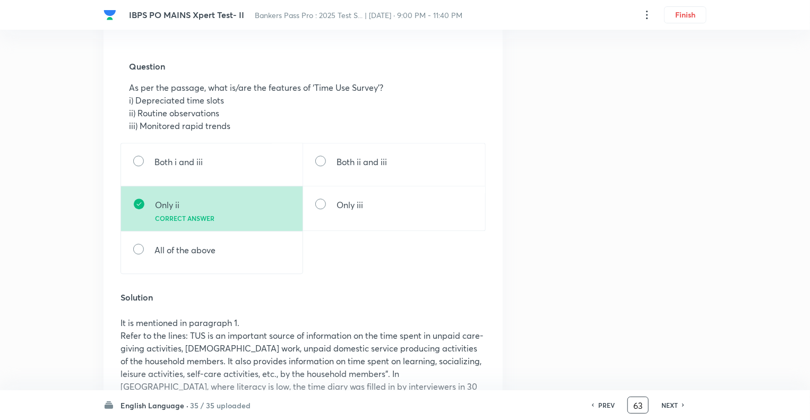
scroll to position [1377, 0]
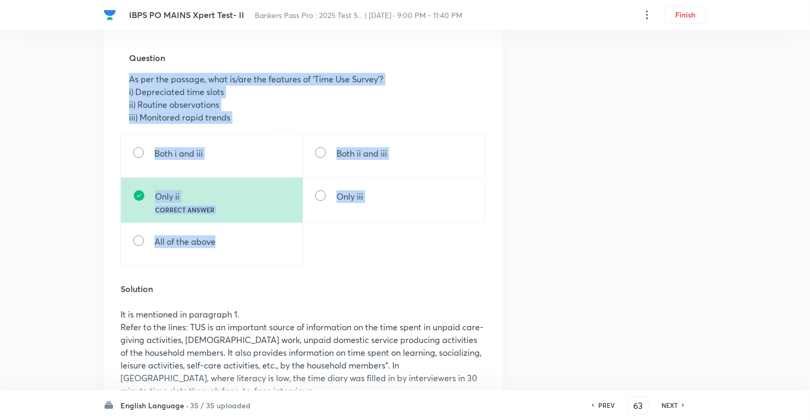
drag, startPoint x: 229, startPoint y: 275, endPoint x: 120, endPoint y: 113, distance: 195.5
click at [120, 113] on div "Web preview Comprehension passage Directions : Given below is a passage followe…" at bounding box center [303, 43] width 399 height 2192
copy div "As per the passage, what is/are the features of ‘Time Use Survey’? i) Depreciat…"
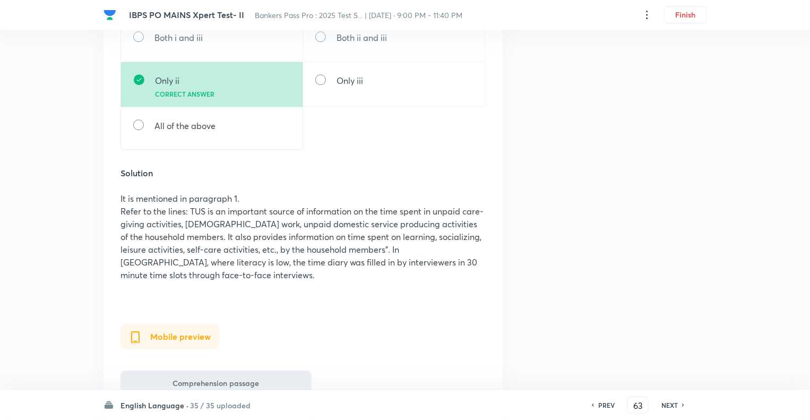
scroll to position [1504, 0]
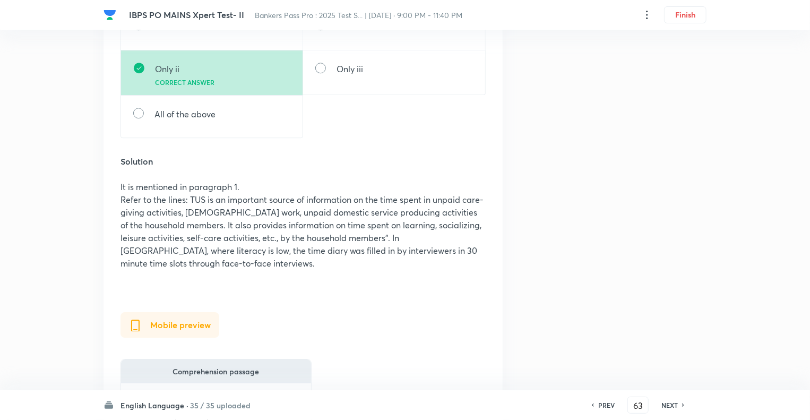
click at [668, 401] on h6 "NEXT" at bounding box center [669, 405] width 16 height 10
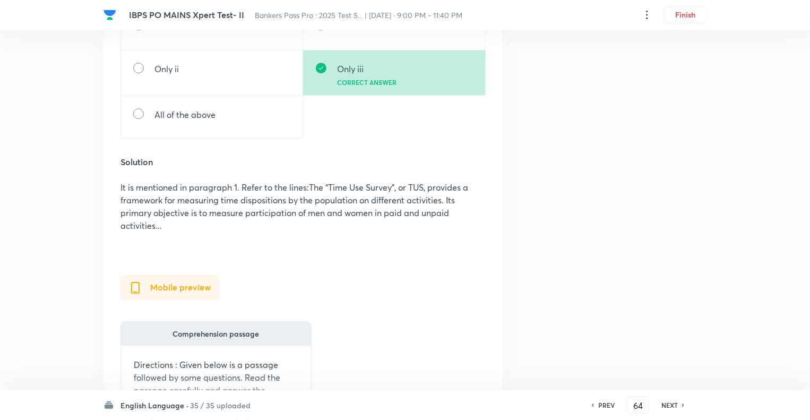
scroll to position [0, 0]
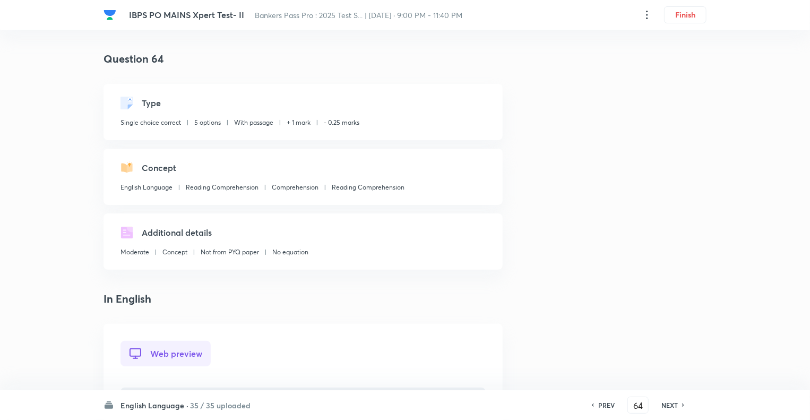
click at [671, 404] on h6 "NEXT" at bounding box center [669, 405] width 16 height 10
click at [671, 405] on h6 "NEXT" at bounding box center [669, 405] width 16 height 10
type input "67"
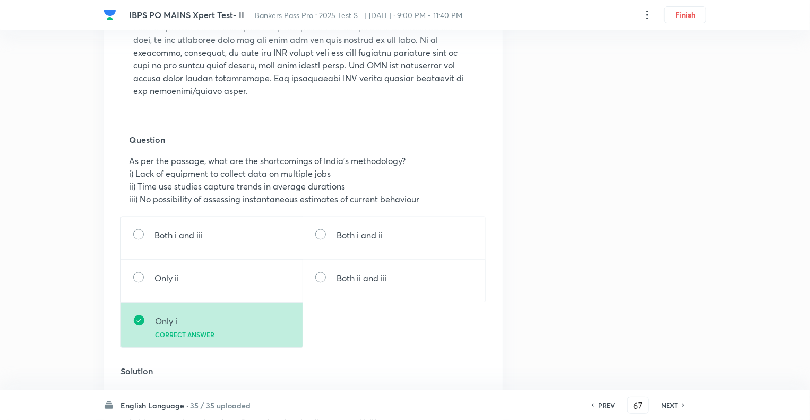
scroll to position [1338, 0]
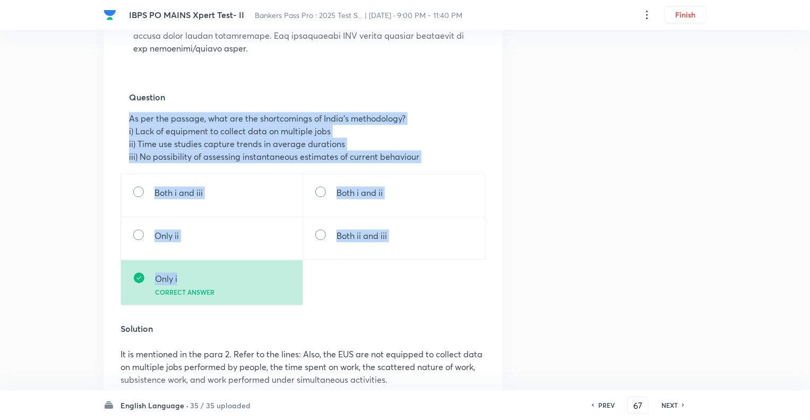
drag, startPoint x: 185, startPoint y: 314, endPoint x: 123, endPoint y: 149, distance: 175.9
copy div "As per the passage, what are the shortcomings of India’s methodology? i) Lack o…"
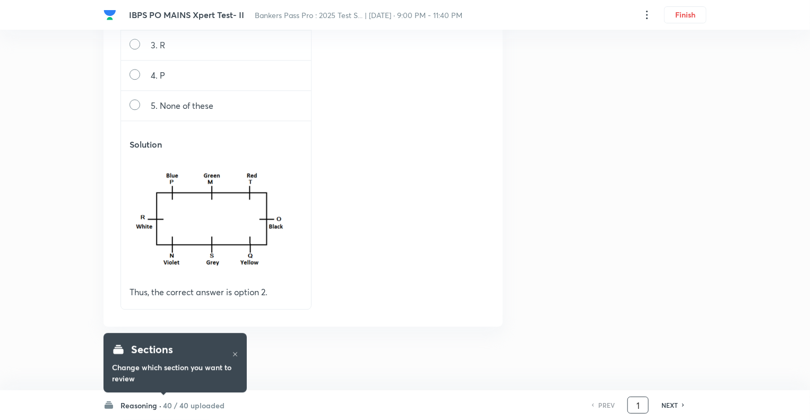
click at [642, 406] on input "1" at bounding box center [638, 405] width 20 height 19
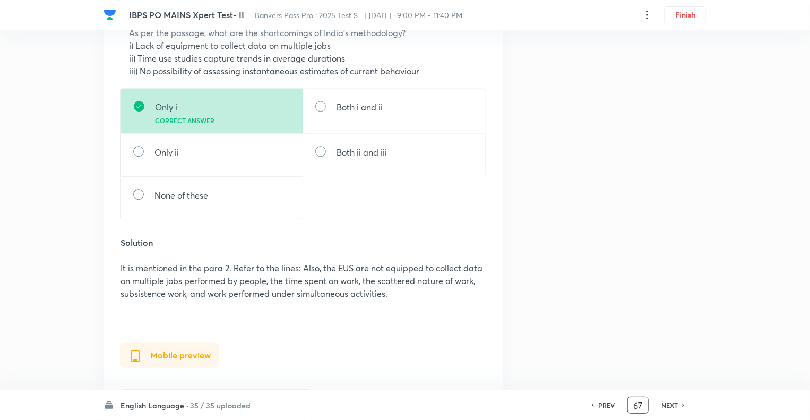
scroll to position [1416, 0]
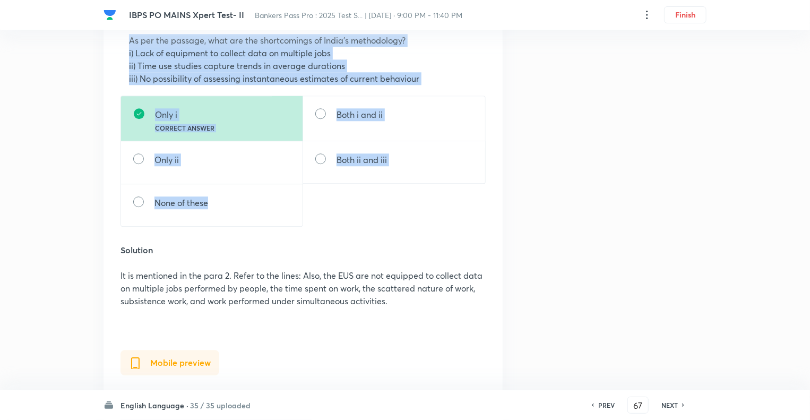
drag, startPoint x: 219, startPoint y: 244, endPoint x: 123, endPoint y: 65, distance: 202.8
copy div "As per the passage, what are the shortcomings of India’s methodology? i) Lack o…"
click at [670, 404] on h6 "NEXT" at bounding box center [669, 405] width 16 height 10
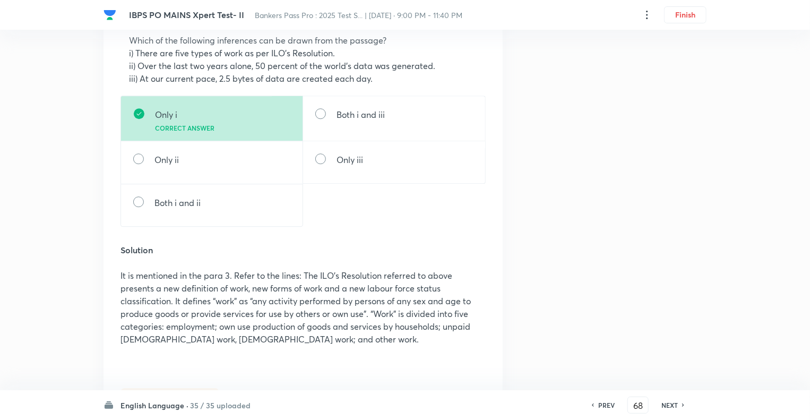
scroll to position [0, 0]
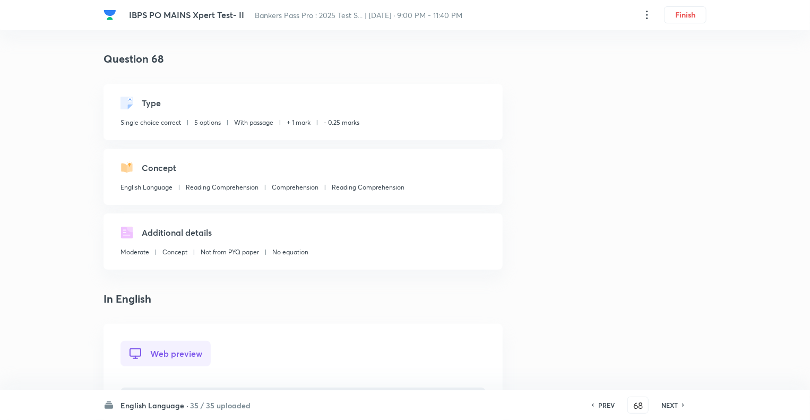
click at [670, 404] on h6 "NEXT" at bounding box center [669, 405] width 16 height 10
type input "69"
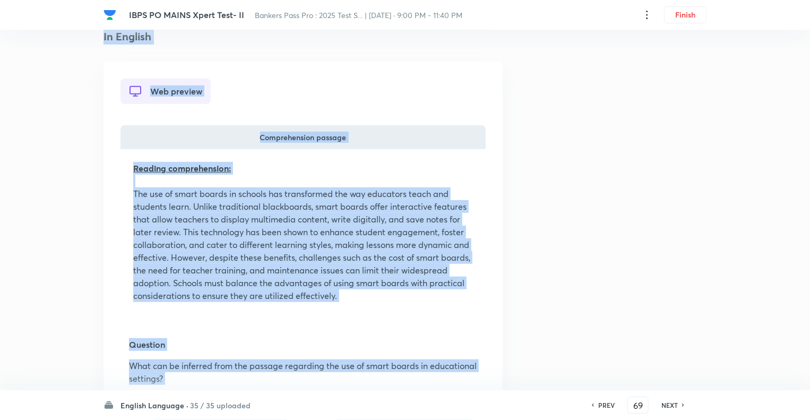
scroll to position [208, 0]
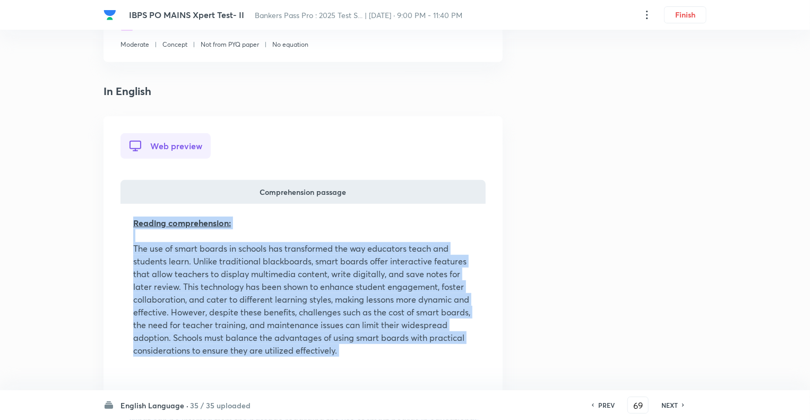
drag, startPoint x: 202, startPoint y: 215, endPoint x: 129, endPoint y: 220, distance: 73.4
copy div "Reading comprehension: The use of smart boards in schools has transformed the w…"
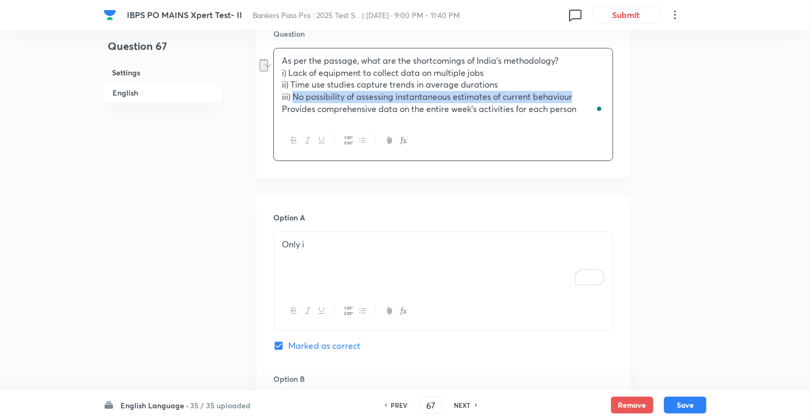
drag, startPoint x: 578, startPoint y: 111, endPoint x: 293, endPoint y: 108, distance: 285.0
click at [293, 103] on p "iii) No possibility of assessing instantaneous estimates of current behaviour" at bounding box center [443, 97] width 323 height 12
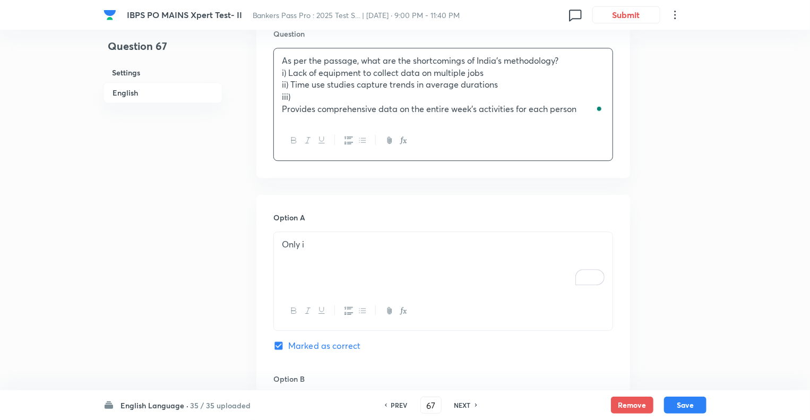
click at [279, 122] on div "As per the passage, what are the shortcomings of India’s methodology? i) Lack o…" at bounding box center [443, 84] width 339 height 73
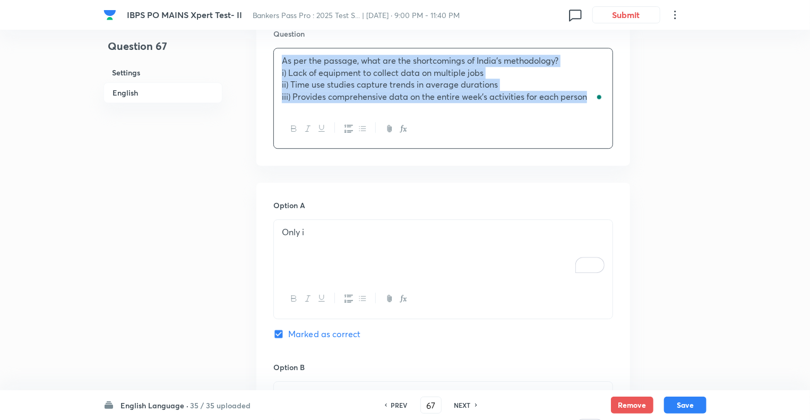
copy div "As per the passage, what are the shortcomings of India’s methodology? i) Lack o…"
click at [690, 403] on button "Save" at bounding box center [685, 403] width 42 height 17
type input "68"
checkbox input "true"
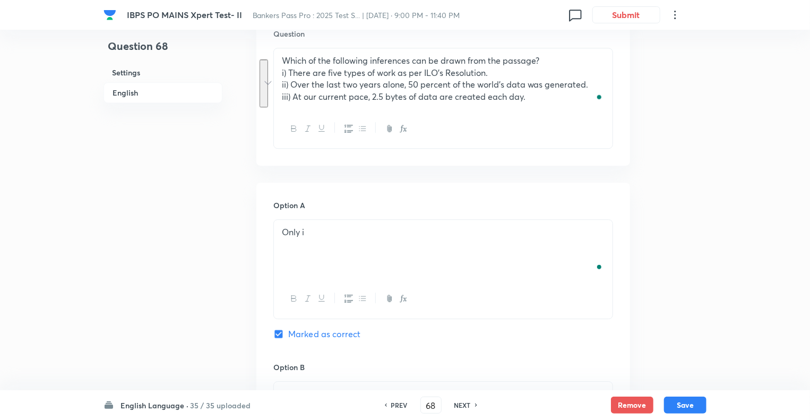
scroll to position [1283, 0]
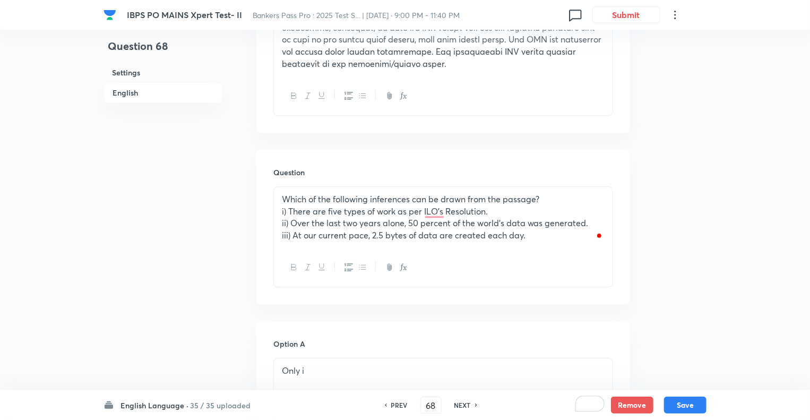
click at [397, 404] on h6 "PREV" at bounding box center [399, 405] width 16 height 10
type input "67"
checkbox input "true"
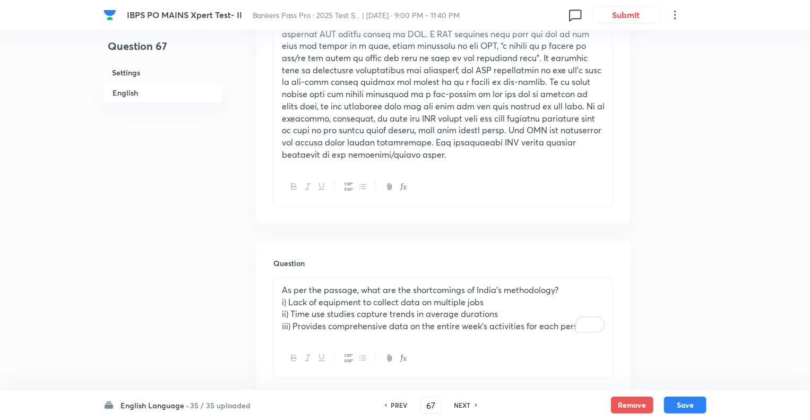
scroll to position [1185, 0]
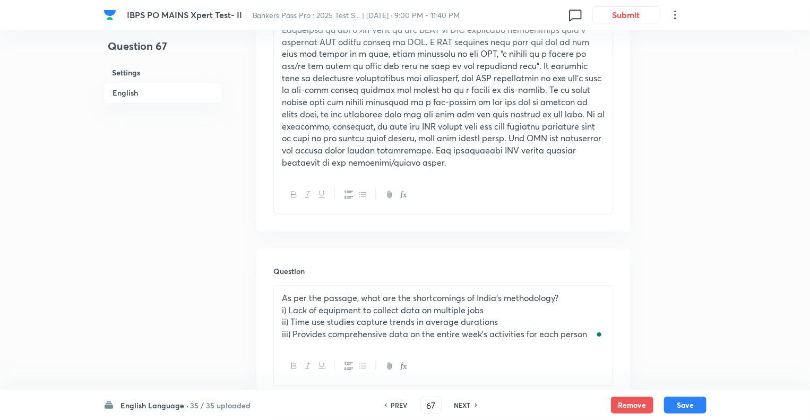
click at [462, 405] on h6 "NEXT" at bounding box center [462, 405] width 16 height 10
type input "68"
checkbox input "true"
click at [365, 328] on p "ii) Over the last two years alone, 50 percent of the world’s data was generated." at bounding box center [443, 322] width 323 height 12
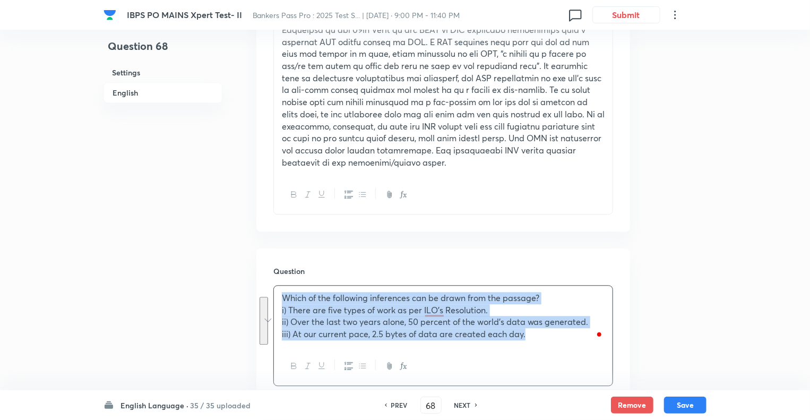
copy div "Which of the following inferences can be drawn from the passage? i) There are f…"
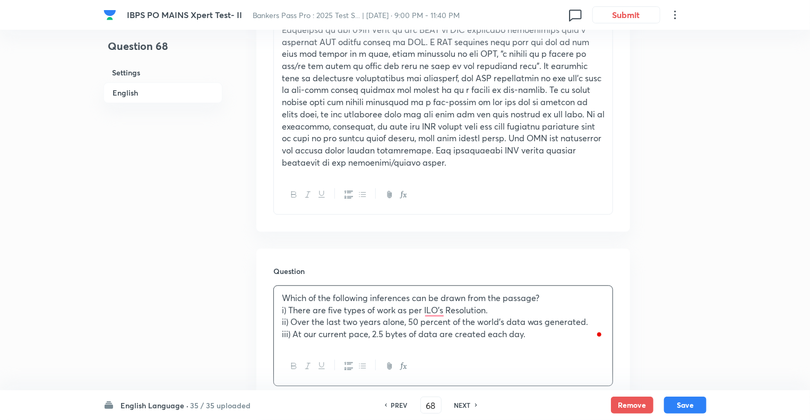
click at [456, 401] on h6 "NEXT" at bounding box center [462, 405] width 16 height 10
type input "69"
checkbox input "false"
checkbox input "true"
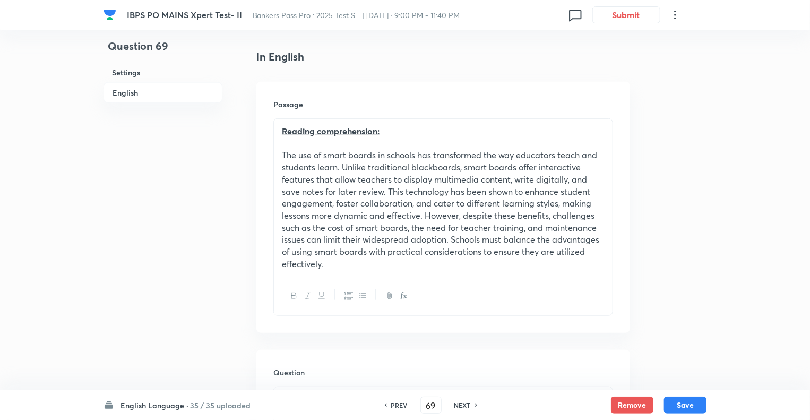
scroll to position [265, 0]
click at [395, 406] on h6 "PREV" at bounding box center [399, 405] width 16 height 10
type input "68"
checkbox input "false"
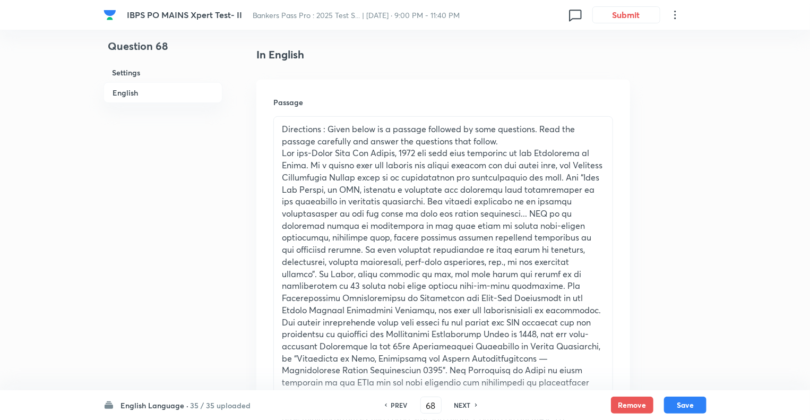
checkbox input "true"
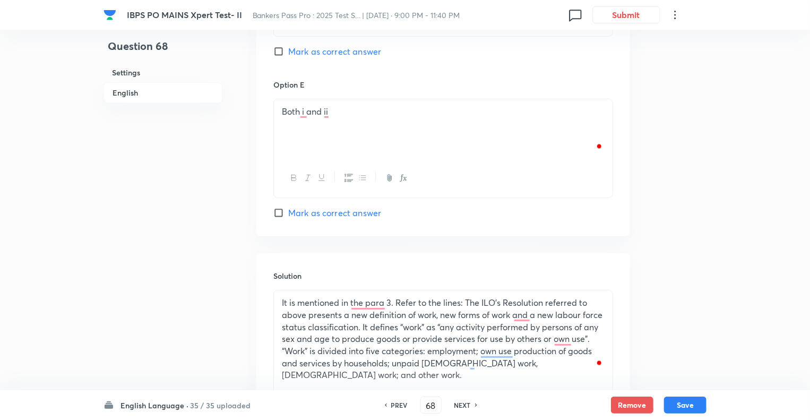
scroll to position [2219, 0]
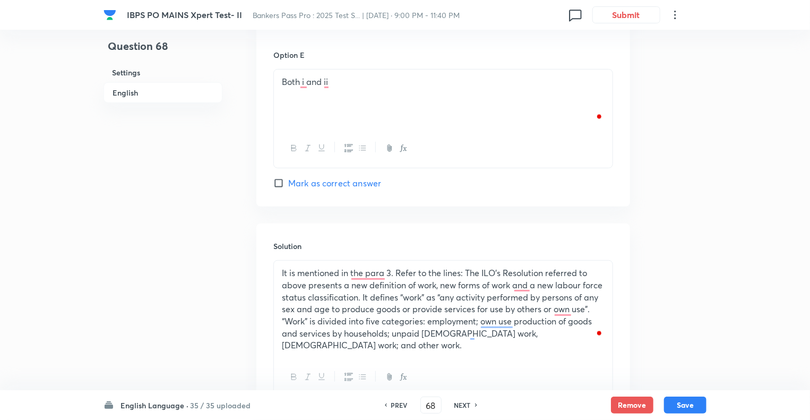
click at [459, 406] on h6 "NEXT" at bounding box center [462, 405] width 16 height 10
type input "69"
checkbox input "false"
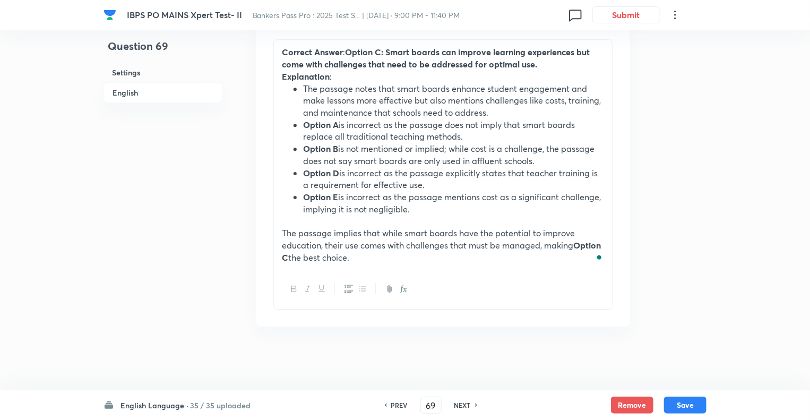
checkbox input "true"
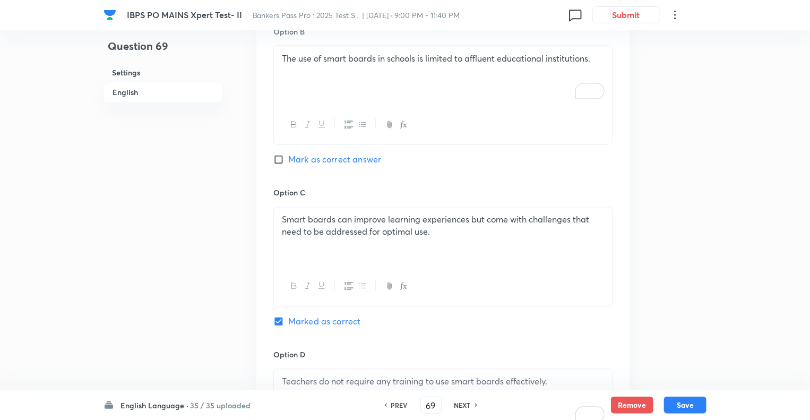
scroll to position [926, 0]
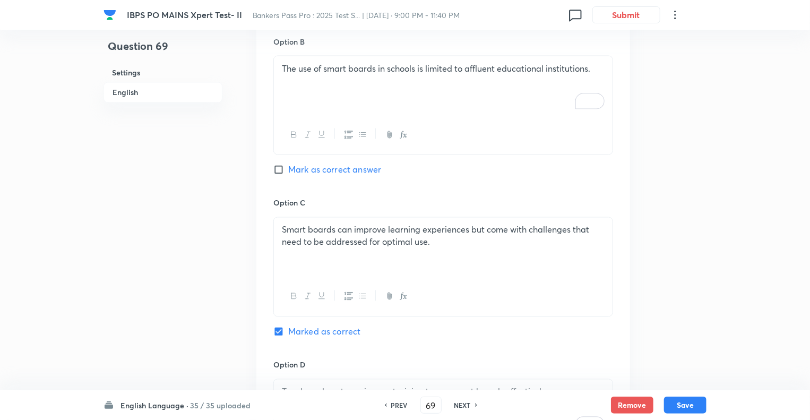
click at [464, 407] on h6 "NEXT" at bounding box center [462, 405] width 16 height 10
type input "70"
checkbox input "true"
